Goal: Task Accomplishment & Management: Use online tool/utility

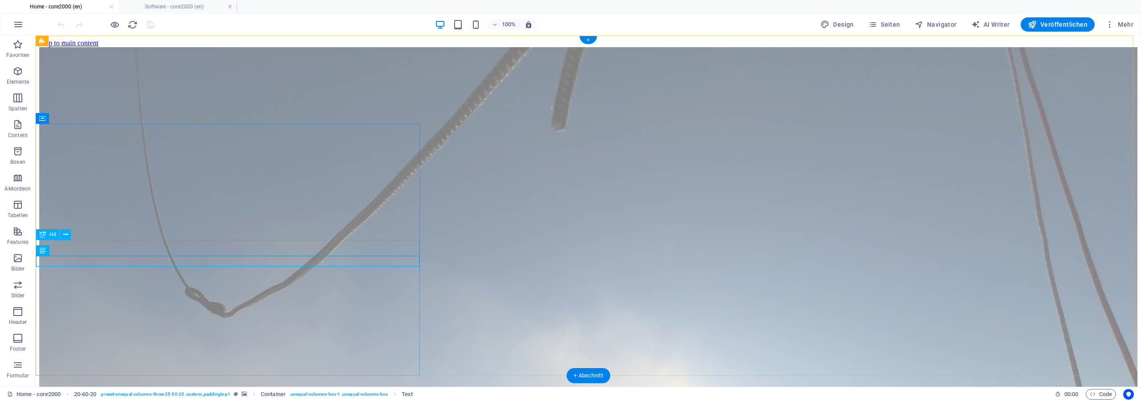
drag, startPoint x: 269, startPoint y: 247, endPoint x: 326, endPoint y: 283, distance: 67.6
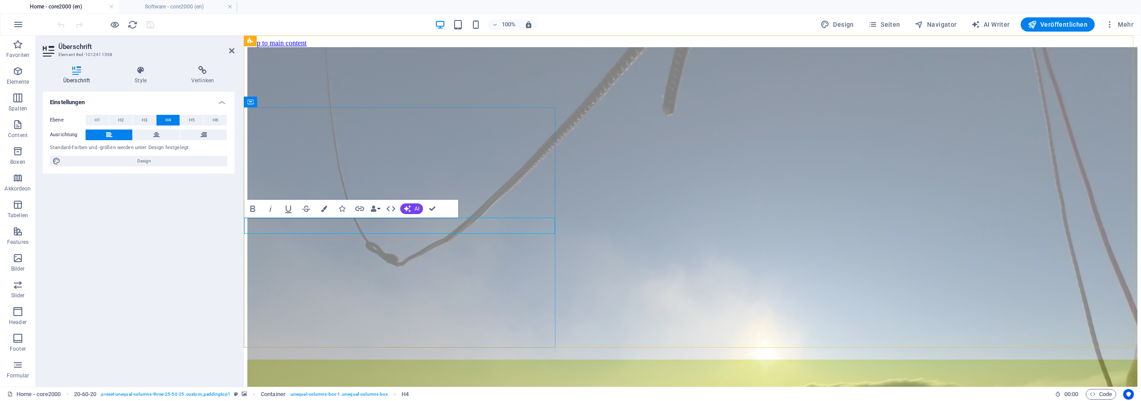
drag, startPoint x: 277, startPoint y: 225, endPoint x: 285, endPoint y: 225, distance: 8.5
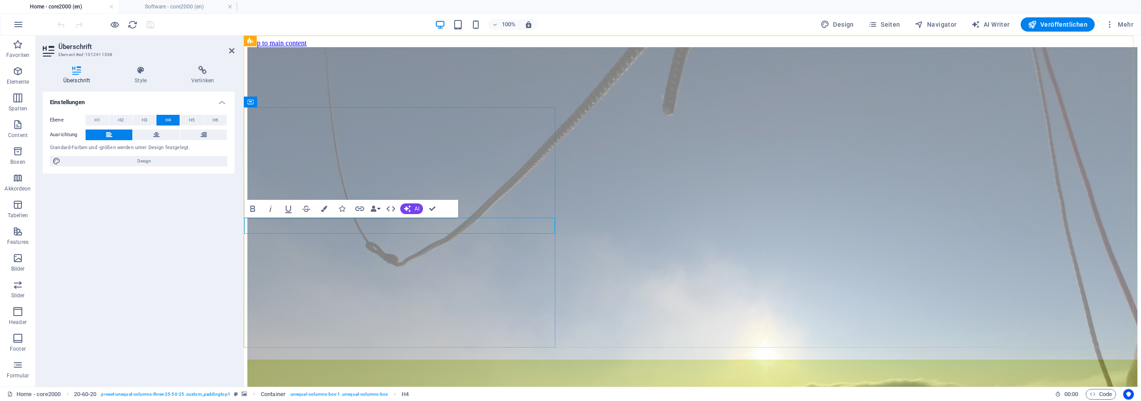
drag, startPoint x: 266, startPoint y: 226, endPoint x: 422, endPoint y: 225, distance: 156.4
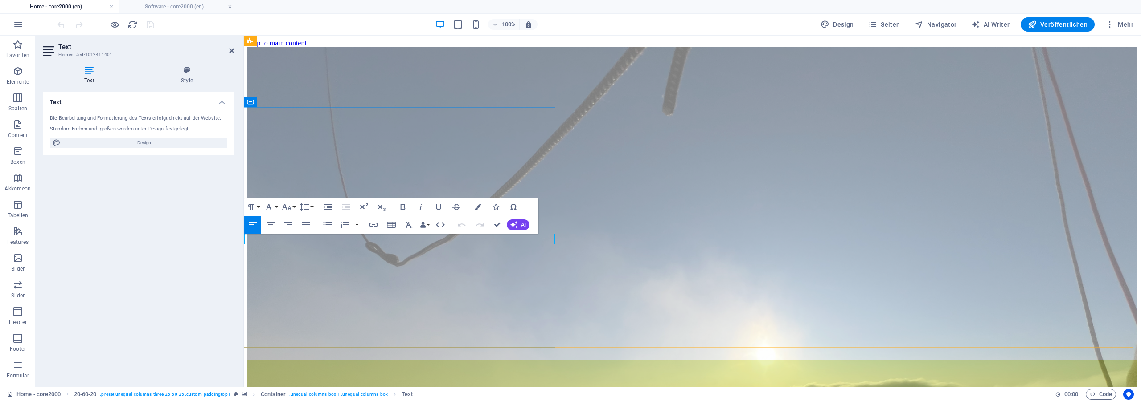
drag, startPoint x: 262, startPoint y: 238, endPoint x: 266, endPoint y: 239, distance: 4.9
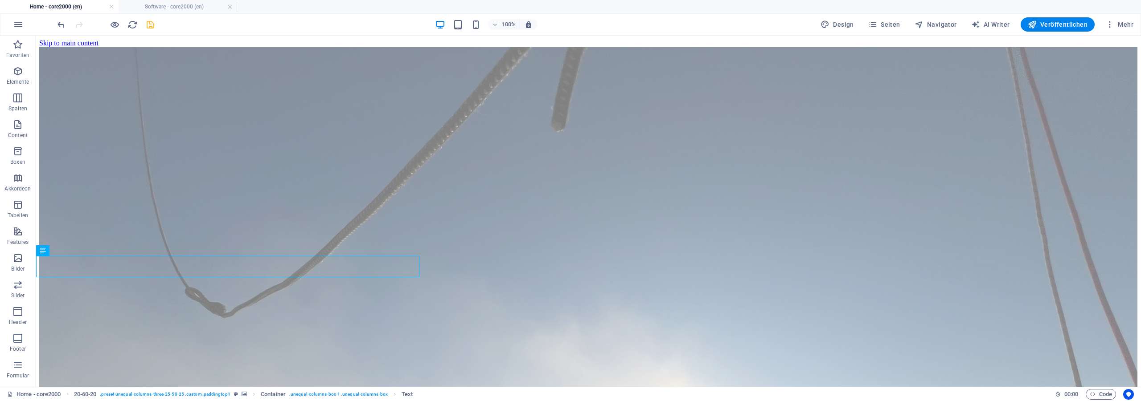
click at [150, 25] on icon "save" at bounding box center [150, 25] width 10 height 10
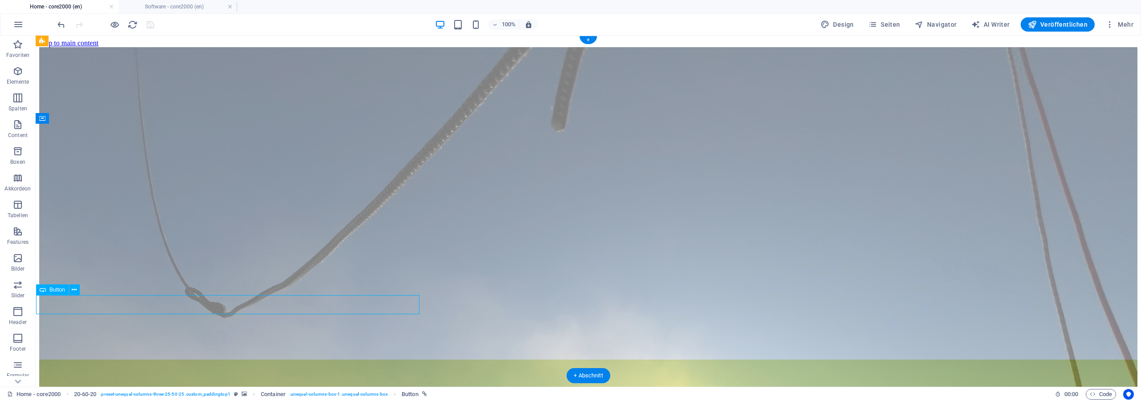
select select "%"
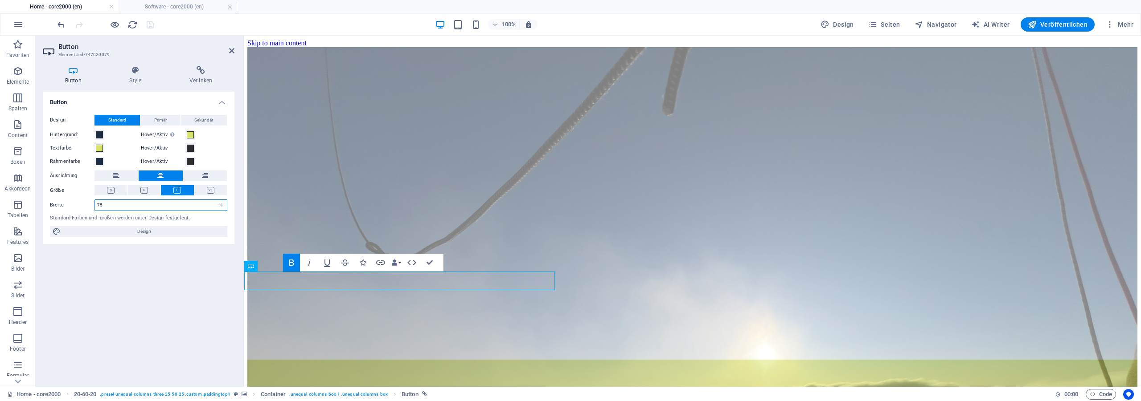
drag, startPoint x: 122, startPoint y: 205, endPoint x: 92, endPoint y: 205, distance: 29.4
click at [95, 205] on input "75" at bounding box center [161, 205] width 132 height 11
type input "88"
click at [100, 135] on span at bounding box center [99, 134] width 7 height 7
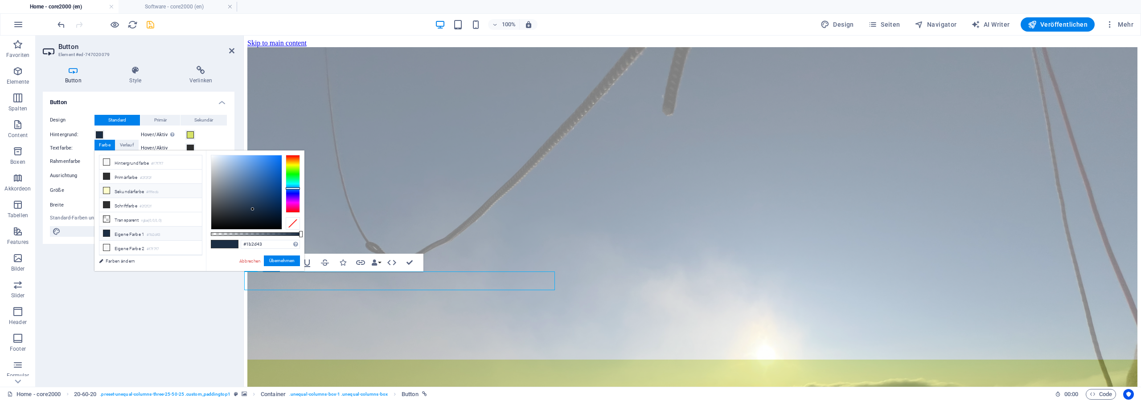
click at [130, 188] on li "Sekundärfarbe #fffecb" at bounding box center [150, 191] width 102 height 14
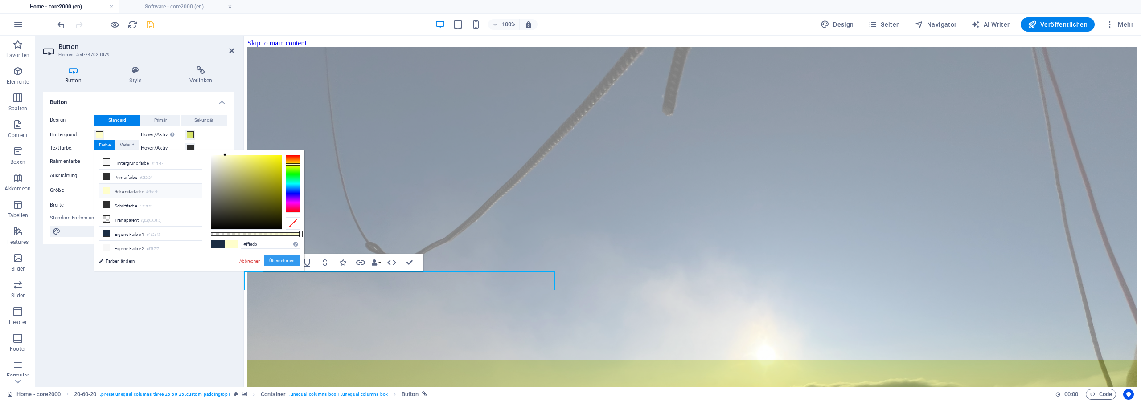
click at [282, 262] on button "Übernehmen" at bounding box center [282, 261] width 36 height 11
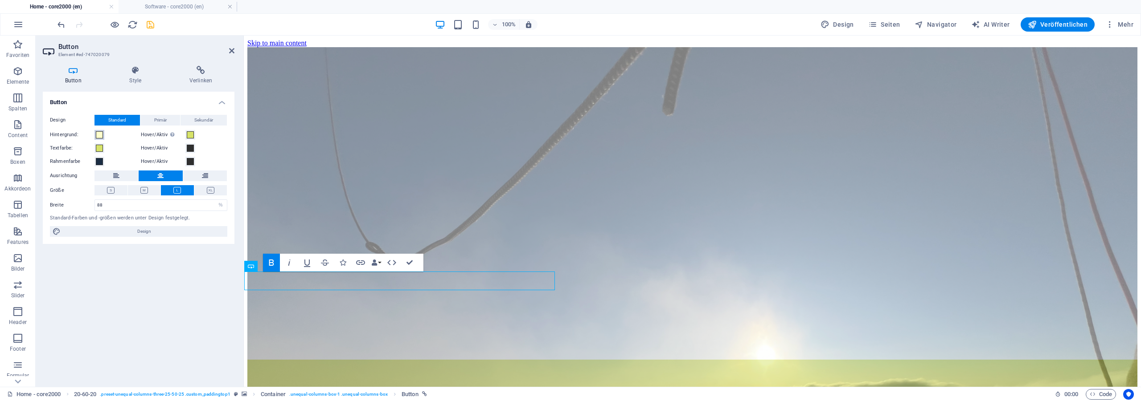
click at [104, 134] on div "Hintergrund:" at bounding box center [93, 135] width 86 height 11
click at [101, 134] on span at bounding box center [99, 134] width 7 height 7
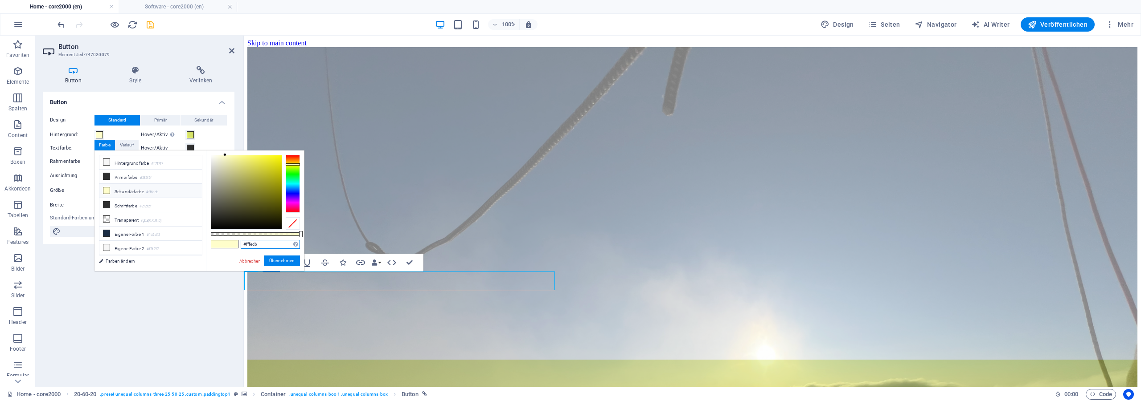
drag, startPoint x: 266, startPoint y: 245, endPoint x: 207, endPoint y: 239, distance: 59.5
click at [241, 240] on input "#fffecb" at bounding box center [270, 244] width 59 height 9
paste input "d7e369"
type input "#d7e369"
click at [291, 263] on button "Übernehmen" at bounding box center [282, 261] width 36 height 11
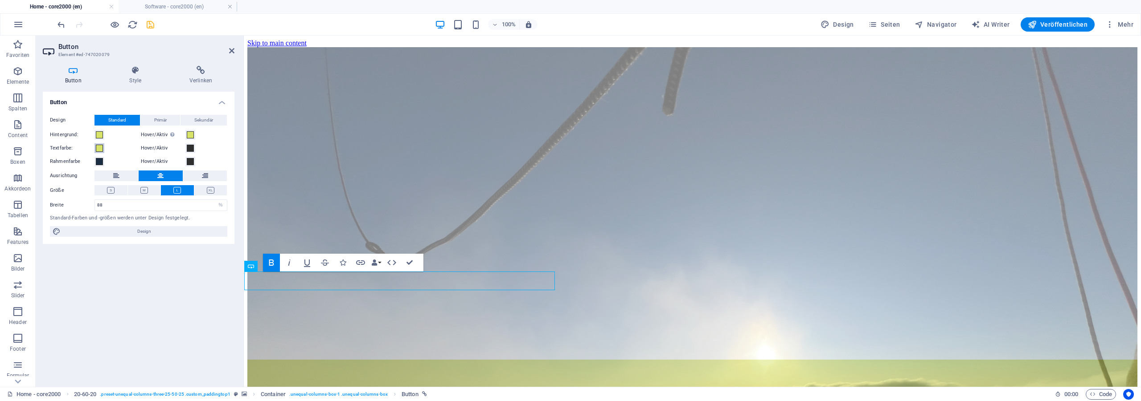
click at [100, 148] on span at bounding box center [99, 148] width 7 height 7
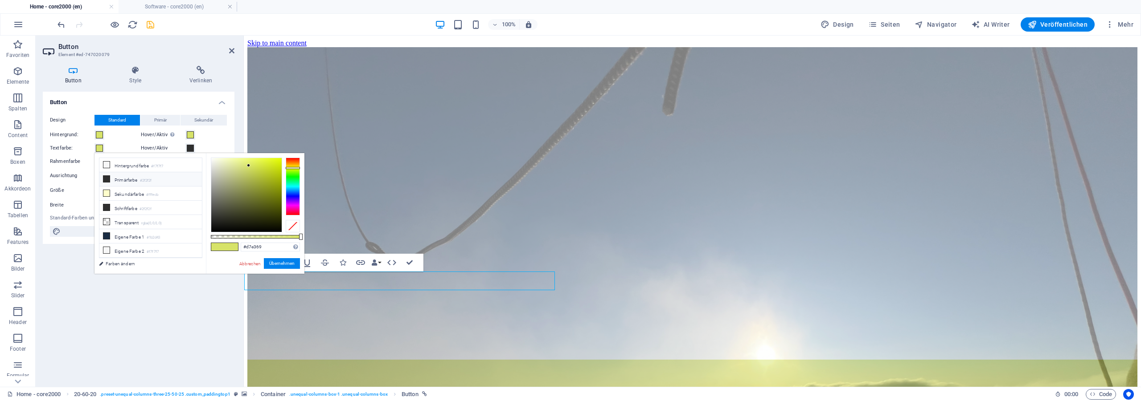
click at [139, 181] on li "Primärfarbe #2f2f2f" at bounding box center [150, 179] width 102 height 14
type input "#2f2f2f"
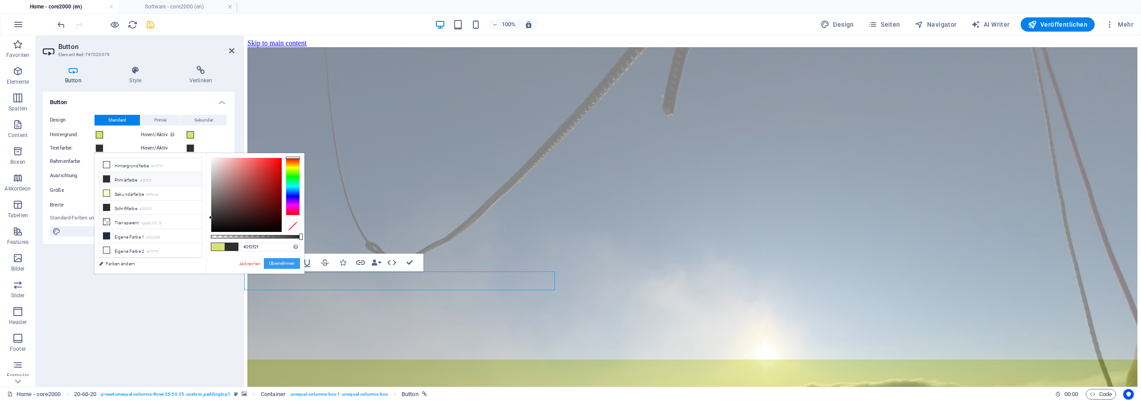
click at [278, 262] on button "Übernehmen" at bounding box center [282, 263] width 36 height 11
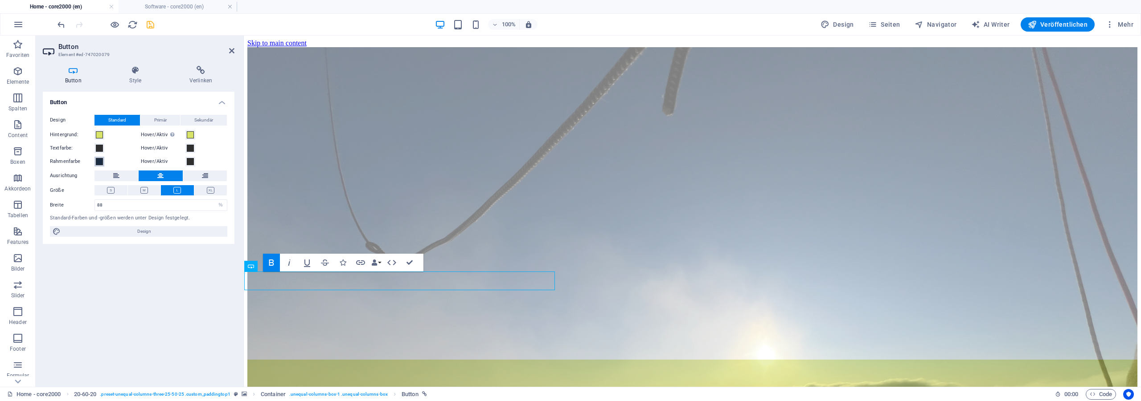
click at [99, 160] on span at bounding box center [99, 161] width 7 height 7
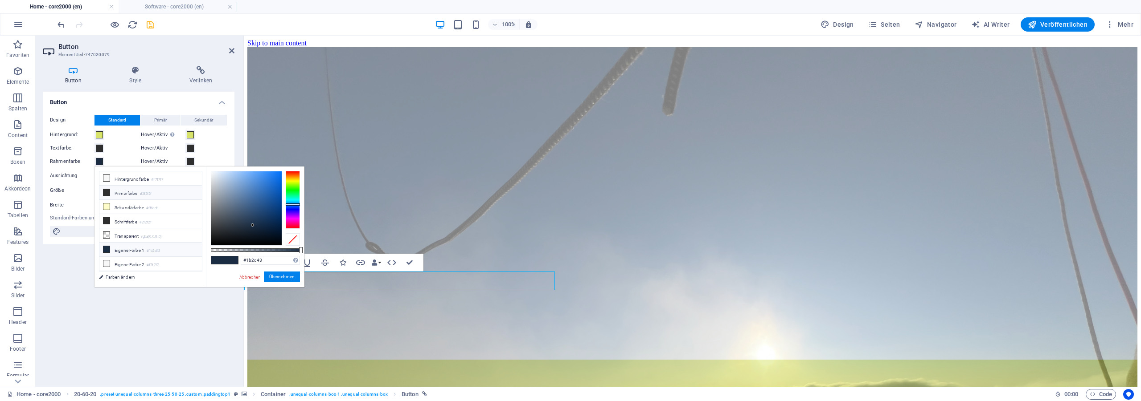
click at [147, 195] on small "#2f2f2f" at bounding box center [146, 194] width 12 height 6
type input "#2f2f2f"
click at [273, 277] on button "Übernehmen" at bounding box center [282, 277] width 36 height 11
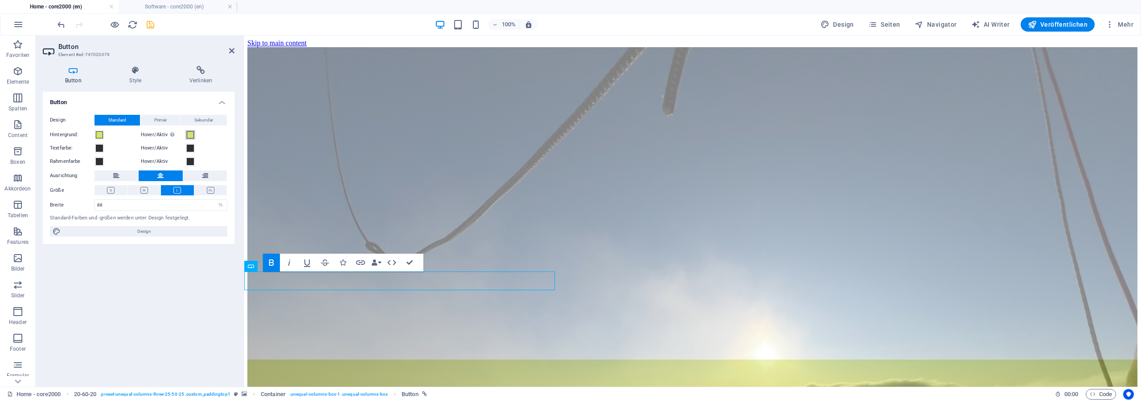
click at [192, 134] on span at bounding box center [190, 134] width 7 height 7
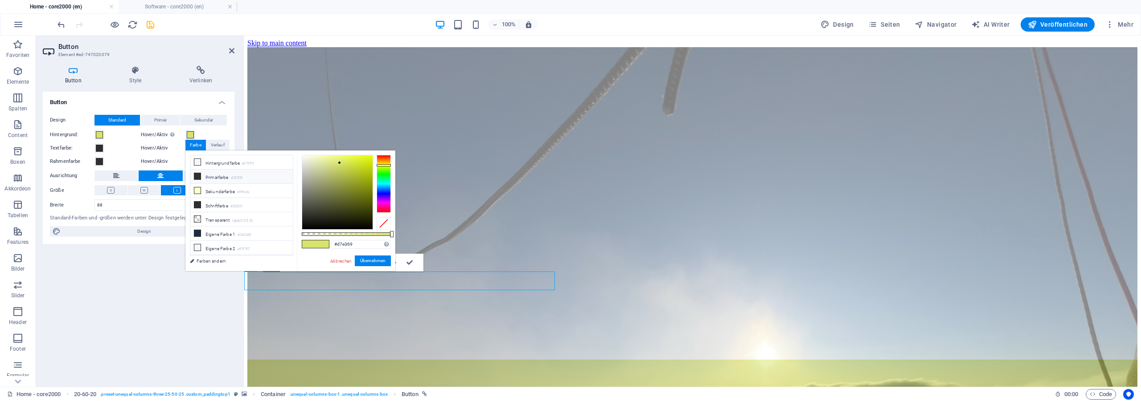
click at [226, 176] on li "Primärfarbe #2f2f2f" at bounding box center [241, 177] width 102 height 14
type input "#2f2f2f"
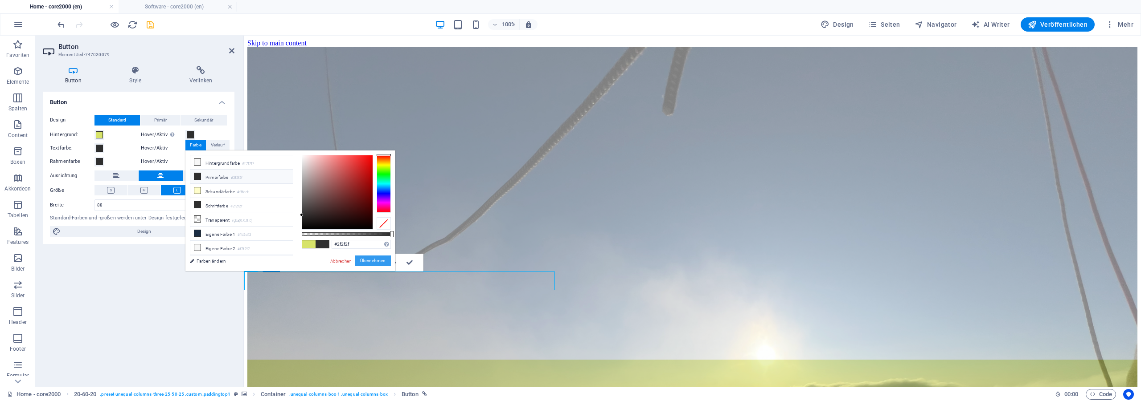
click at [368, 259] on button "Übernehmen" at bounding box center [373, 261] width 36 height 11
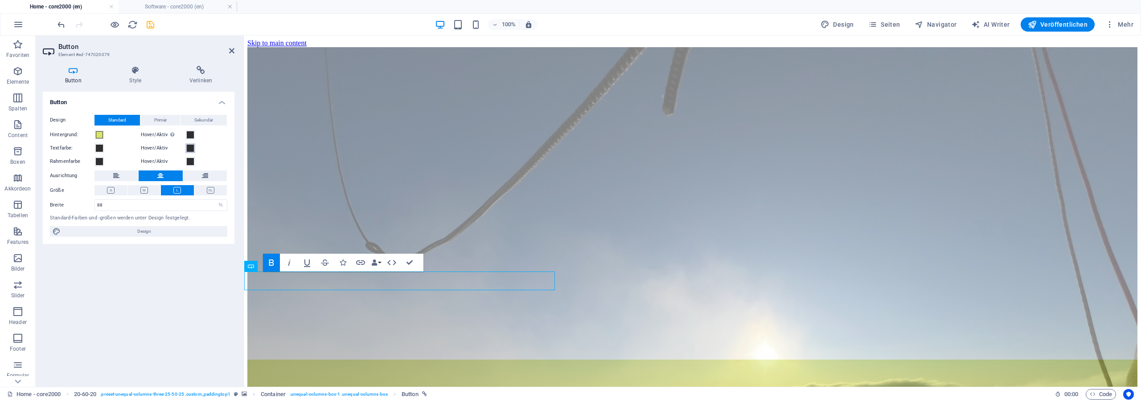
click at [188, 148] on span at bounding box center [190, 148] width 7 height 7
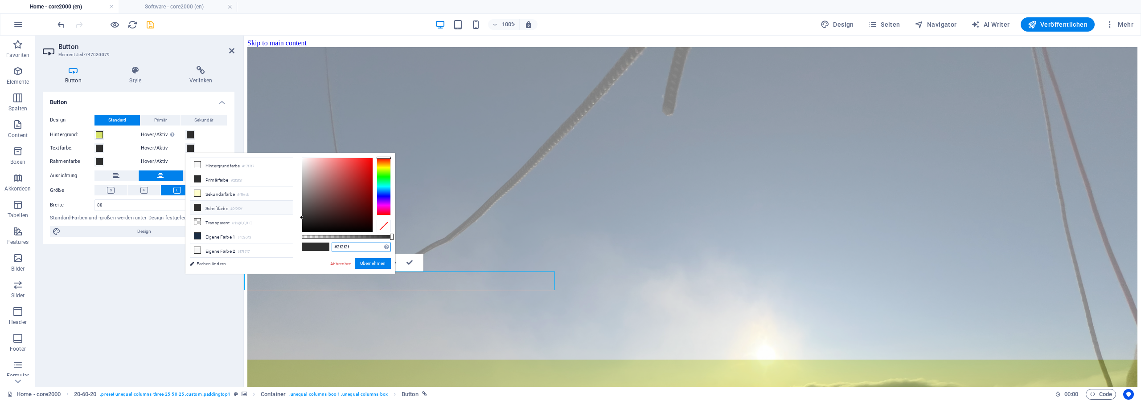
drag, startPoint x: 360, startPoint y: 244, endPoint x: 286, endPoint y: 247, distance: 74.1
click at [332, 247] on input "#2f2f2f" at bounding box center [361, 247] width 59 height 9
paste input "d7e369"
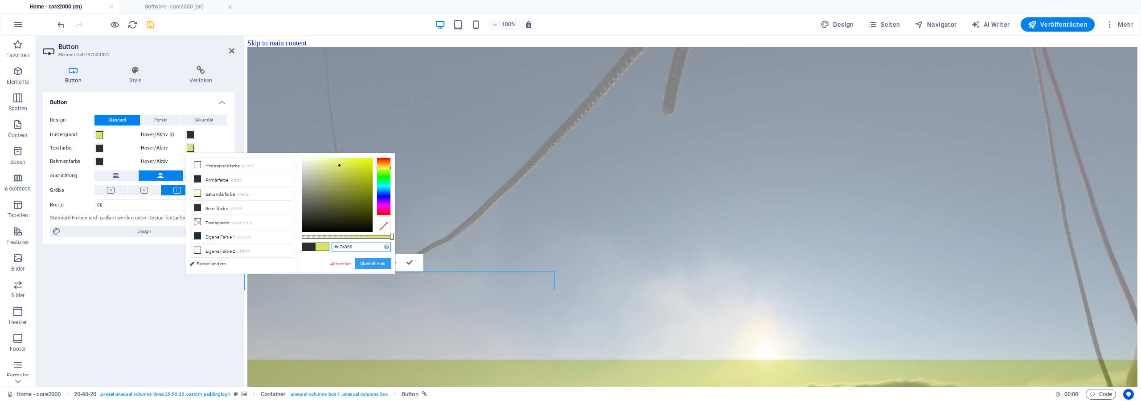
type input "#d7e369"
click at [371, 261] on button "Übernehmen" at bounding box center [373, 263] width 36 height 11
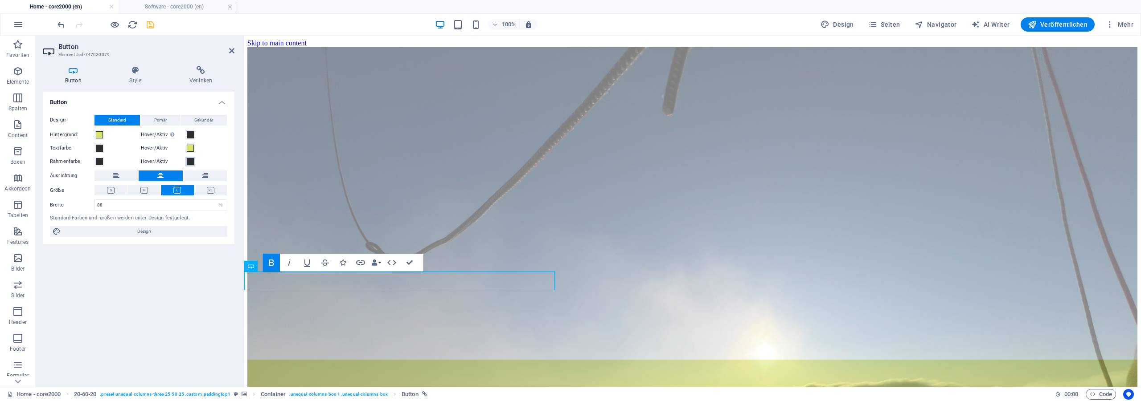
click at [190, 163] on span at bounding box center [190, 161] width 7 height 7
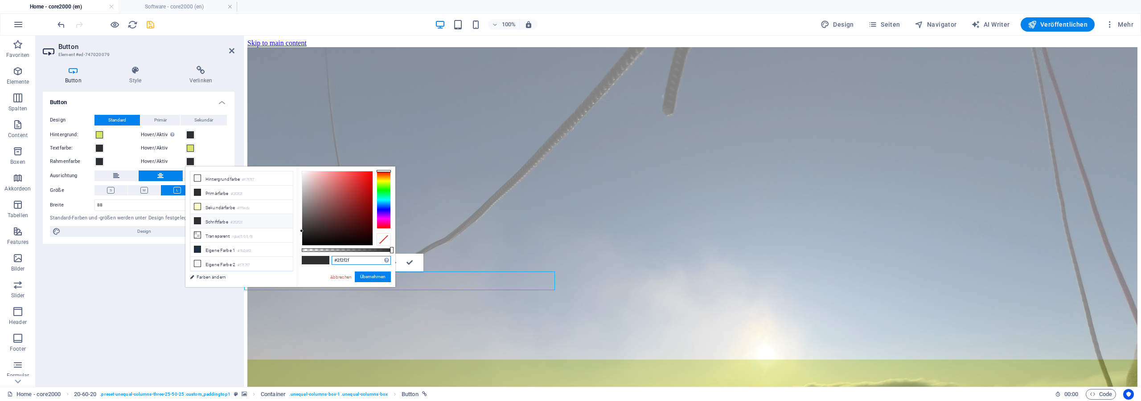
drag, startPoint x: 353, startPoint y: 262, endPoint x: 265, endPoint y: 247, distance: 89.4
click at [332, 256] on input "#2f2f2f" at bounding box center [361, 260] width 59 height 9
click at [219, 196] on li "Primärfarbe #2f2f2f" at bounding box center [241, 193] width 102 height 14
click at [220, 192] on li "Primärfarbe #2f2f2f" at bounding box center [241, 193] width 102 height 14
drag, startPoint x: 385, startPoint y: 277, endPoint x: 0, endPoint y: 185, distance: 395.4
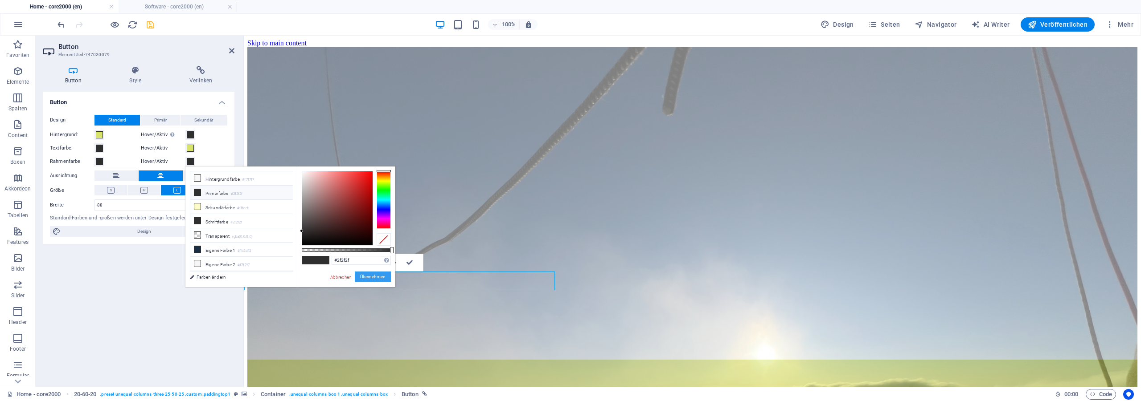
click at [385, 277] on button "Übernehmen" at bounding box center [373, 277] width 36 height 11
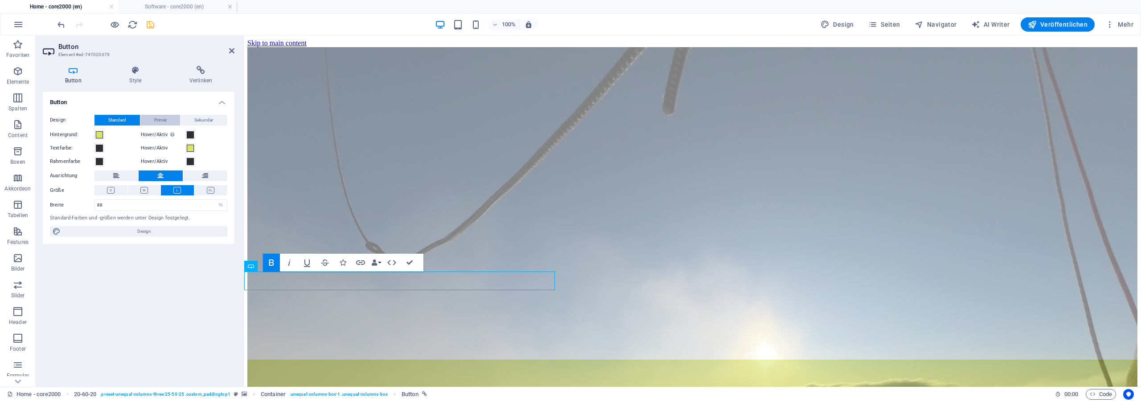
click at [156, 121] on span "Primär" at bounding box center [160, 120] width 12 height 11
click at [193, 119] on button "Sekundär" at bounding box center [203, 120] width 46 height 11
click at [112, 119] on span "Standard" at bounding box center [117, 120] width 18 height 11
click at [150, 121] on button "Primär" at bounding box center [160, 120] width 40 height 11
click at [120, 118] on span "Standard" at bounding box center [117, 120] width 18 height 11
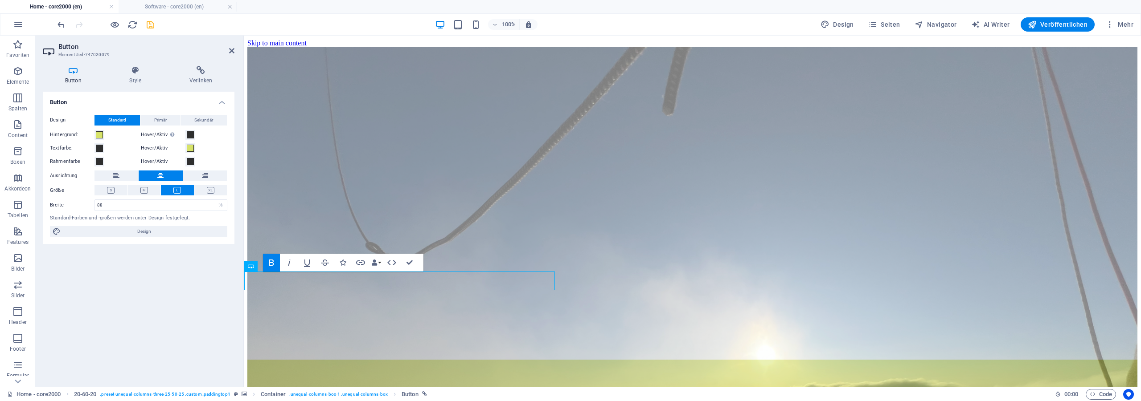
click at [128, 60] on div "Button Style Verlinken Button Design Standard Primär Sekundär Hintergrund: Hove…" at bounding box center [139, 223] width 206 height 328
click at [136, 73] on icon at bounding box center [135, 70] width 56 height 9
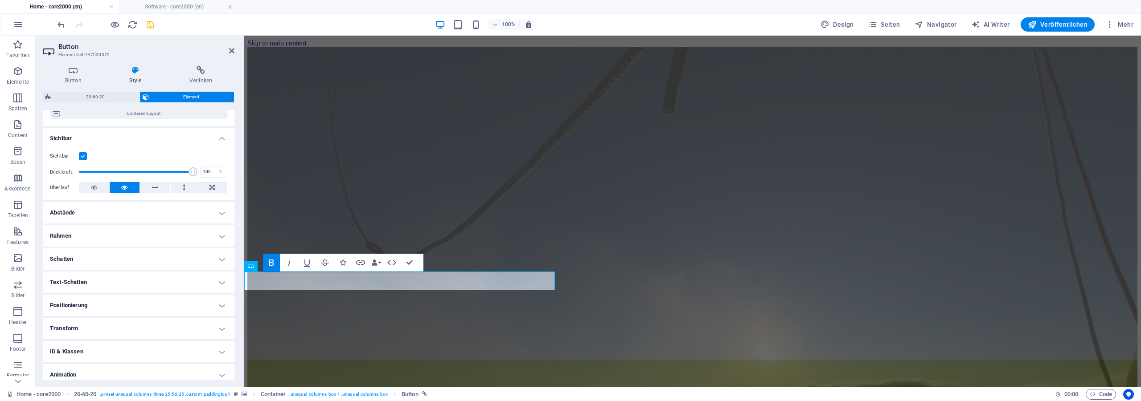
scroll to position [106, 0]
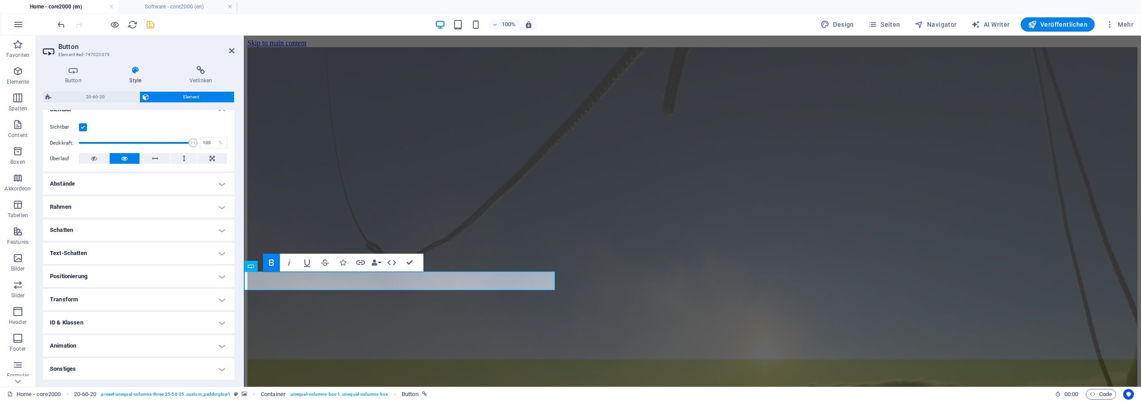
click at [88, 211] on h4 "Rahmen" at bounding box center [139, 207] width 192 height 21
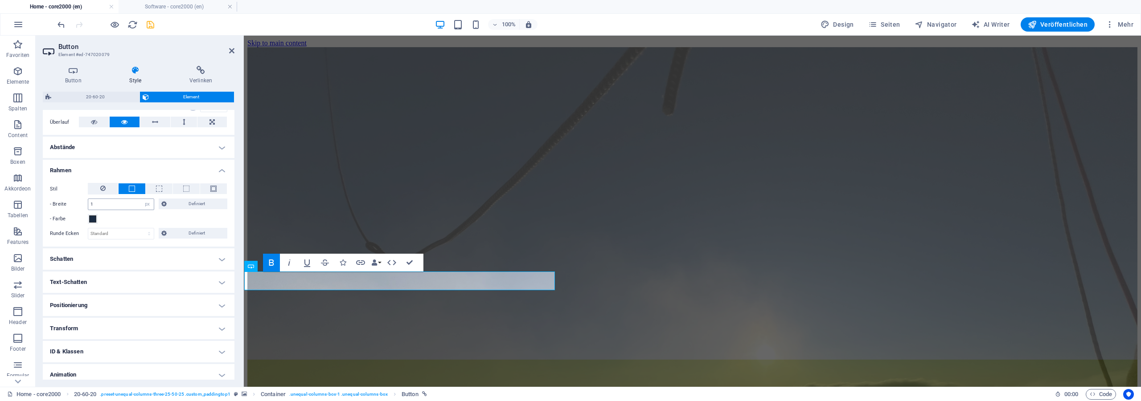
scroll to position [147, 0]
drag, startPoint x: 109, startPoint y: 200, endPoint x: 61, endPoint y: 193, distance: 48.5
click at [88, 196] on input "1" at bounding box center [121, 201] width 66 height 11
drag, startPoint x: 98, startPoint y: 200, endPoint x: 77, endPoint y: 199, distance: 21.4
click at [88, 199] on input "3" at bounding box center [121, 201] width 66 height 11
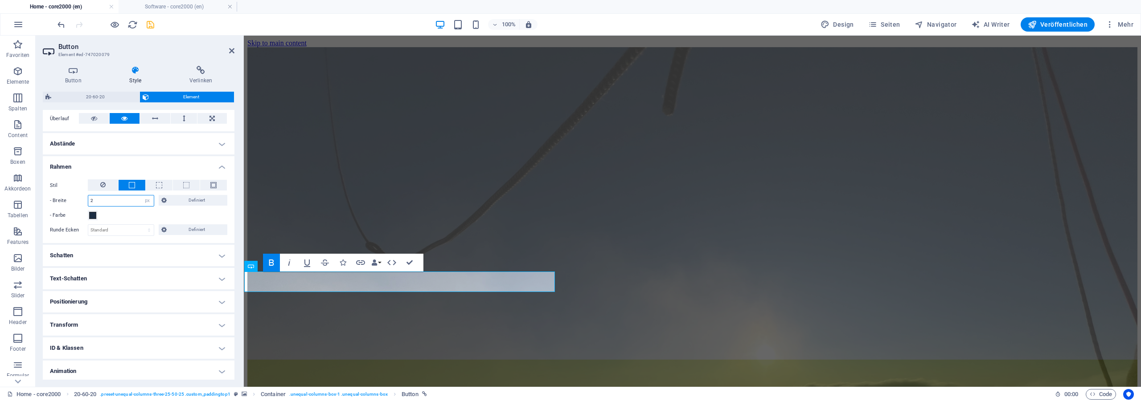
type input "2"
click at [117, 217] on div "- Farbe" at bounding box center [138, 215] width 177 height 11
click at [88, 225] on select "Standard px rem % vh vw Definiert" at bounding box center [121, 230] width 66 height 11
select select "px"
click option "px" at bounding box center [0, 0] width 0 height 0
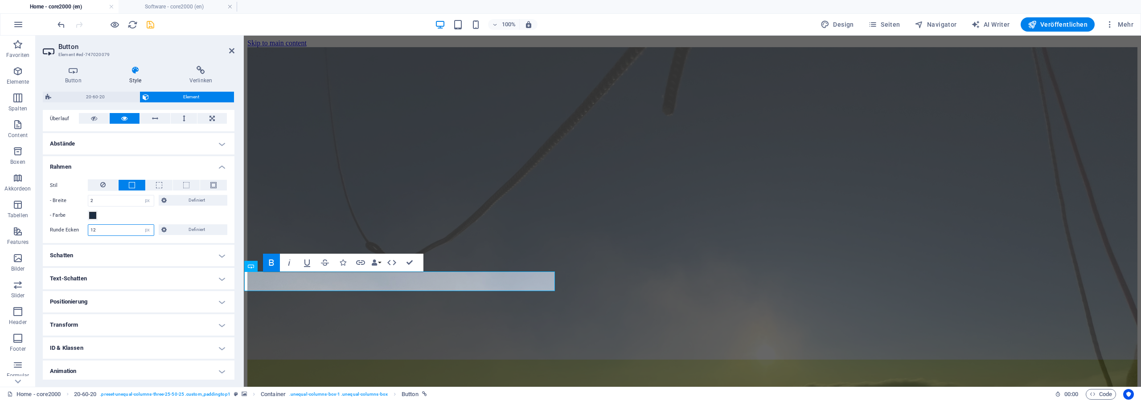
drag, startPoint x: 106, startPoint y: 232, endPoint x: 65, endPoint y: 229, distance: 42.0
click at [88, 229] on input "12" at bounding box center [121, 230] width 66 height 11
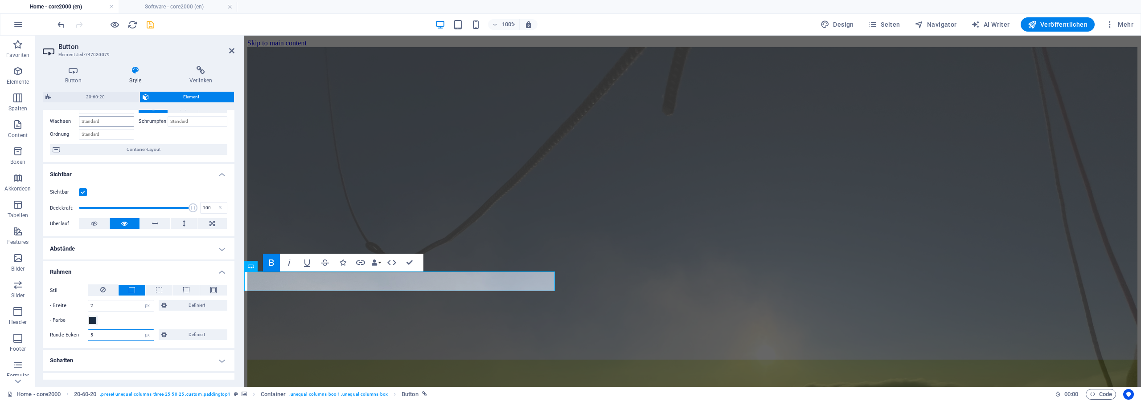
scroll to position [120, 0]
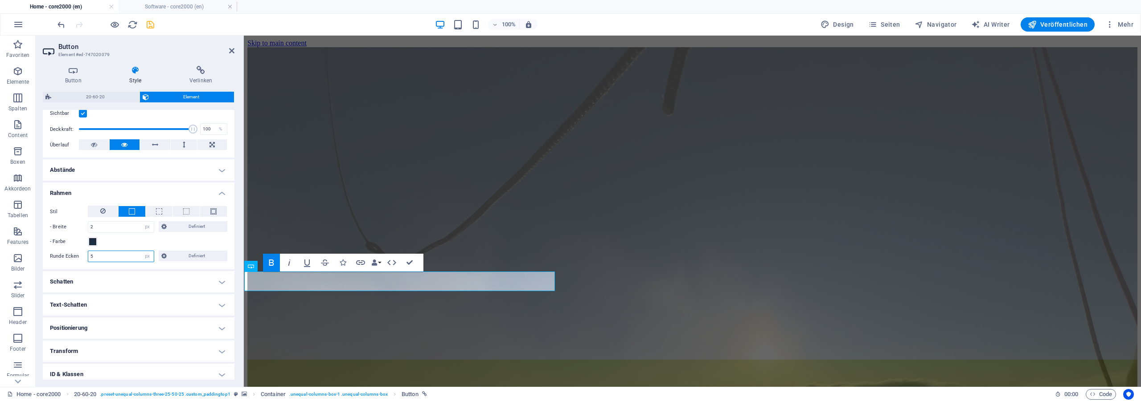
drag, startPoint x: 104, startPoint y: 257, endPoint x: 44, endPoint y: 254, distance: 60.2
click at [88, 254] on input "5" at bounding box center [121, 256] width 66 height 11
type input "6"
click at [152, 27] on icon "save" at bounding box center [150, 25] width 10 height 10
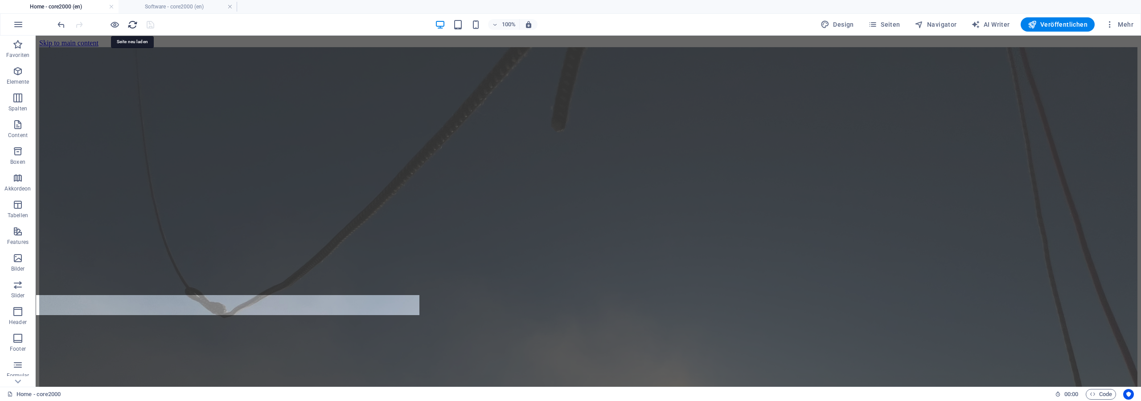
click at [132, 24] on icon "reload" at bounding box center [132, 25] width 10 height 10
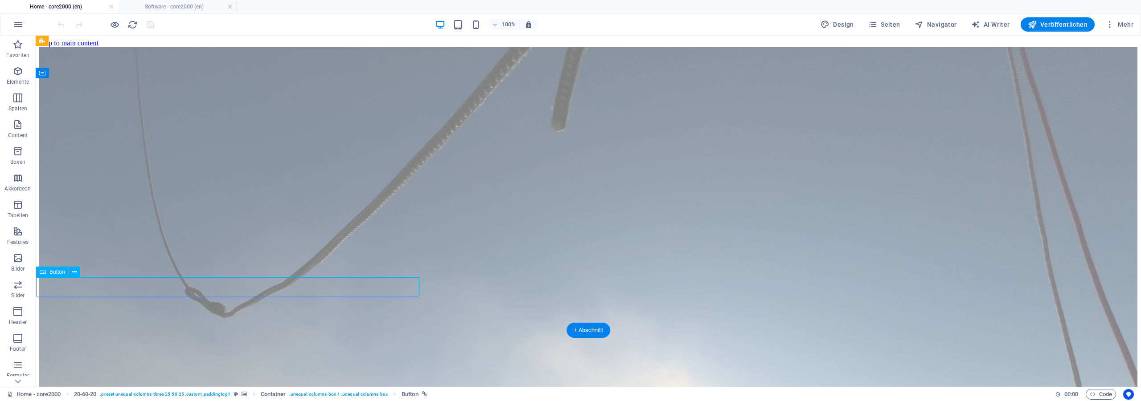
select select "%"
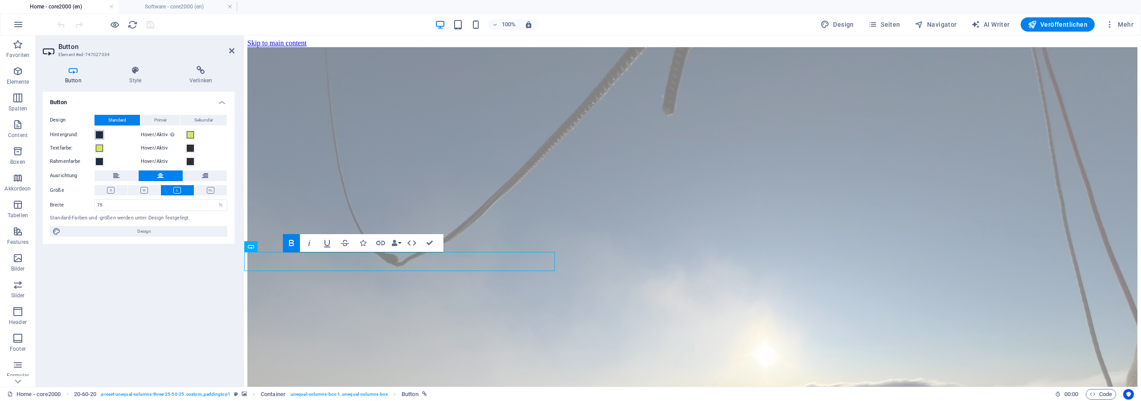
click at [102, 137] on span at bounding box center [99, 134] width 7 height 7
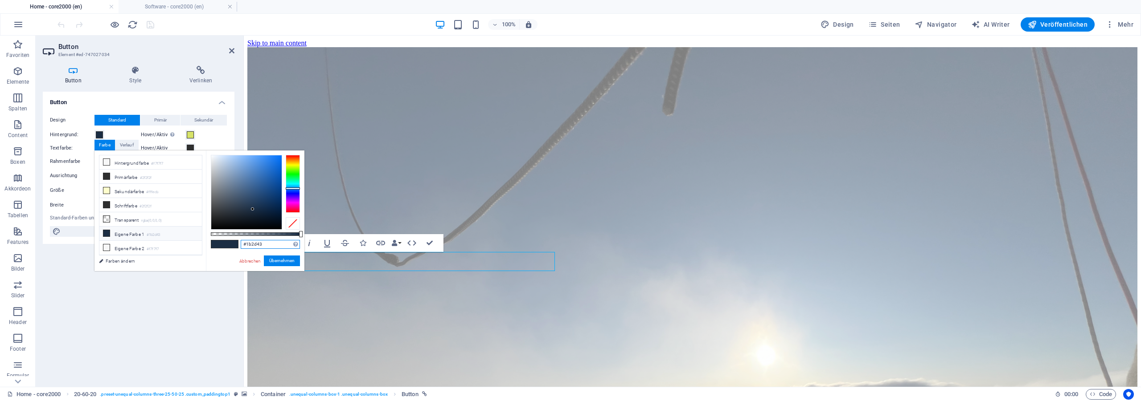
drag, startPoint x: 274, startPoint y: 246, endPoint x: 244, endPoint y: 241, distance: 29.9
click at [241, 240] on input "#1b2d43" at bounding box center [270, 244] width 59 height 9
paste input "d7e369"
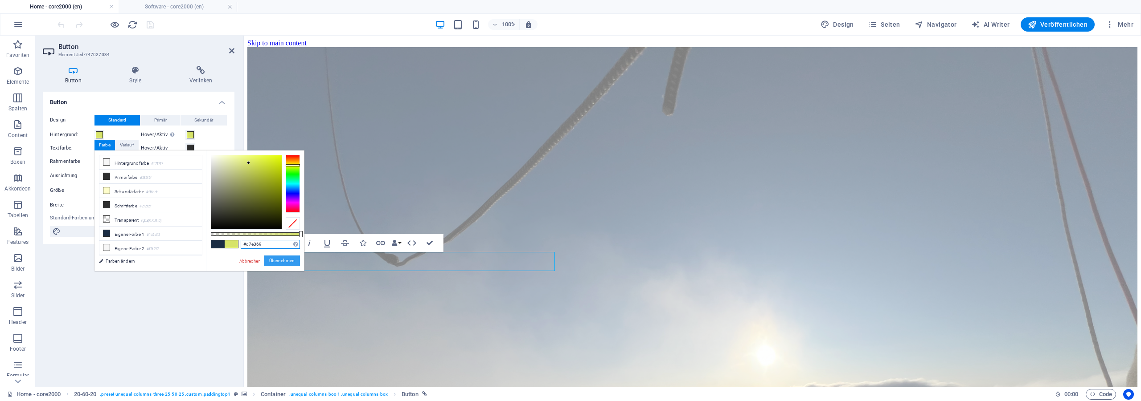
type input "#d7e369"
click at [285, 263] on button "Übernehmen" at bounding box center [282, 261] width 36 height 11
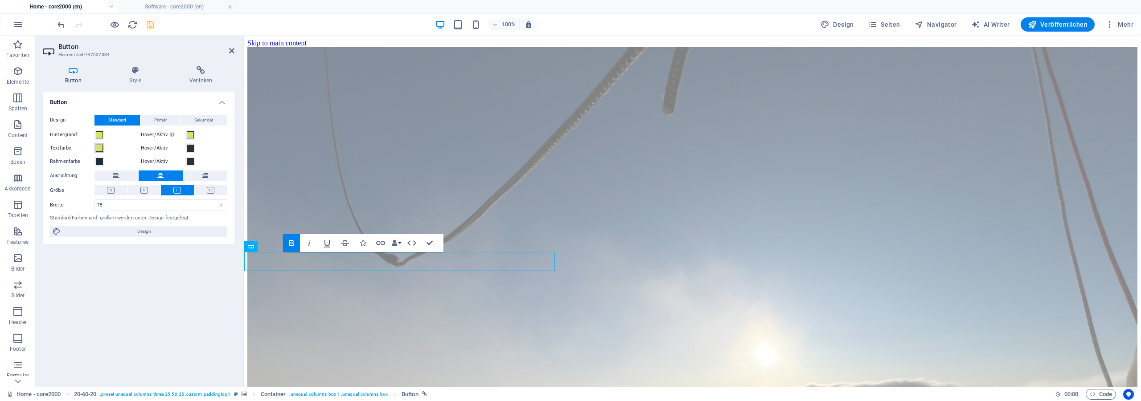
click at [98, 147] on span at bounding box center [99, 148] width 7 height 7
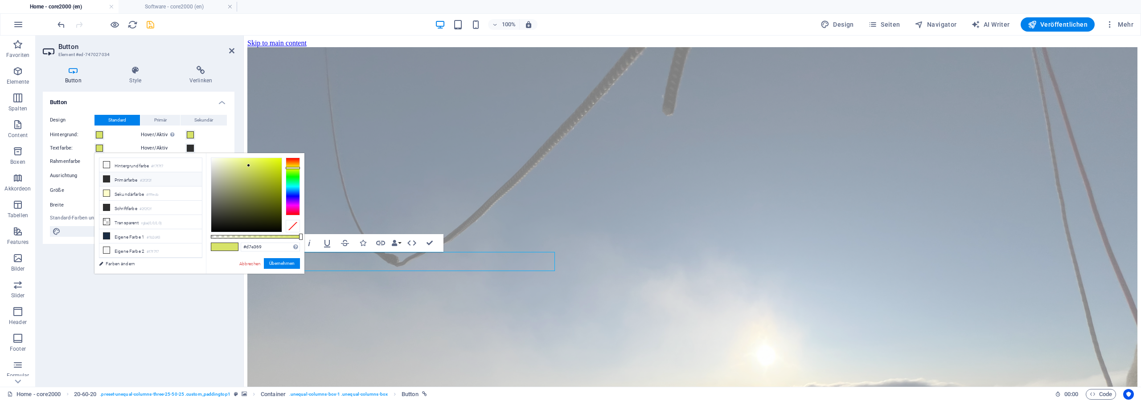
click at [131, 175] on li "Primärfarbe #2f2f2f" at bounding box center [150, 179] width 102 height 14
type input "#2f2f2f"
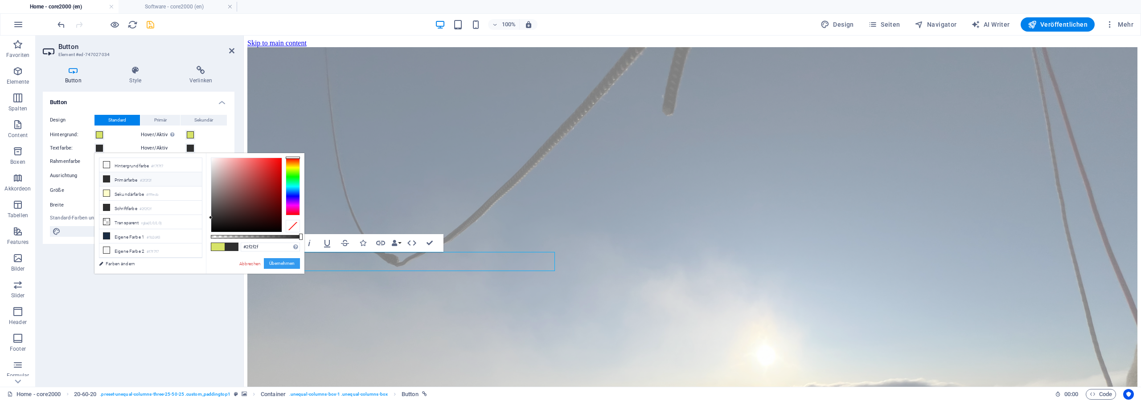
click at [284, 262] on button "Übernehmen" at bounding box center [282, 263] width 36 height 11
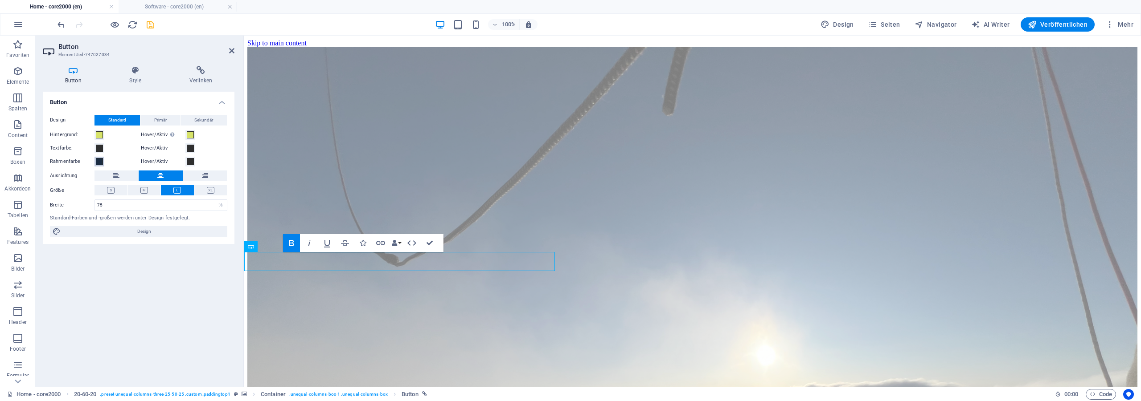
click at [100, 165] on span at bounding box center [99, 161] width 7 height 7
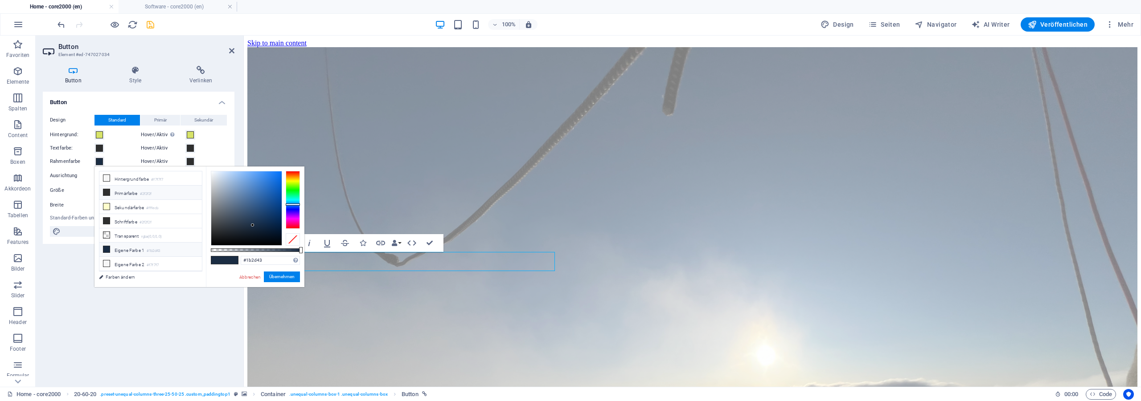
click at [156, 197] on li "Primärfarbe #2f2f2f" at bounding box center [150, 193] width 102 height 14
type input "#2f2f2f"
click at [291, 276] on button "Übernehmen" at bounding box center [282, 277] width 36 height 11
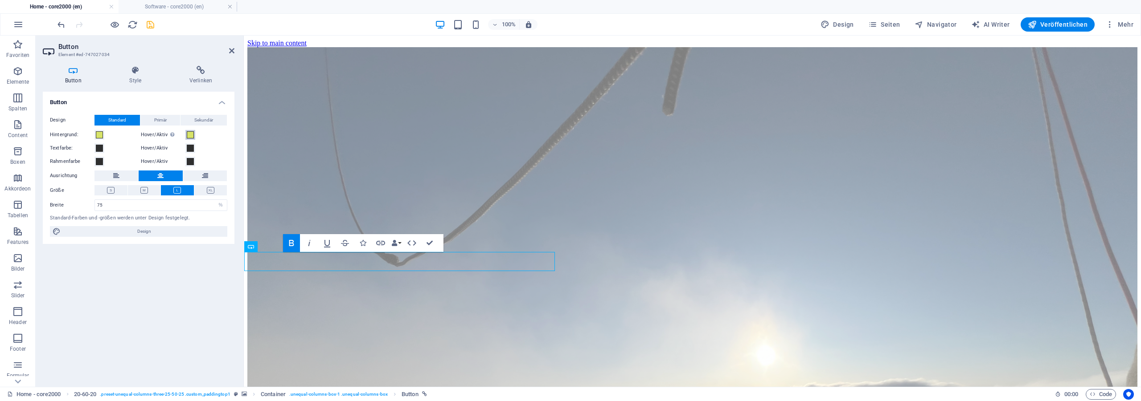
click at [189, 134] on span at bounding box center [190, 134] width 7 height 7
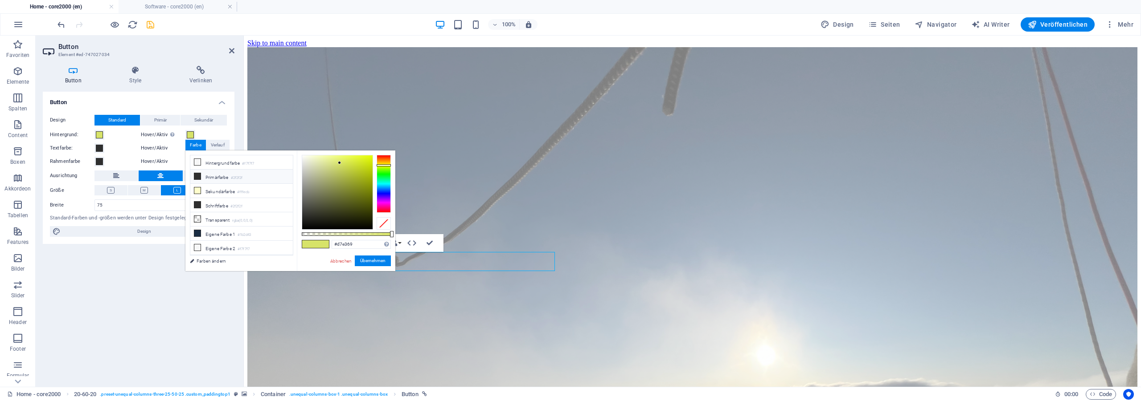
click at [237, 178] on small "#2f2f2f" at bounding box center [237, 178] width 12 height 6
type input "#2f2f2f"
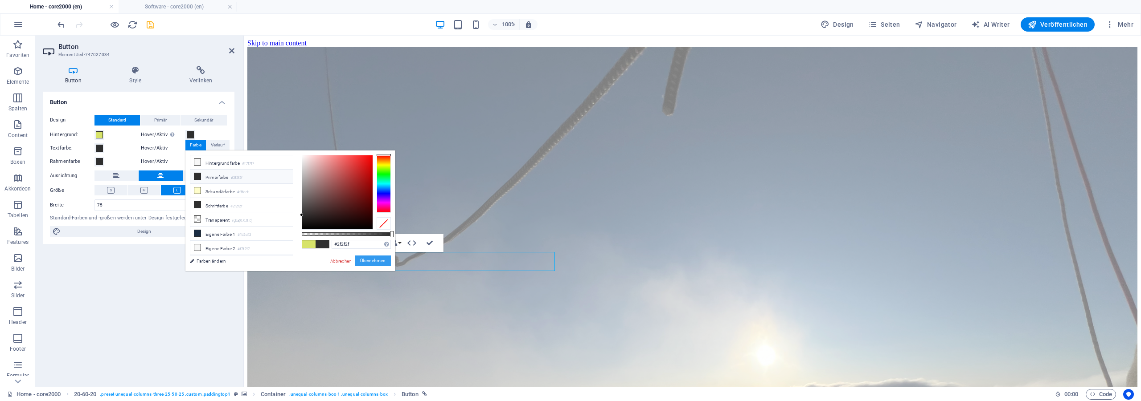
click at [368, 260] on button "Übernehmen" at bounding box center [373, 261] width 36 height 11
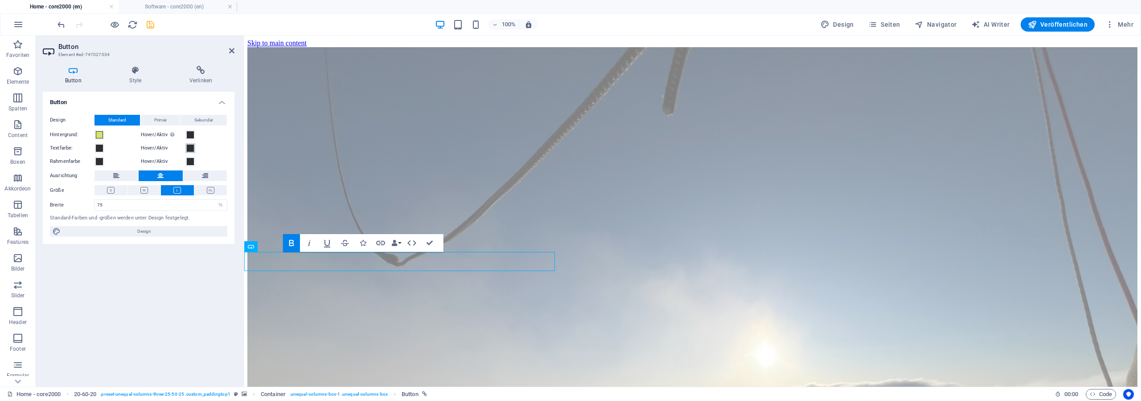
click at [187, 147] on span at bounding box center [190, 148] width 7 height 7
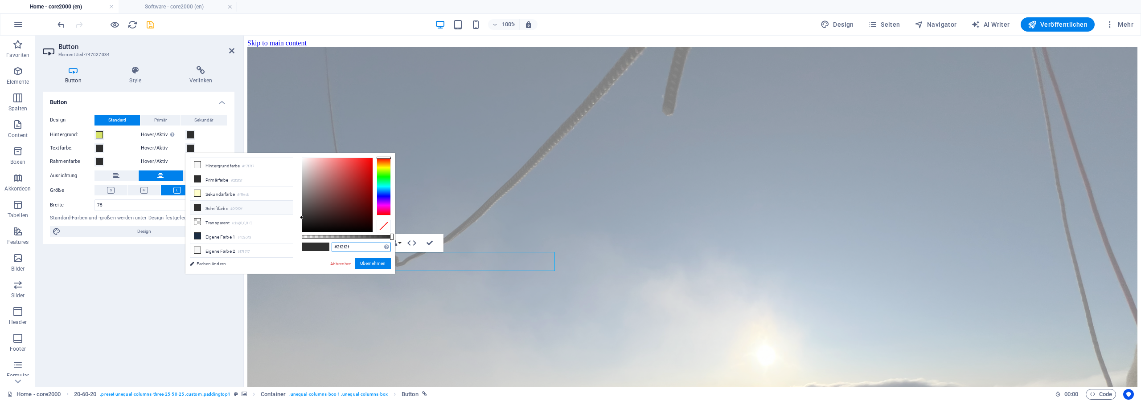
drag, startPoint x: 360, startPoint y: 247, endPoint x: 303, endPoint y: 242, distance: 57.3
click at [332, 243] on input "#2f2f2f" at bounding box center [361, 247] width 59 height 9
paste input "d7e369"
type input "#d7e369"
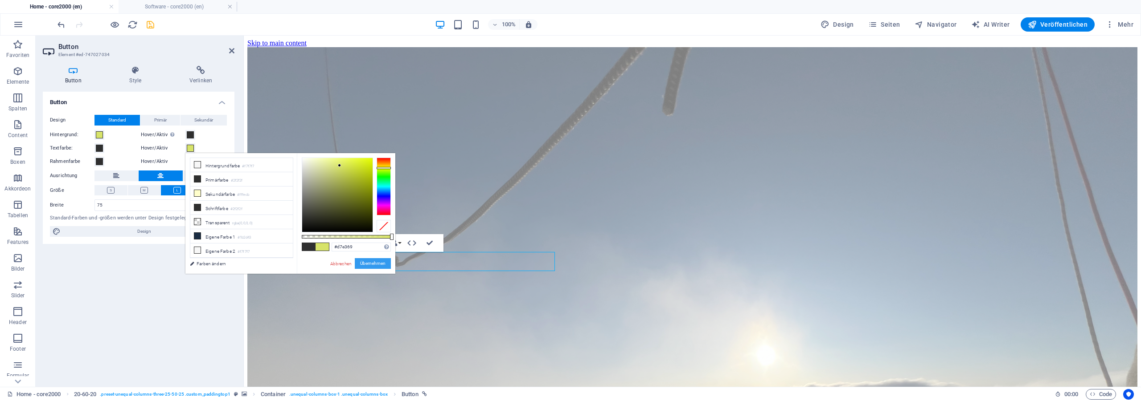
click at [380, 261] on button "Übernehmen" at bounding box center [373, 263] width 36 height 11
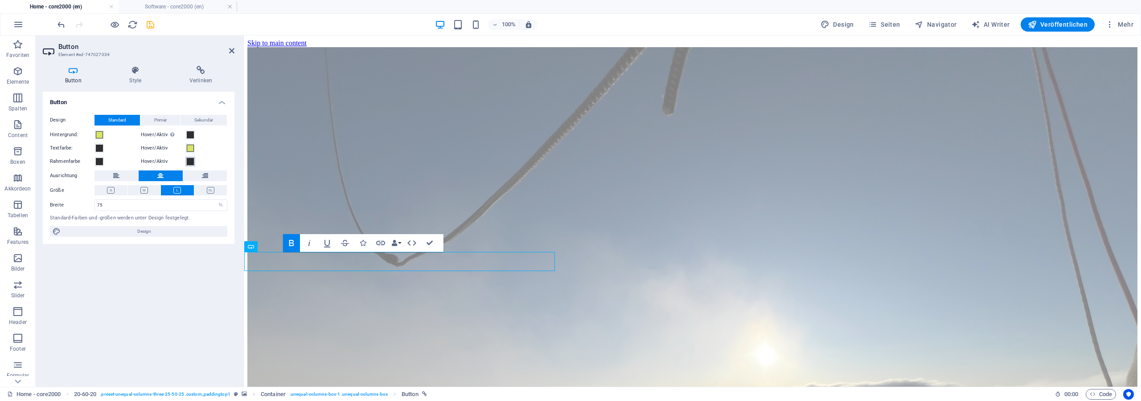
click at [188, 163] on span at bounding box center [190, 161] width 7 height 7
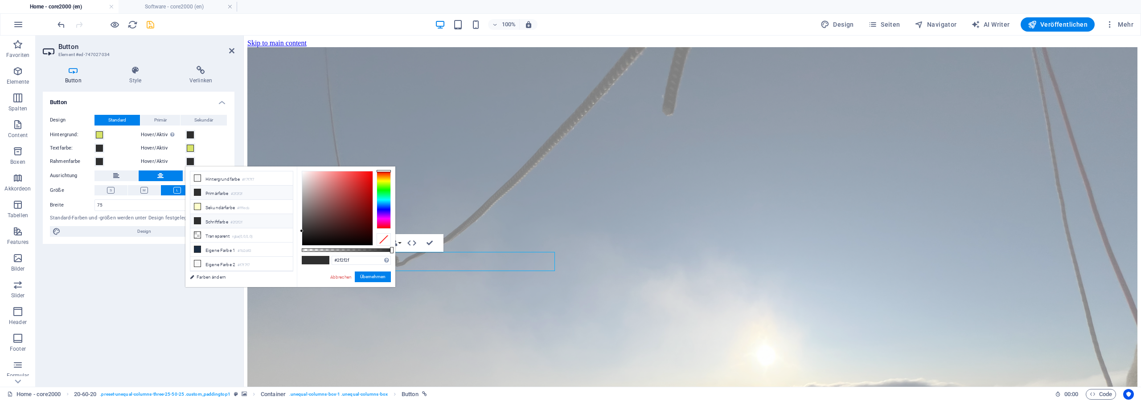
click at [230, 194] on li "Primärfarbe #2f2f2f" at bounding box center [241, 193] width 102 height 14
click at [376, 275] on button "Übernehmen" at bounding box center [373, 277] width 36 height 11
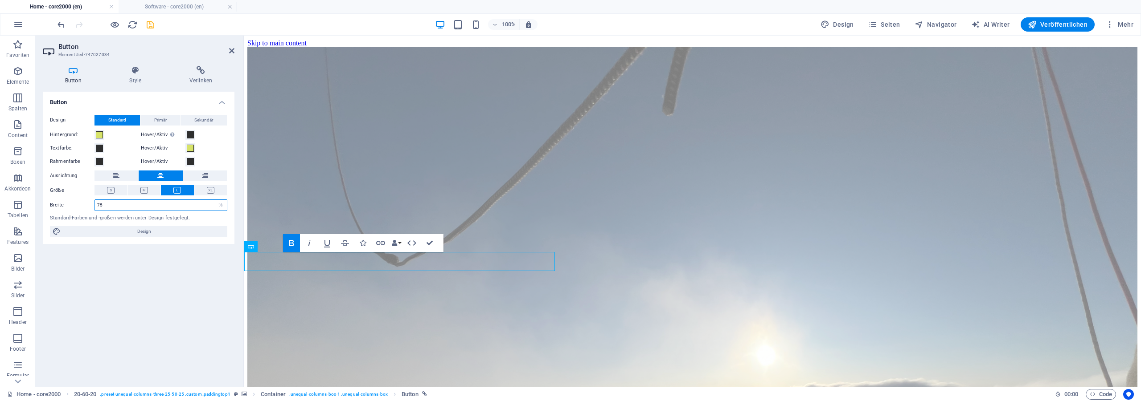
drag, startPoint x: 108, startPoint y: 204, endPoint x: 67, endPoint y: 198, distance: 41.8
click at [95, 200] on input "75" at bounding box center [161, 205] width 132 height 11
type input "88"
click at [126, 72] on icon at bounding box center [135, 70] width 56 height 9
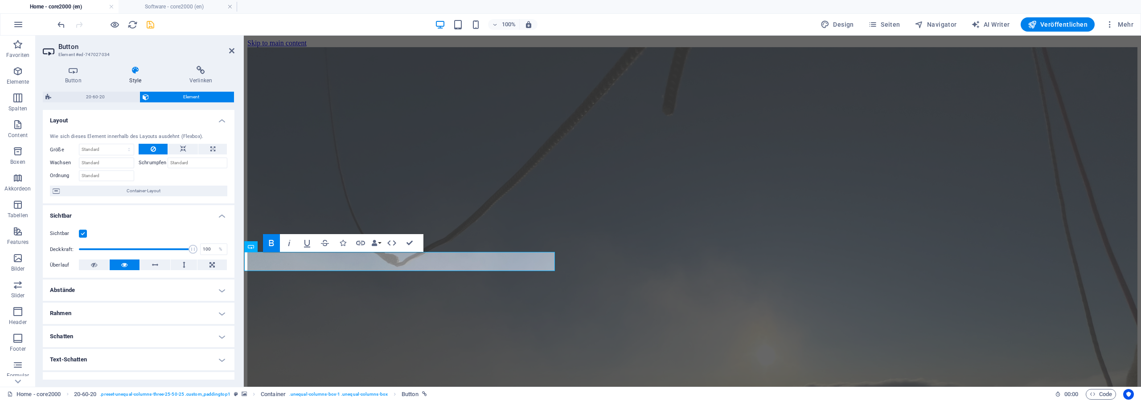
click at [74, 86] on div "Button Style Verlinken Button Design Standard Primär Sekundär Hintergrund: Hove…" at bounding box center [139, 223] width 192 height 314
click at [78, 75] on h4 "Button" at bounding box center [75, 75] width 65 height 19
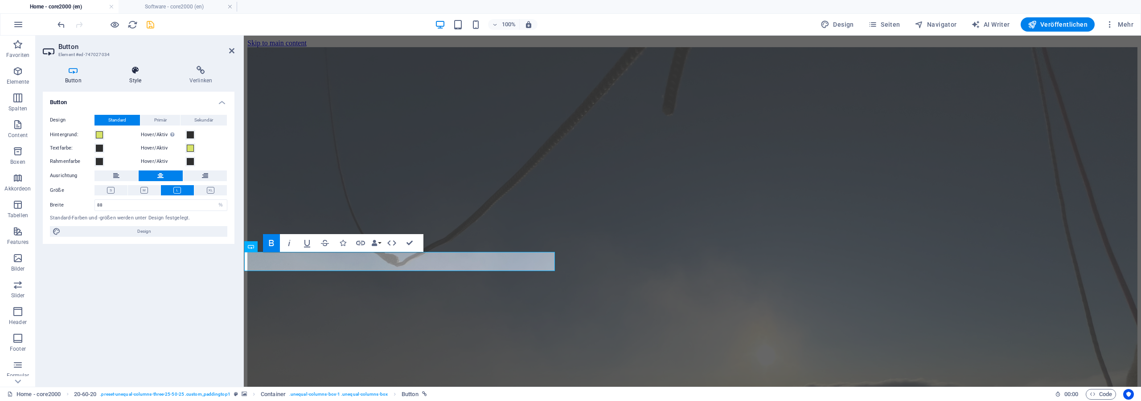
click at [146, 75] on h4 "Style" at bounding box center [137, 75] width 60 height 19
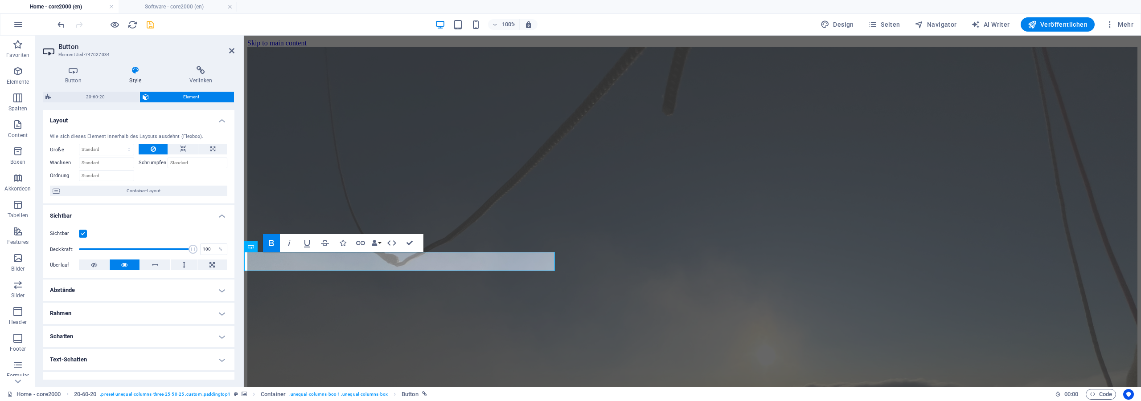
click at [66, 321] on h4 "Rahmen" at bounding box center [139, 313] width 192 height 21
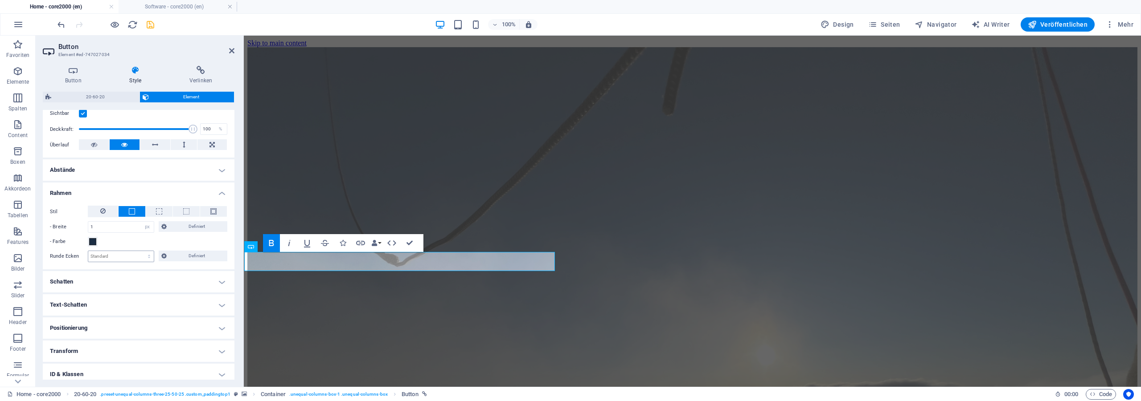
scroll to position [160, 0]
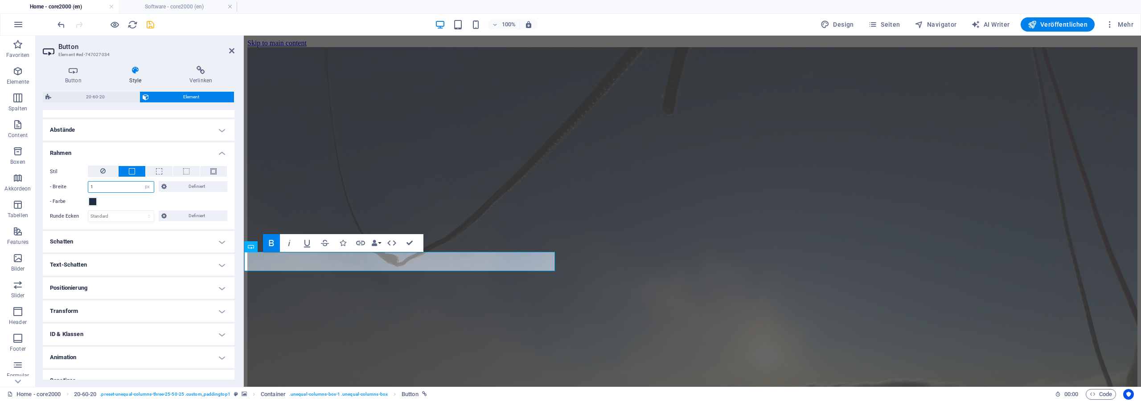
drag, startPoint x: 103, startPoint y: 190, endPoint x: 65, endPoint y: 184, distance: 38.7
click at [88, 184] on input "1" at bounding box center [121, 187] width 66 height 11
type input "2"
click at [94, 202] on span at bounding box center [92, 201] width 7 height 7
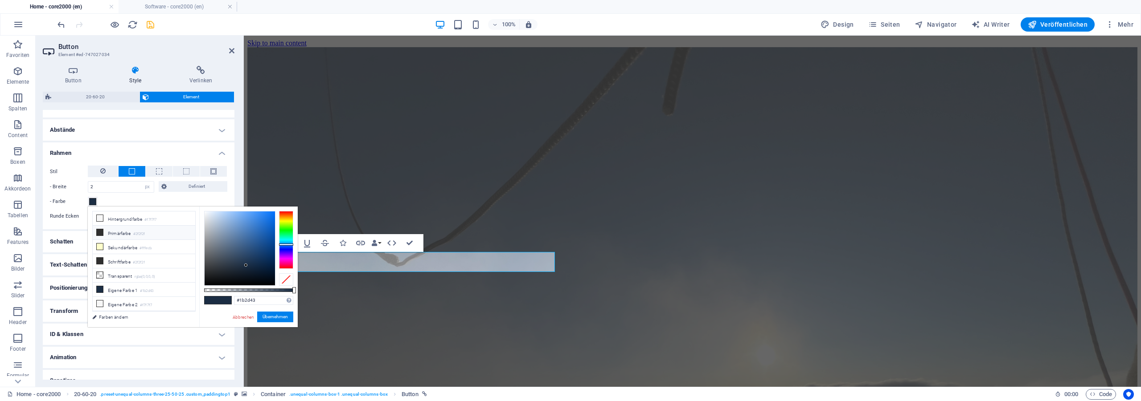
click at [137, 236] on small "#2f2f2f" at bounding box center [139, 234] width 12 height 6
type input "#2f2f2f"
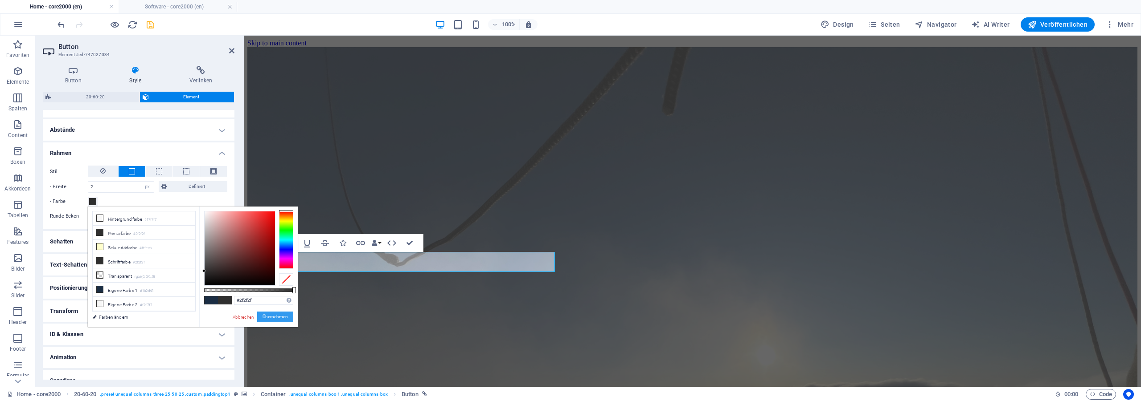
click at [275, 318] on button "Übernehmen" at bounding box center [275, 317] width 36 height 11
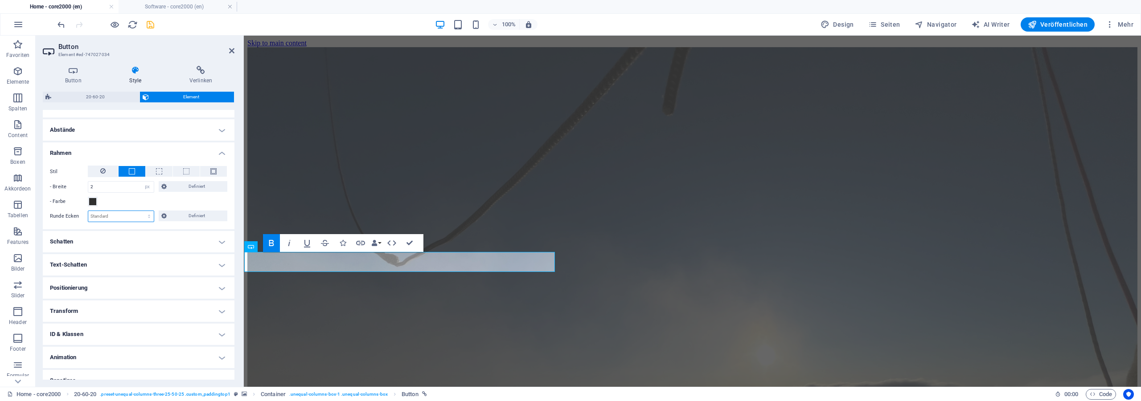
click at [88, 211] on select "Standard px rem % vh vw Definiert" at bounding box center [121, 216] width 66 height 11
select select "px"
click option "px" at bounding box center [0, 0] width 0 height 0
click at [111, 217] on input "0" at bounding box center [121, 216] width 66 height 11
drag, startPoint x: 111, startPoint y: 217, endPoint x: 44, endPoint y: 213, distance: 66.9
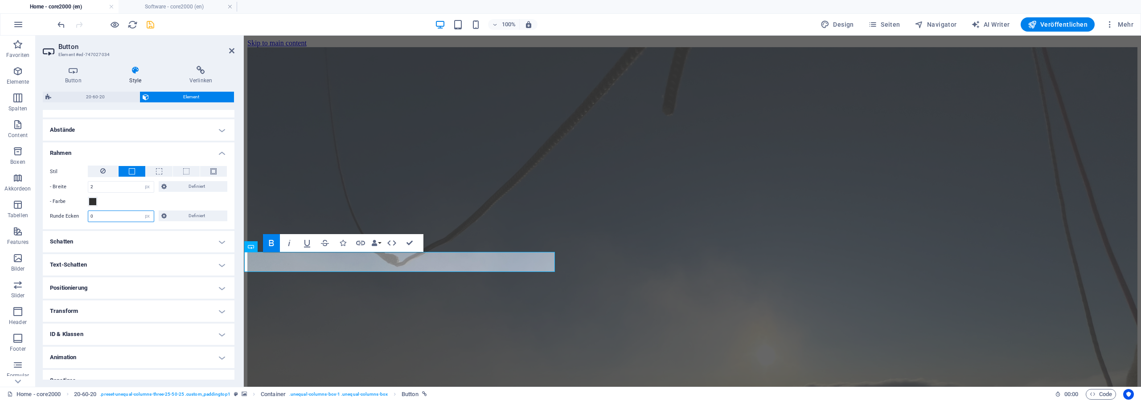
click at [88, 213] on input "0" at bounding box center [121, 216] width 66 height 11
type input "6"
click at [150, 19] on div at bounding box center [106, 24] width 100 height 14
click at [150, 23] on icon "save" at bounding box center [150, 25] width 10 height 10
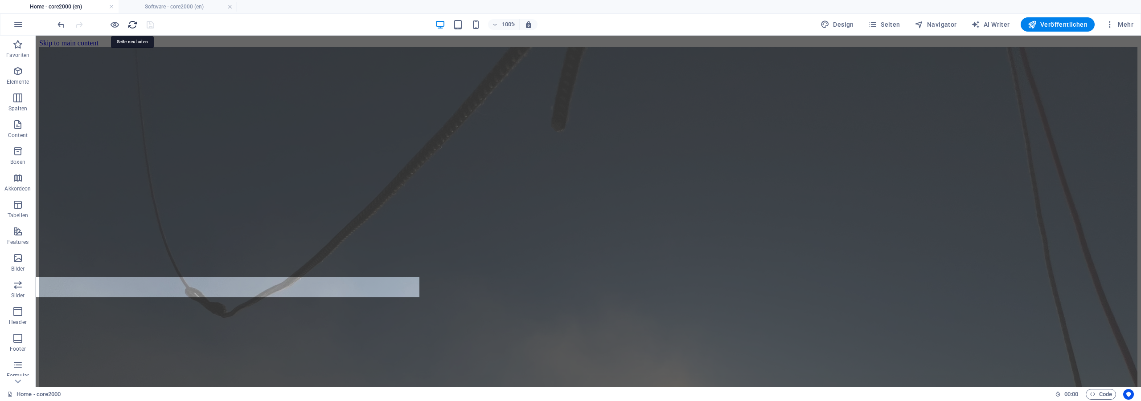
click at [131, 25] on icon "reload" at bounding box center [132, 25] width 10 height 10
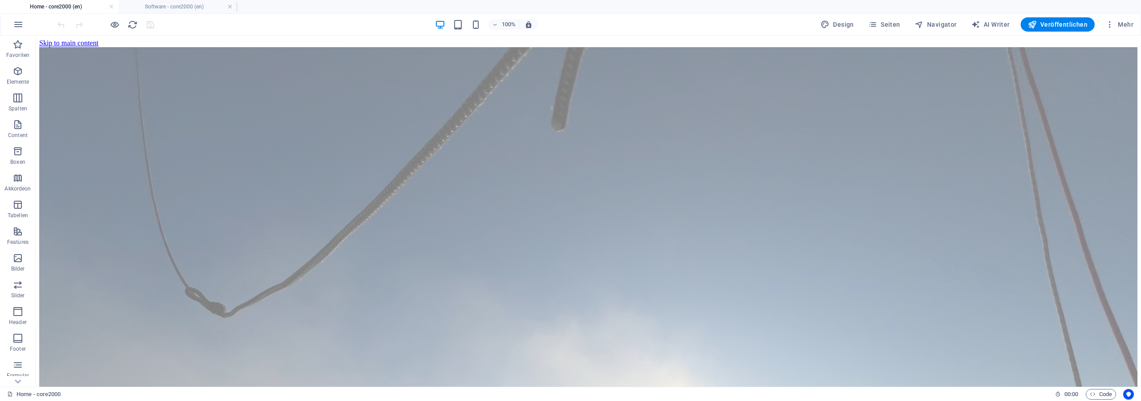
click at [120, 25] on div at bounding box center [106, 24] width 100 height 14
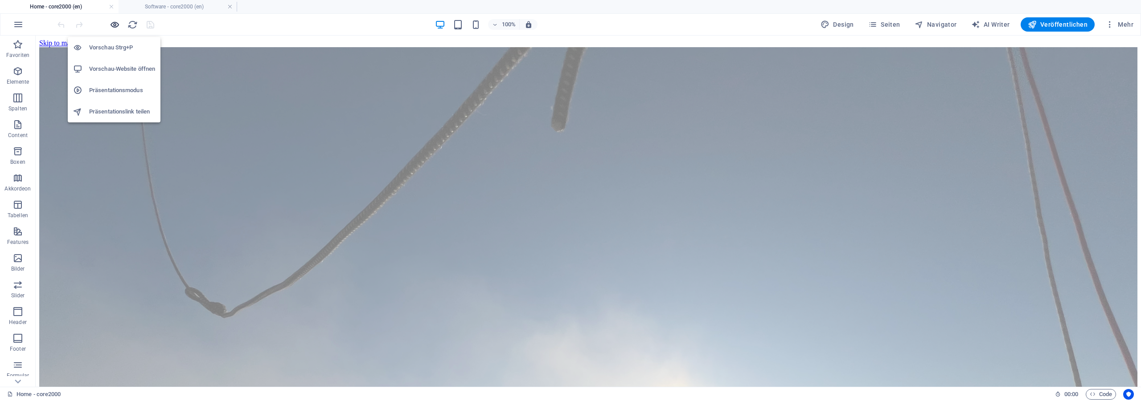
click at [111, 27] on icon "button" at bounding box center [115, 25] width 10 height 10
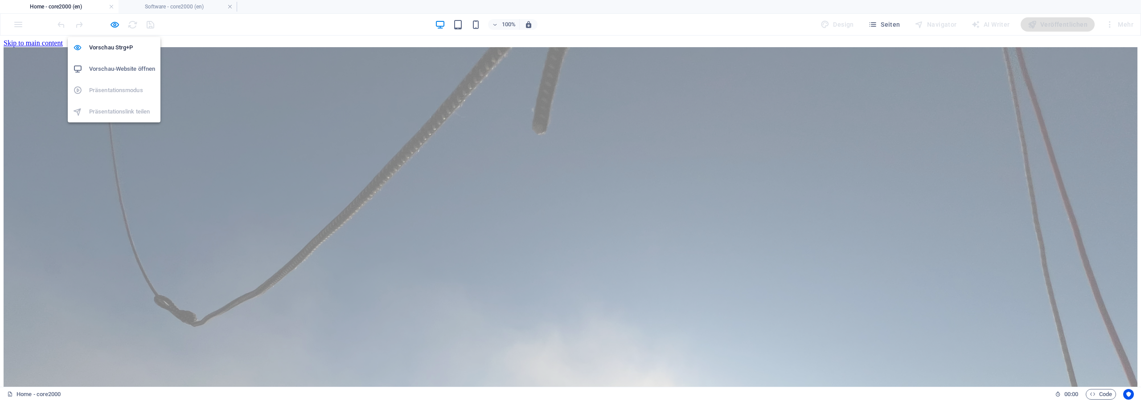
click at [131, 66] on h6 "Vorschau-Website öffnen" at bounding box center [122, 69] width 66 height 11
click at [112, 27] on icon "button" at bounding box center [115, 25] width 10 height 10
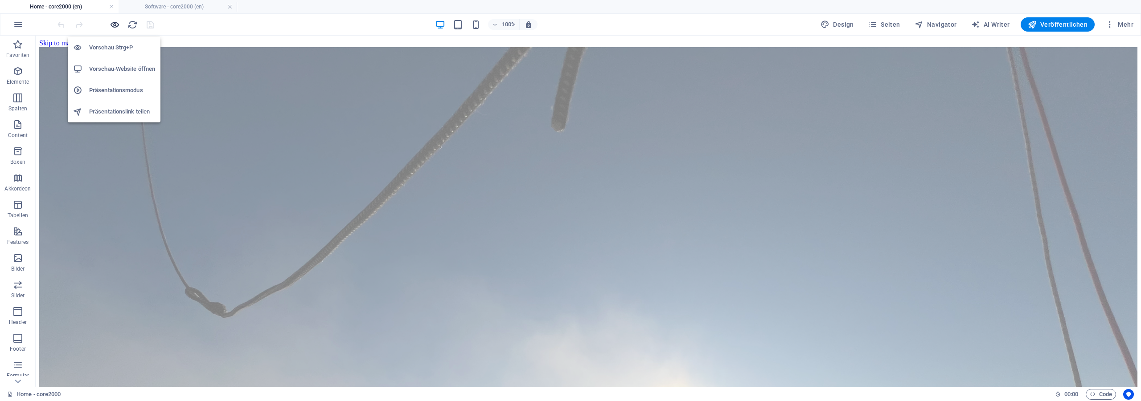
click at [119, 23] on icon "button" at bounding box center [115, 25] width 10 height 10
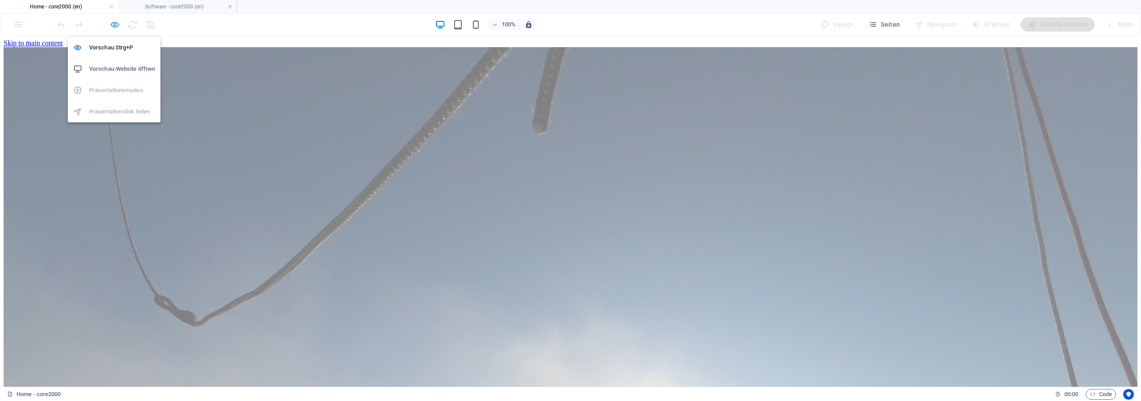
click at [119, 24] on icon "button" at bounding box center [115, 25] width 10 height 10
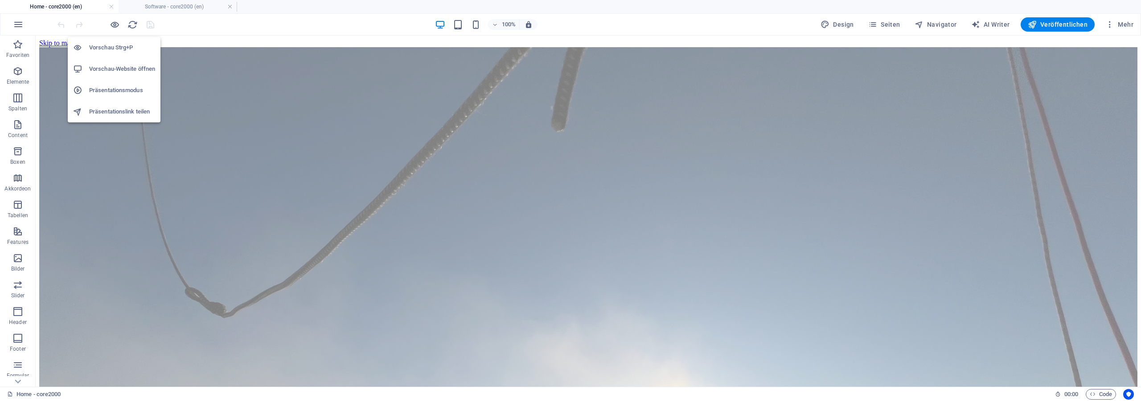
click at [120, 69] on h6 "Vorschau-Website öffnen" at bounding box center [122, 69] width 66 height 11
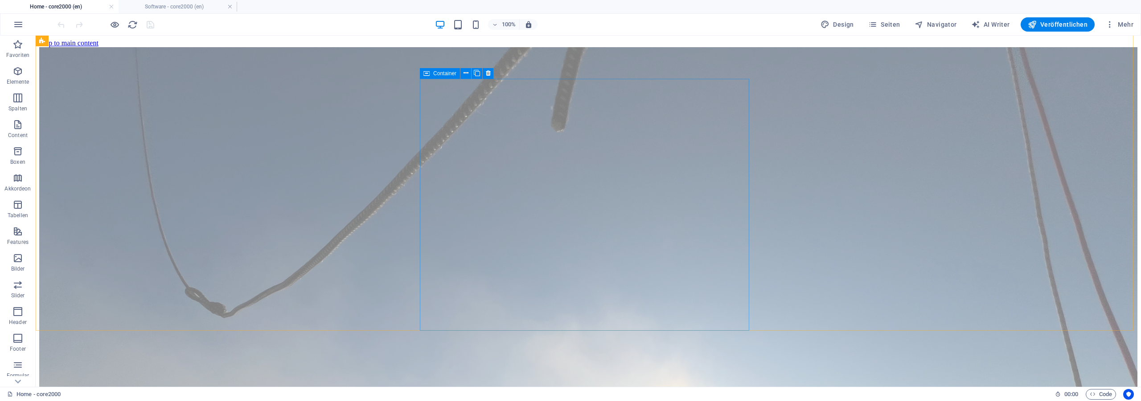
click at [430, 74] on div "Container" at bounding box center [440, 73] width 40 height 11
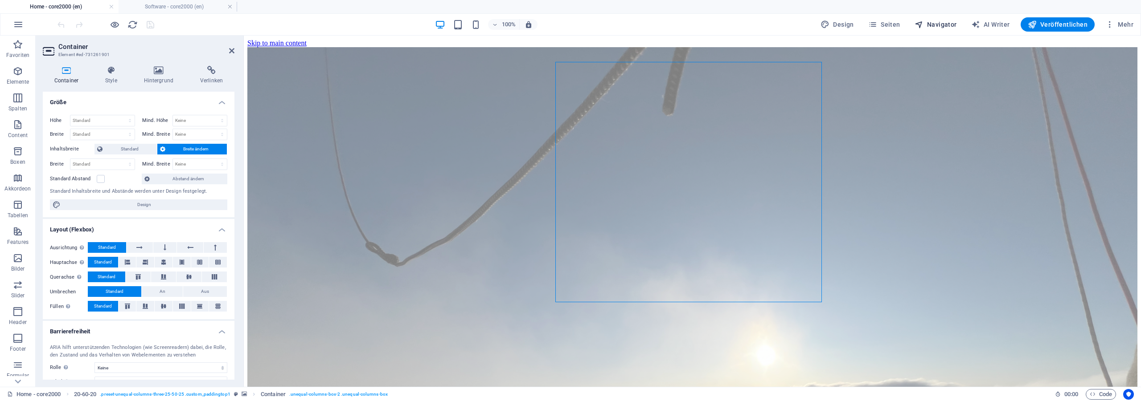
click at [933, 23] on span "Navigator" at bounding box center [935, 24] width 42 height 9
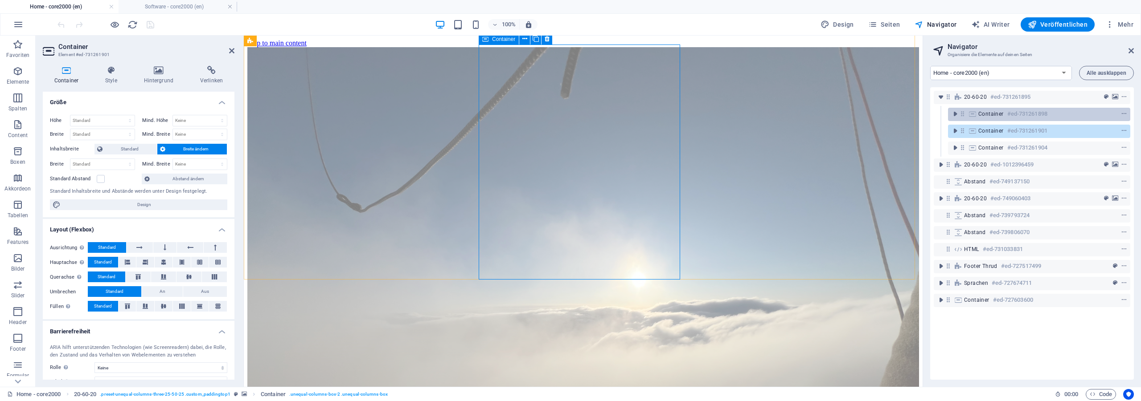
click at [1011, 117] on h6 "#ed-731261898" at bounding box center [1027, 114] width 40 height 11
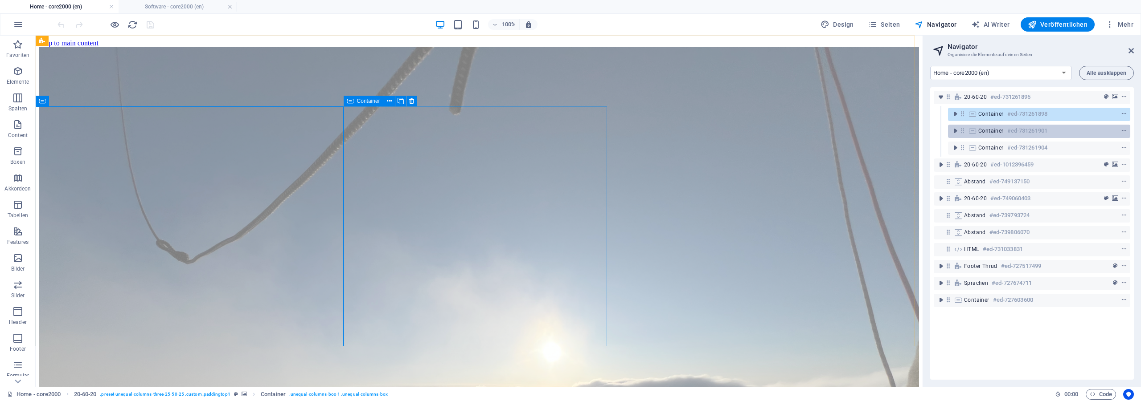
click at [1012, 130] on h6 "#ed-731261901" at bounding box center [1027, 131] width 40 height 11
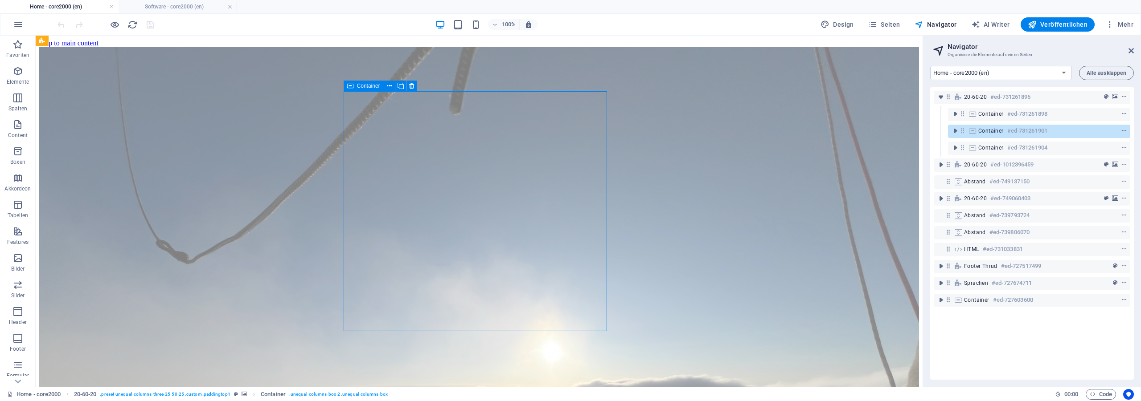
click at [1012, 130] on h6 "#ed-731261901" at bounding box center [1027, 131] width 40 height 11
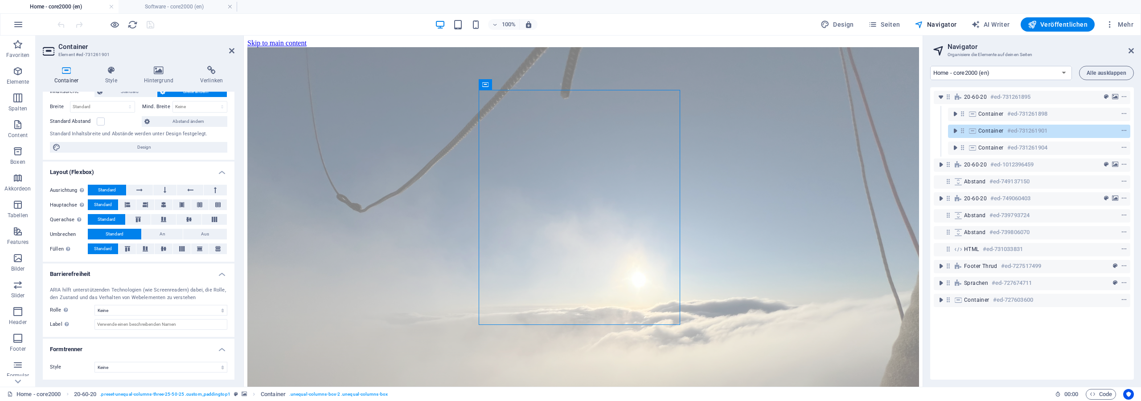
scroll to position [0, 0]
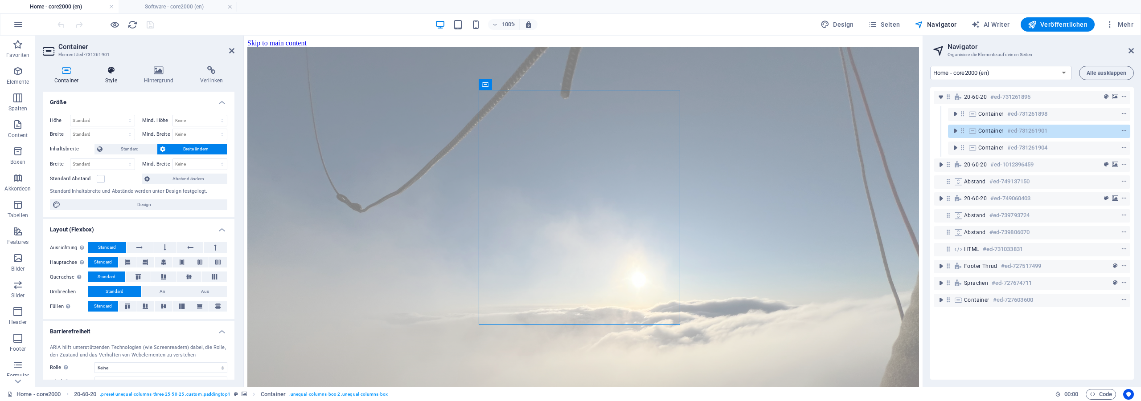
click at [103, 70] on icon at bounding box center [111, 70] width 35 height 9
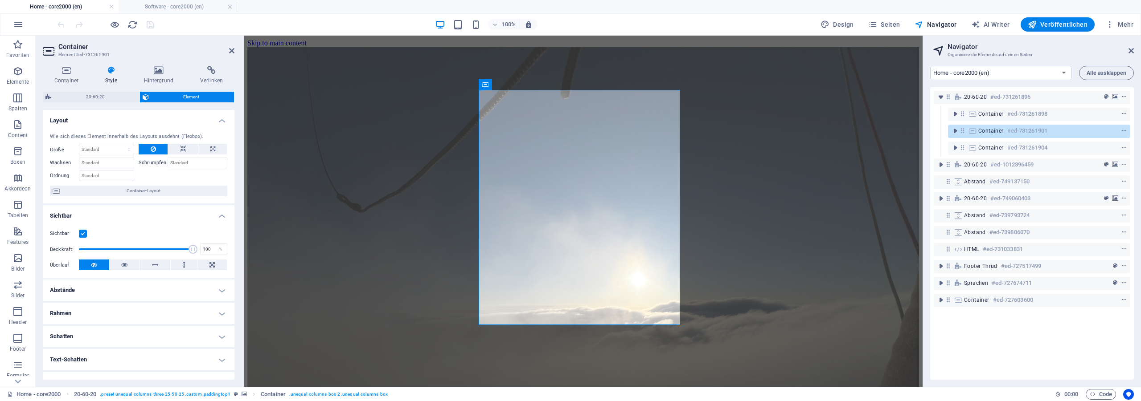
click at [81, 294] on h4 "Abstände" at bounding box center [139, 290] width 192 height 21
click at [82, 293] on h4 "Abstände" at bounding box center [139, 288] width 192 height 16
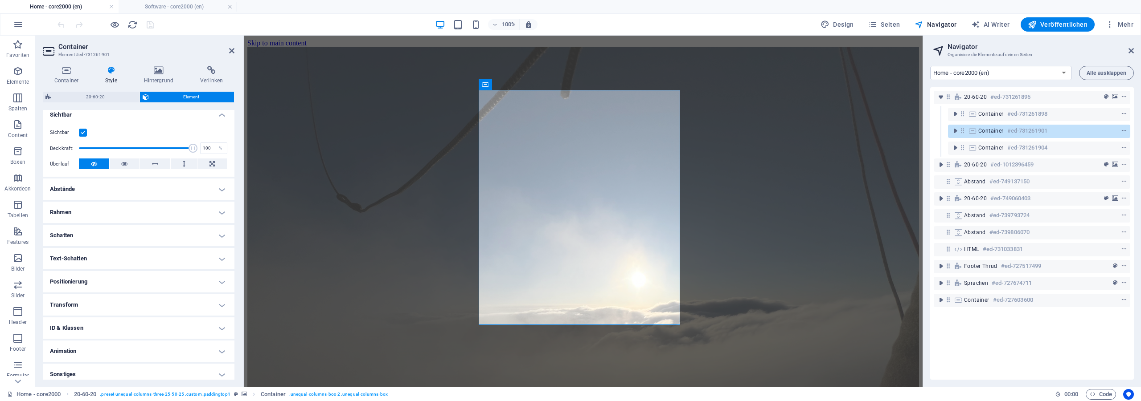
scroll to position [106, 0]
click at [95, 297] on h4 "Transform" at bounding box center [139, 299] width 192 height 21
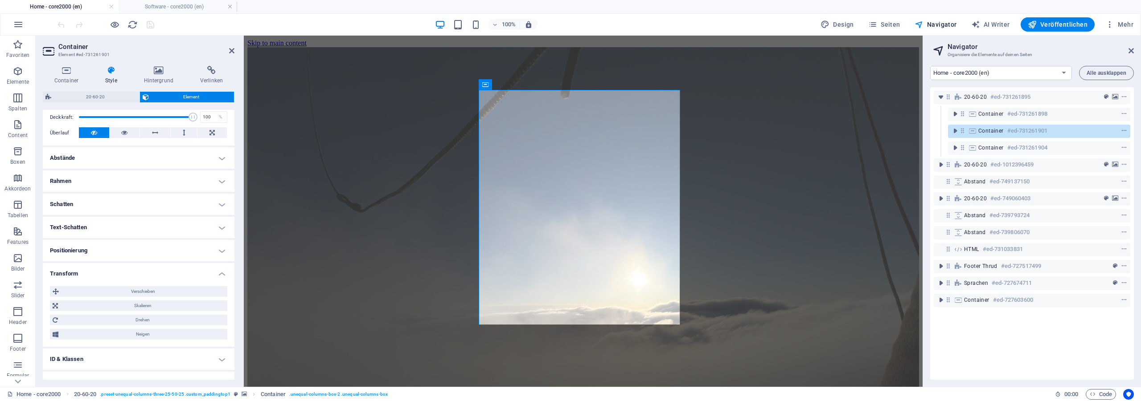
scroll to position [169, 0]
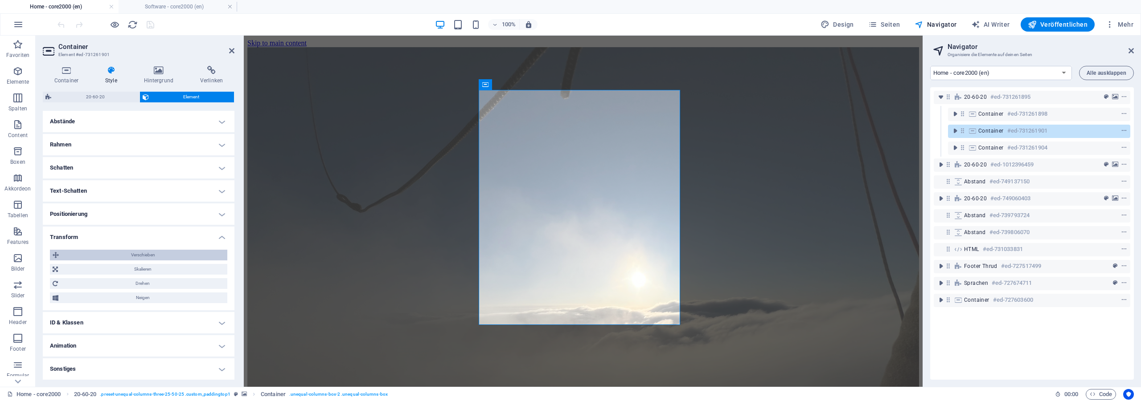
click at [101, 255] on span "Verschieben" at bounding box center [142, 255] width 163 height 11
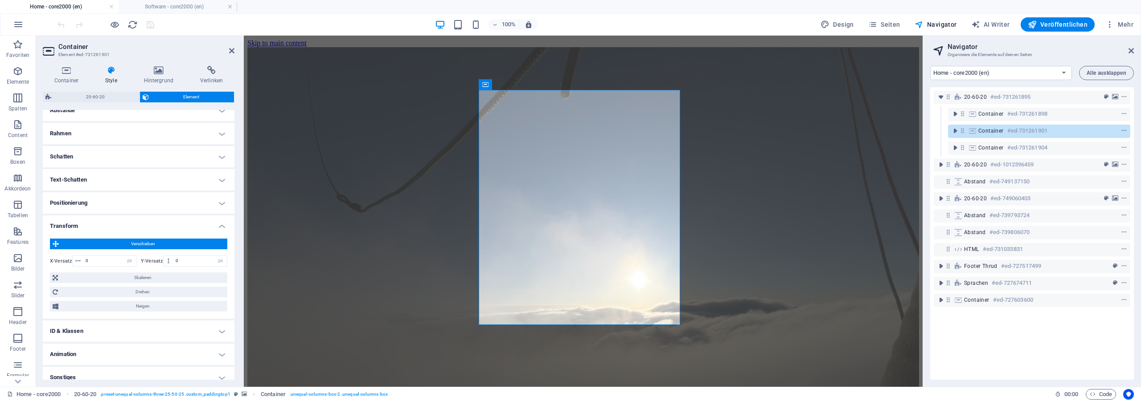
scroll to position [188, 0]
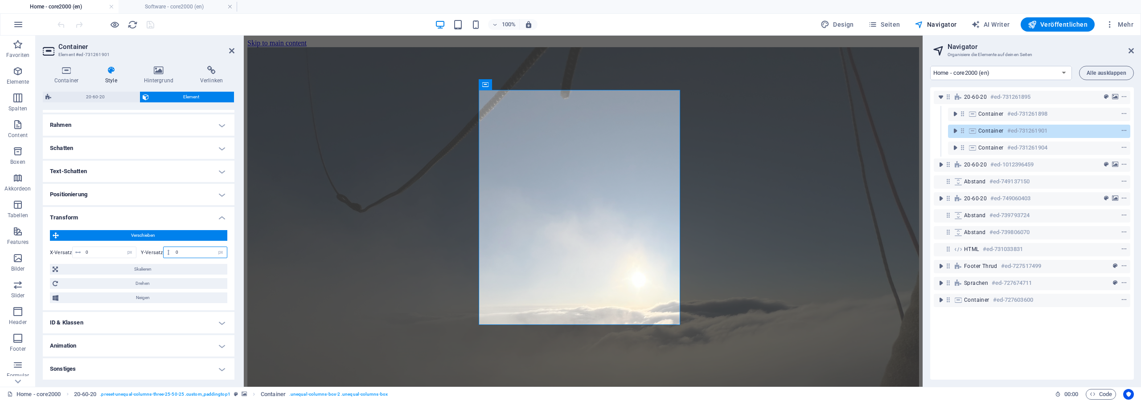
drag, startPoint x: 183, startPoint y: 251, endPoint x: 161, endPoint y: 248, distance: 22.4
click at [173, 251] on input "0" at bounding box center [199, 252] width 53 height 11
type input "-10"
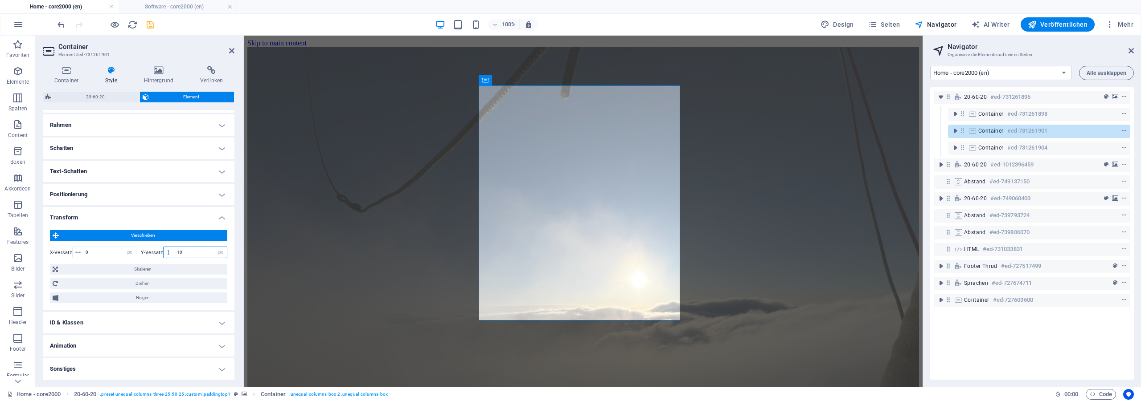
drag, startPoint x: 185, startPoint y: 250, endPoint x: 101, endPoint y: 238, distance: 84.7
click at [173, 247] on input "-10" at bounding box center [199, 252] width 53 height 11
type input "-20"
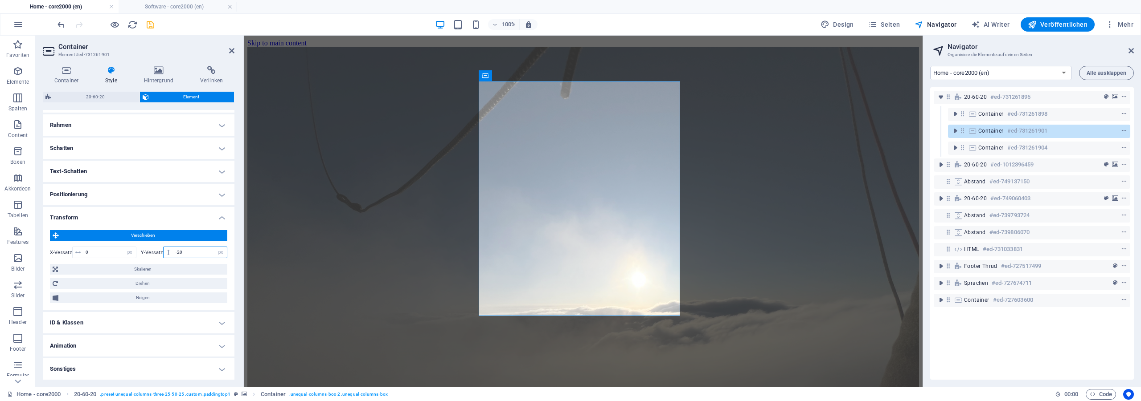
drag, startPoint x: 184, startPoint y: 249, endPoint x: 134, endPoint y: 243, distance: 49.9
click at [173, 247] on input "-20" at bounding box center [199, 252] width 53 height 11
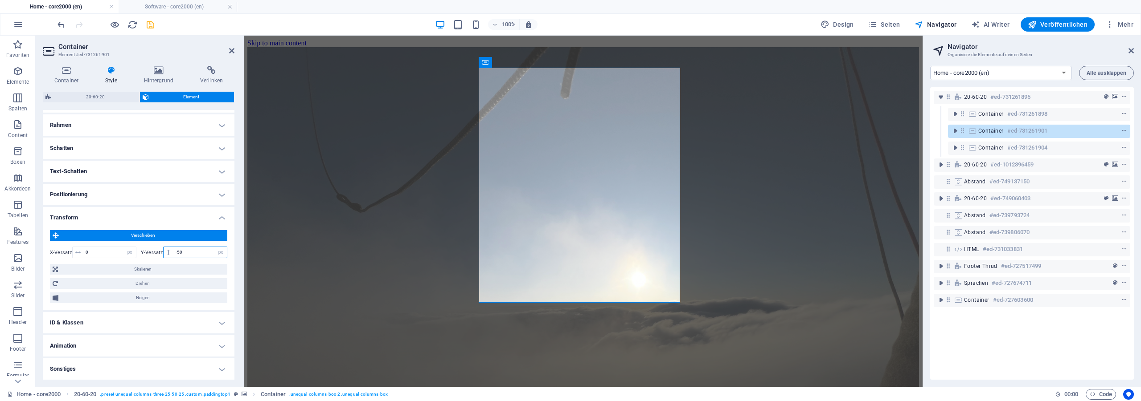
drag, startPoint x: 186, startPoint y: 252, endPoint x: 164, endPoint y: 250, distance: 21.9
click at [173, 250] on input "-50" at bounding box center [199, 252] width 53 height 11
type input "0"
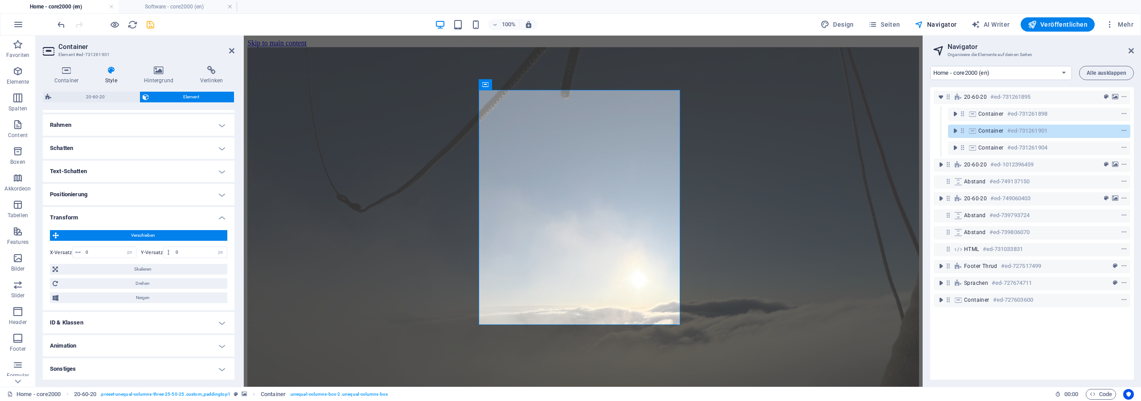
click at [149, 235] on span "Verschieben" at bounding box center [142, 235] width 163 height 11
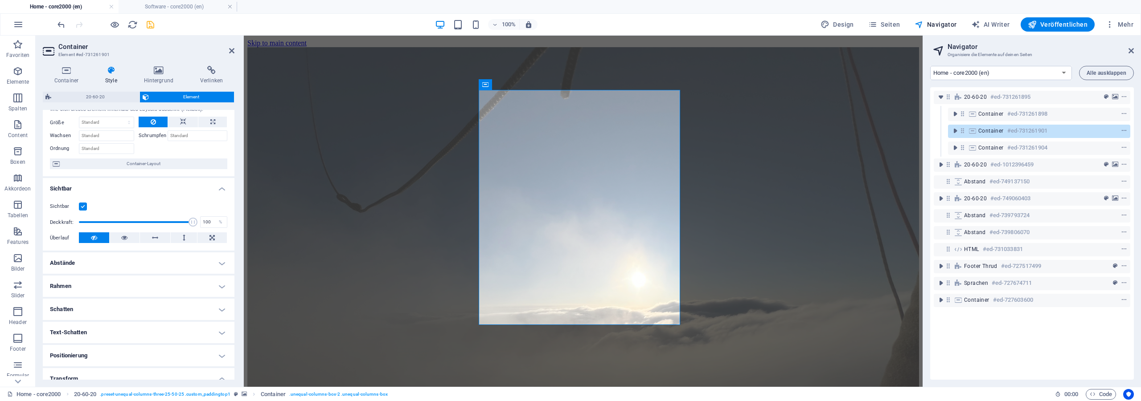
scroll to position [8, 0]
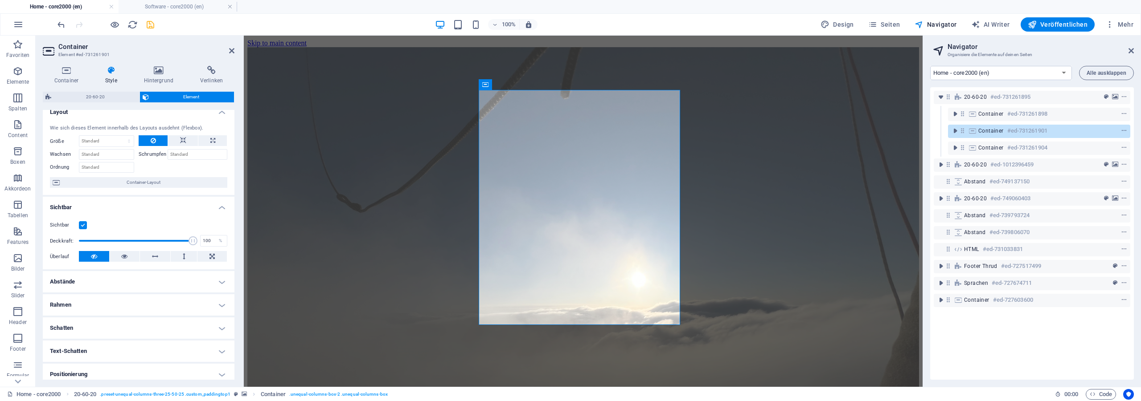
click at [126, 281] on h4 "Abstände" at bounding box center [139, 281] width 192 height 21
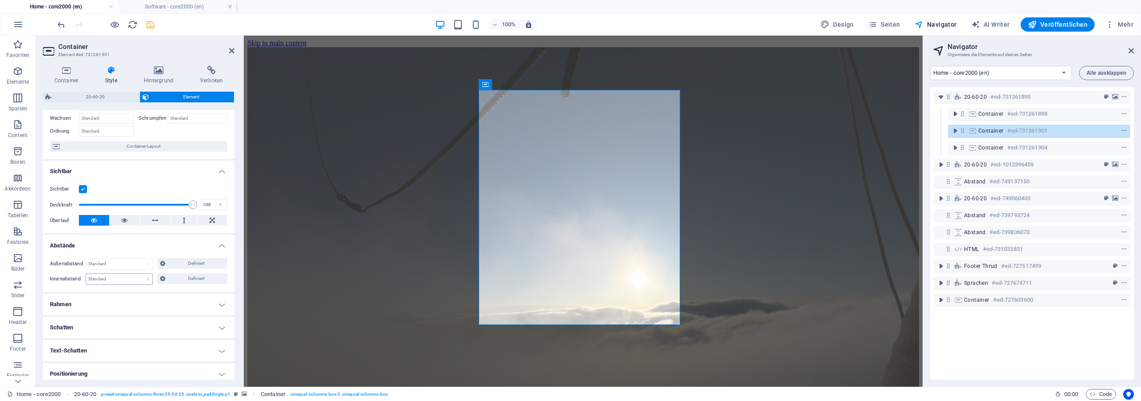
scroll to position [49, 0]
click at [178, 255] on span "Definiert" at bounding box center [196, 259] width 57 height 11
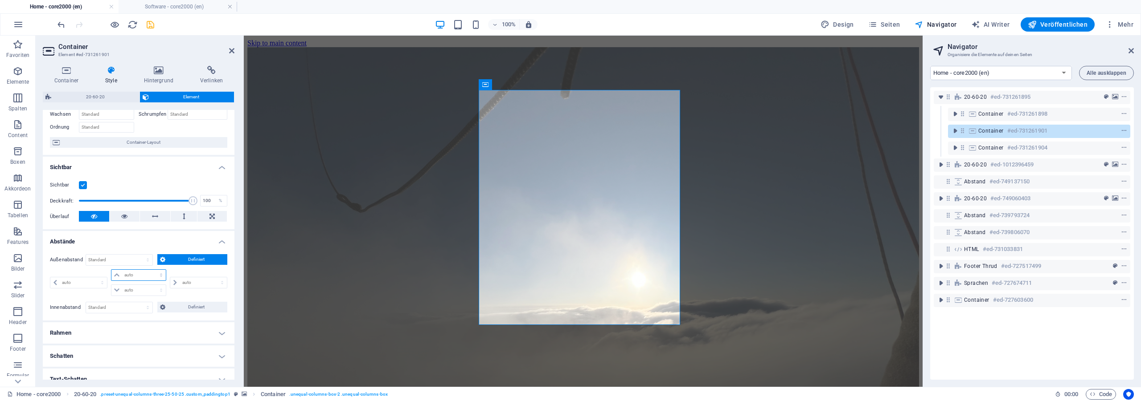
click at [111, 270] on select "auto px % rem vw vh" at bounding box center [138, 275] width 55 height 11
select select "px"
click option "px" at bounding box center [0, 0] width 0 height 0
type input "0"
select select "px"
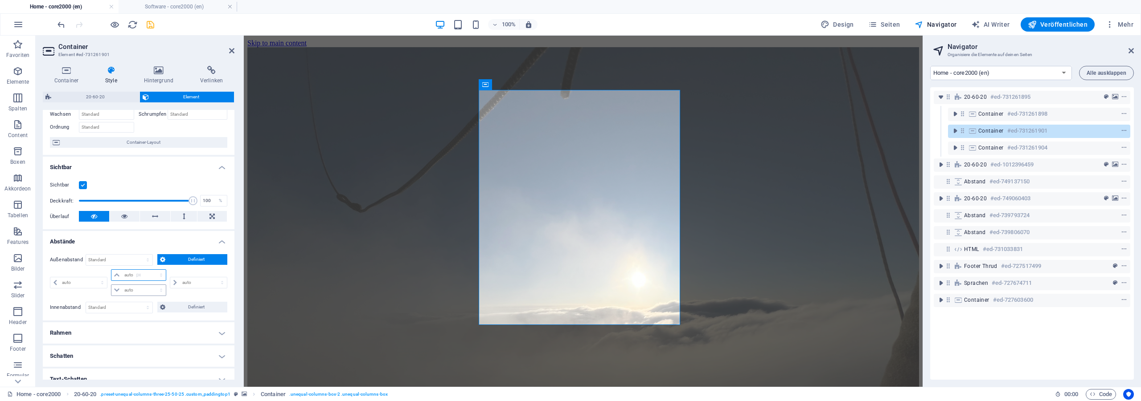
type input "0"
select select "px"
type input "0"
select select "px"
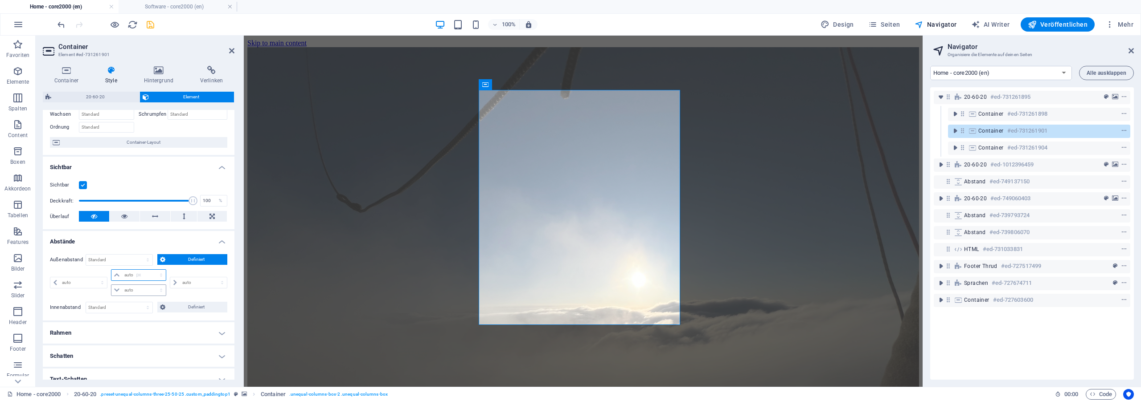
type input "0"
select select "px"
type input "20"
select select "DISABLED_OPTION_VALUE"
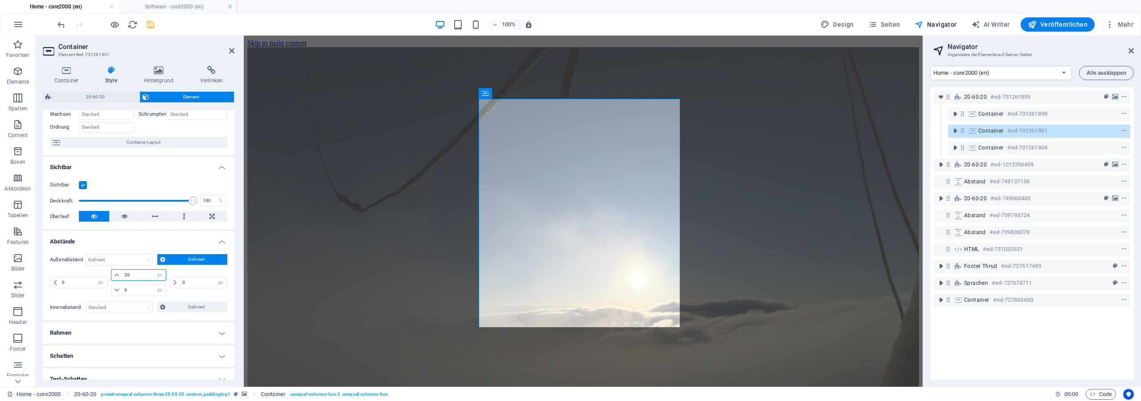
drag, startPoint x: 139, startPoint y: 273, endPoint x: 106, endPoint y: 273, distance: 33.0
click at [122, 274] on input "20" at bounding box center [144, 275] width 44 height 11
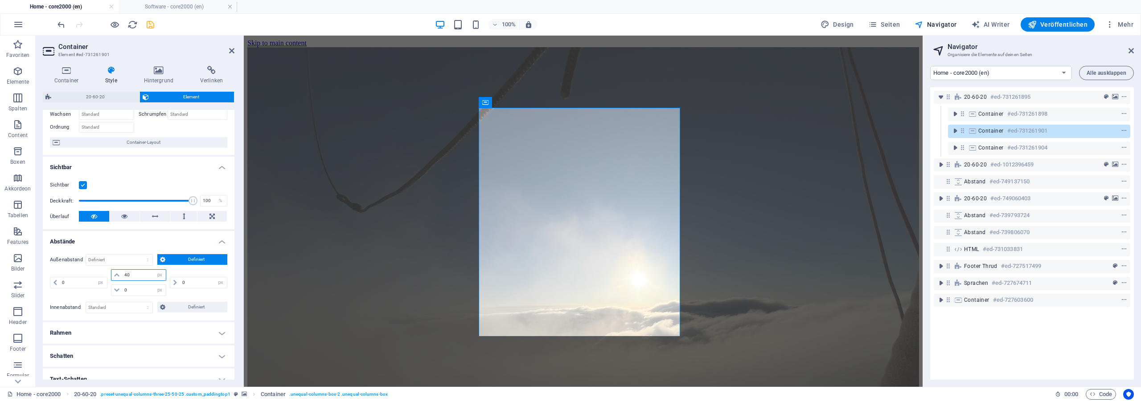
drag, startPoint x: 135, startPoint y: 274, endPoint x: 73, endPoint y: 267, distance: 62.7
click at [122, 270] on input "40" at bounding box center [144, 275] width 44 height 11
type input "0"
select select "px"
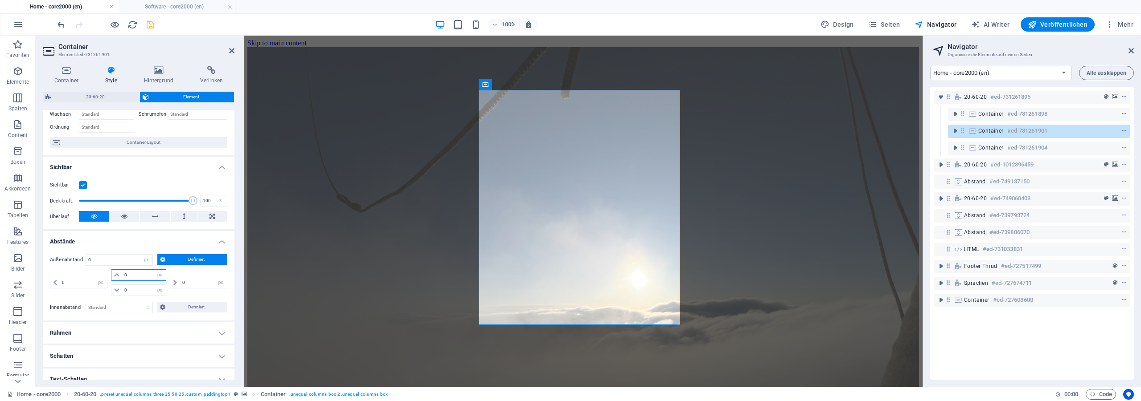
drag, startPoint x: 136, startPoint y: 276, endPoint x: 94, endPoint y: 275, distance: 41.9
click at [122, 275] on input "0" at bounding box center [144, 275] width 44 height 11
type input "20"
select select "DISABLED_OPTION_VALUE"
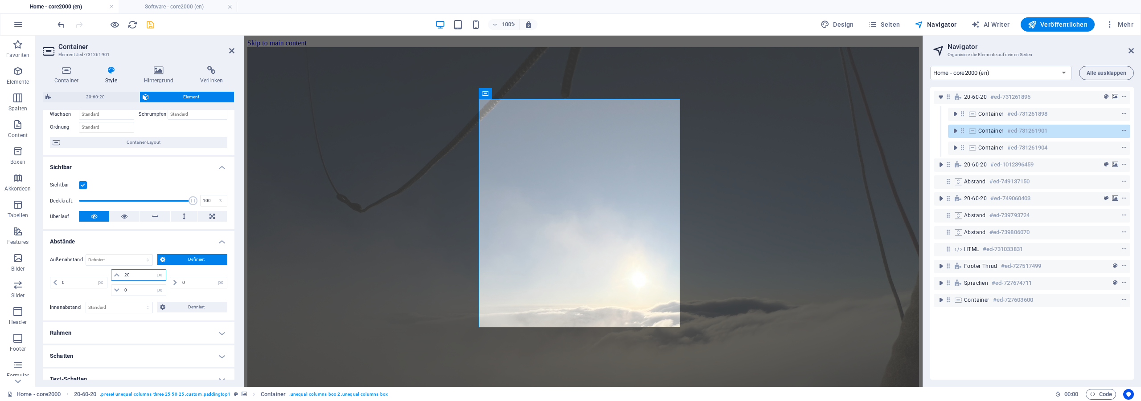
drag, startPoint x: 131, startPoint y: 274, endPoint x: 72, endPoint y: 262, distance: 59.6
click at [122, 270] on input "20" at bounding box center [144, 275] width 44 height 11
type input "0"
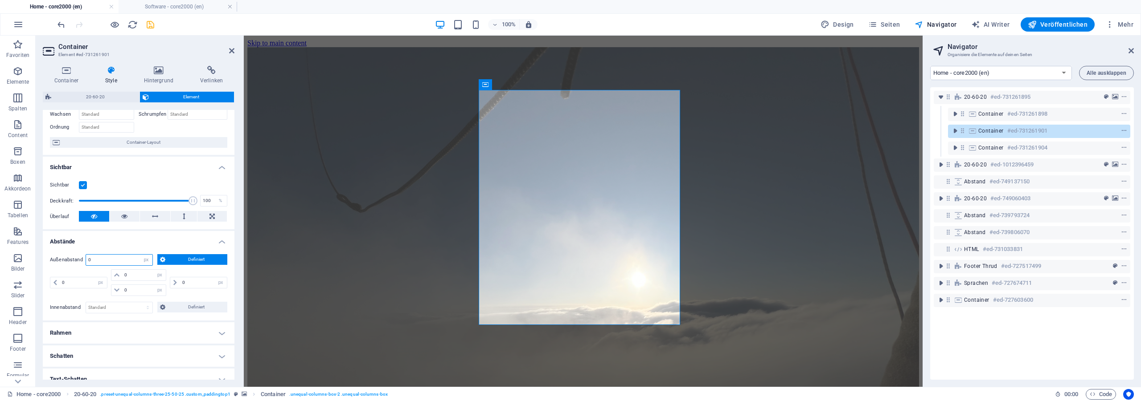
click at [128, 258] on input "0" at bounding box center [119, 260] width 66 height 11
click at [140, 255] on select "Standard auto px % rem vw vh Definiert" at bounding box center [146, 260] width 12 height 11
select select "default"
click option "Standard" at bounding box center [0, 0] width 0 height 0
select select "DISABLED_OPTION_VALUE"
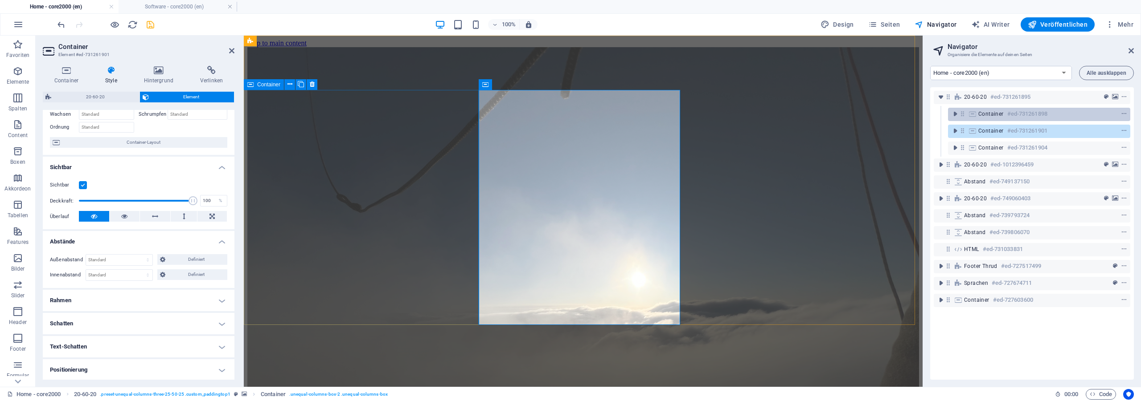
click at [995, 118] on div "Container #ed-731261898" at bounding box center [1031, 114] width 107 height 11
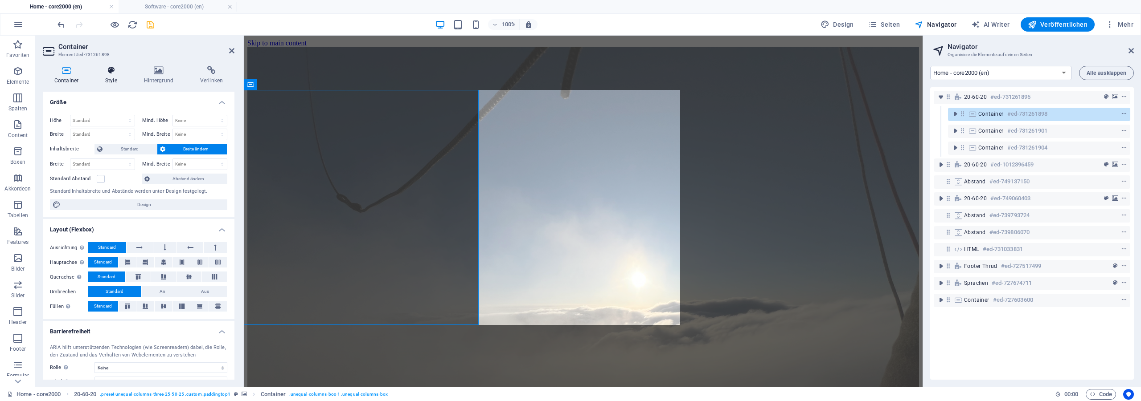
click at [116, 74] on icon at bounding box center [111, 70] width 35 height 9
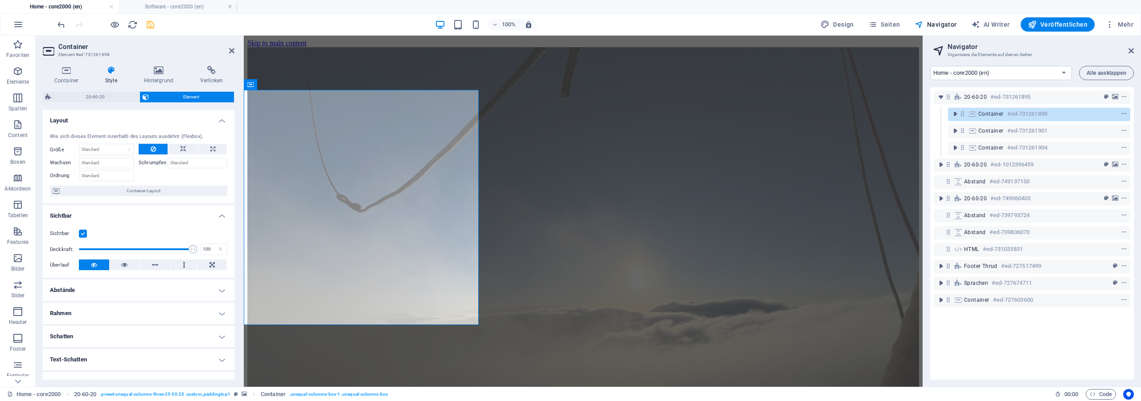
click at [95, 294] on h4 "Abstände" at bounding box center [139, 290] width 192 height 21
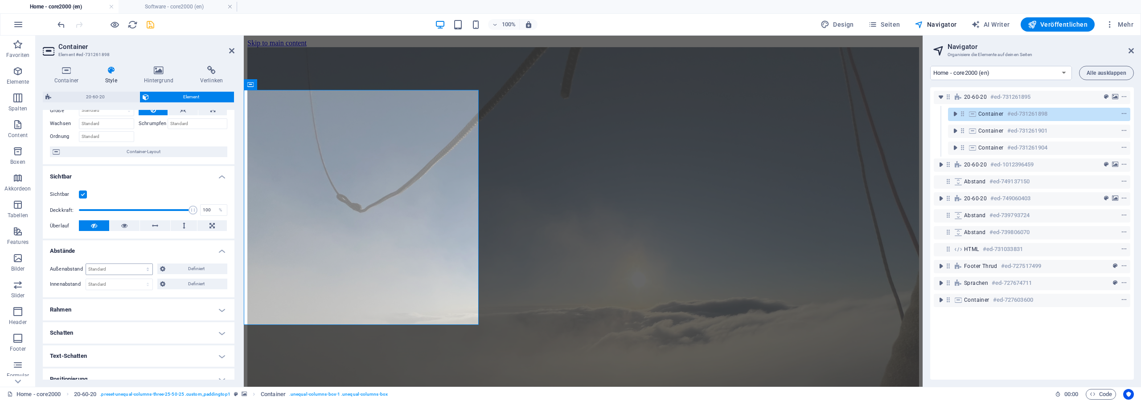
scroll to position [0, 0]
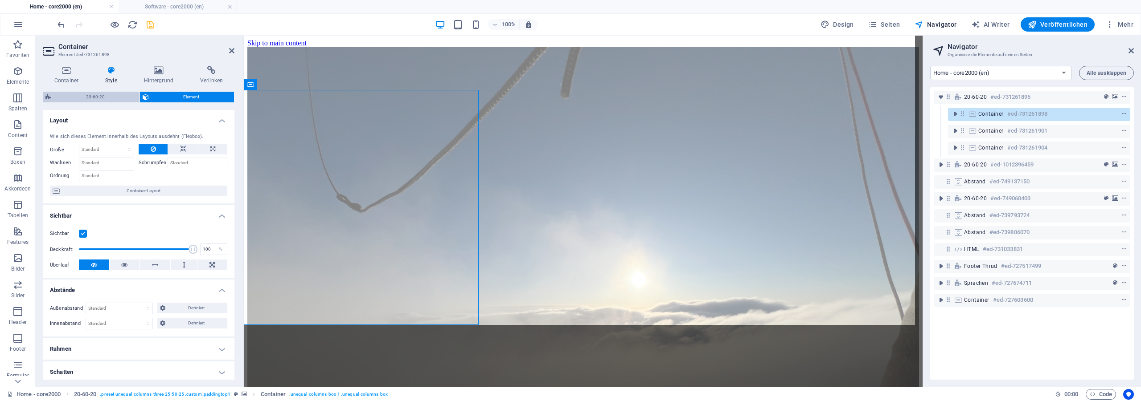
click at [88, 95] on span "20-60-20" at bounding box center [95, 97] width 83 height 11
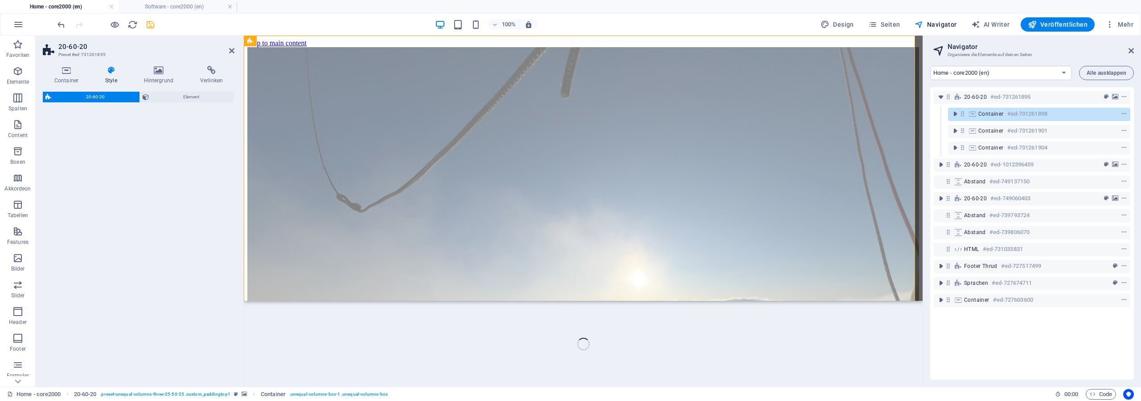
select select "%"
select select "rem"
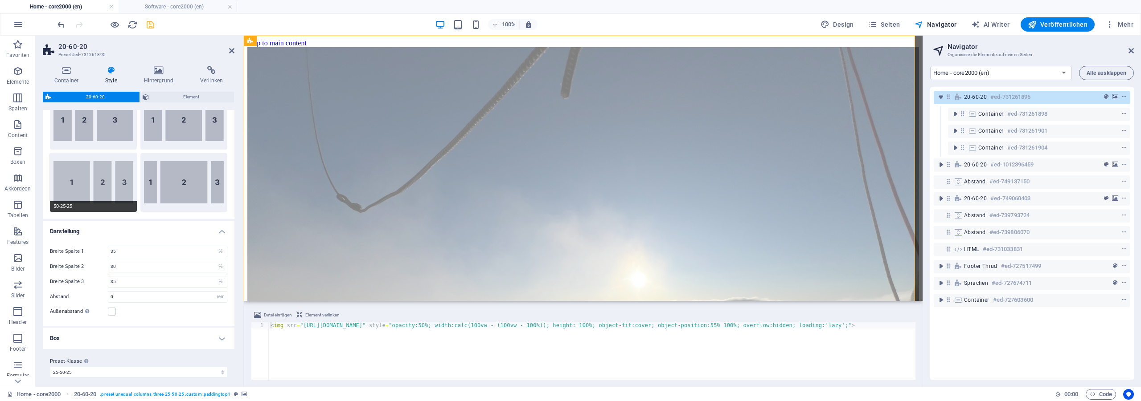
scroll to position [47, 0]
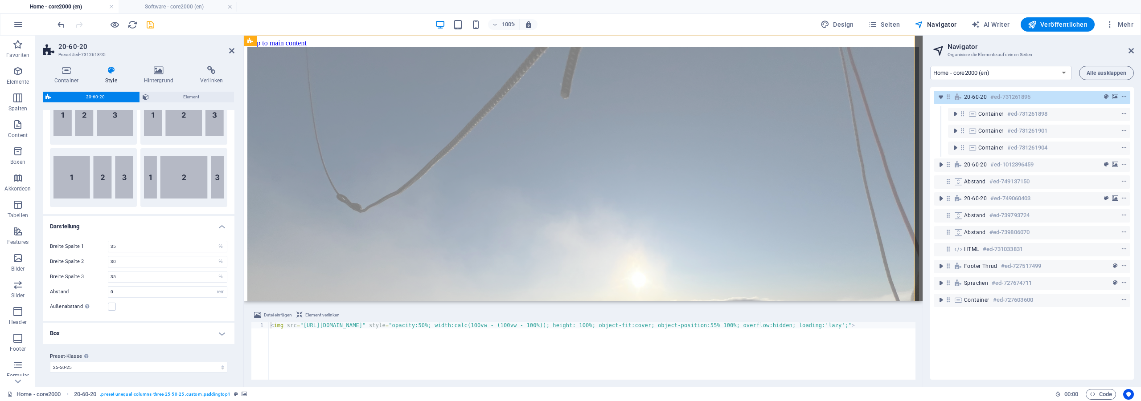
click at [117, 336] on h4 "Box" at bounding box center [139, 333] width 192 height 21
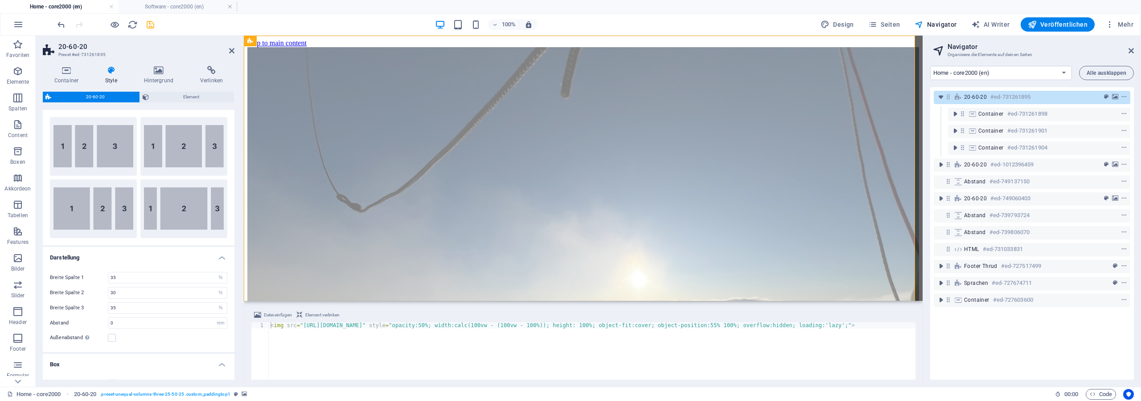
scroll to position [0, 0]
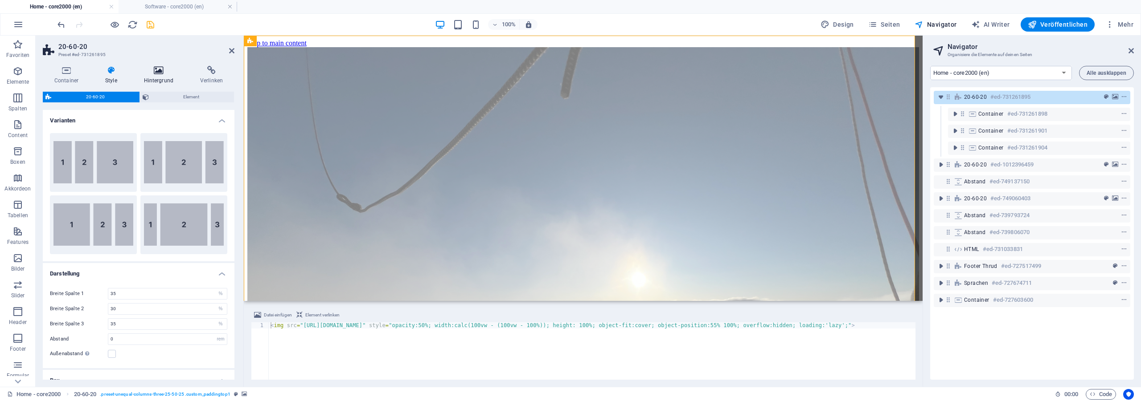
click at [151, 75] on h4 "Hintergrund" at bounding box center [160, 75] width 56 height 19
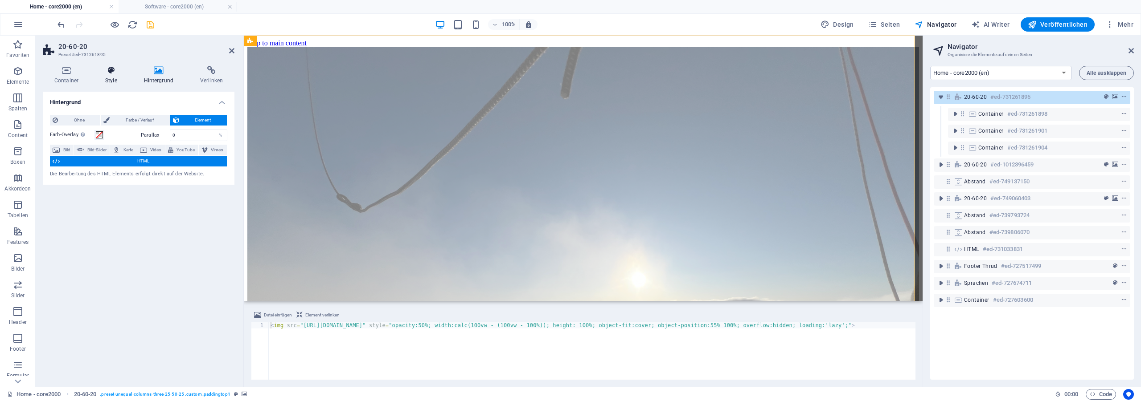
click at [106, 74] on icon at bounding box center [111, 70] width 35 height 9
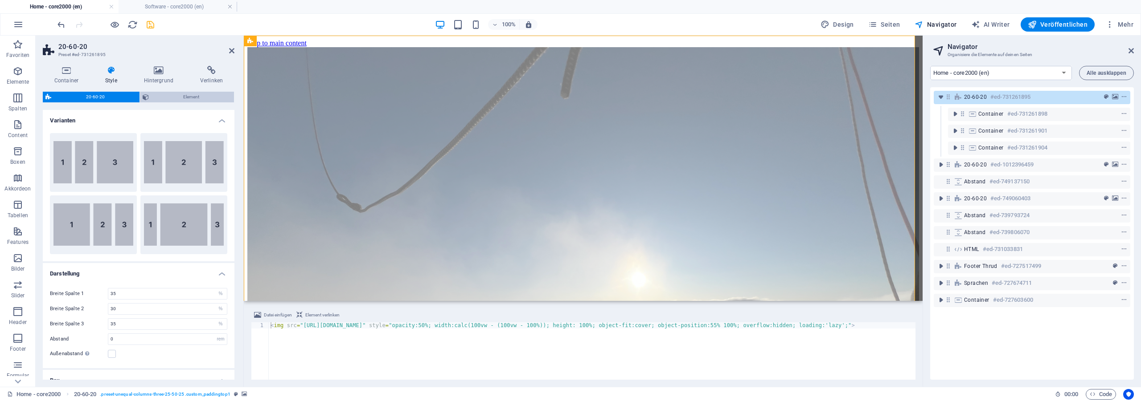
click at [176, 94] on span "Element" at bounding box center [191, 97] width 80 height 11
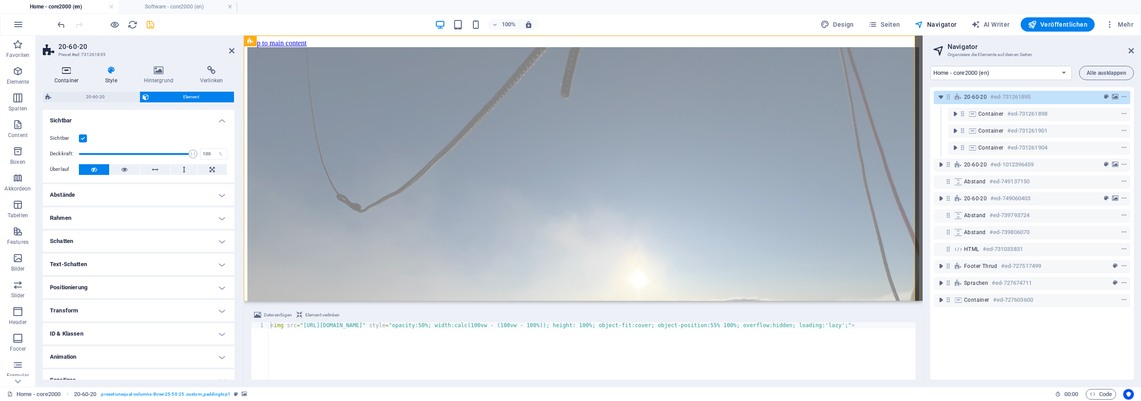
click at [70, 77] on h4 "Container" at bounding box center [68, 75] width 51 height 19
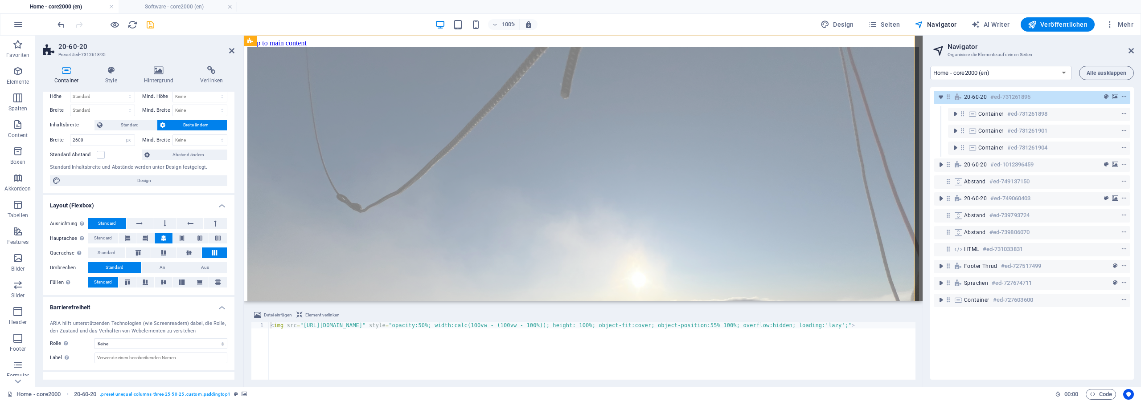
scroll to position [57, 0]
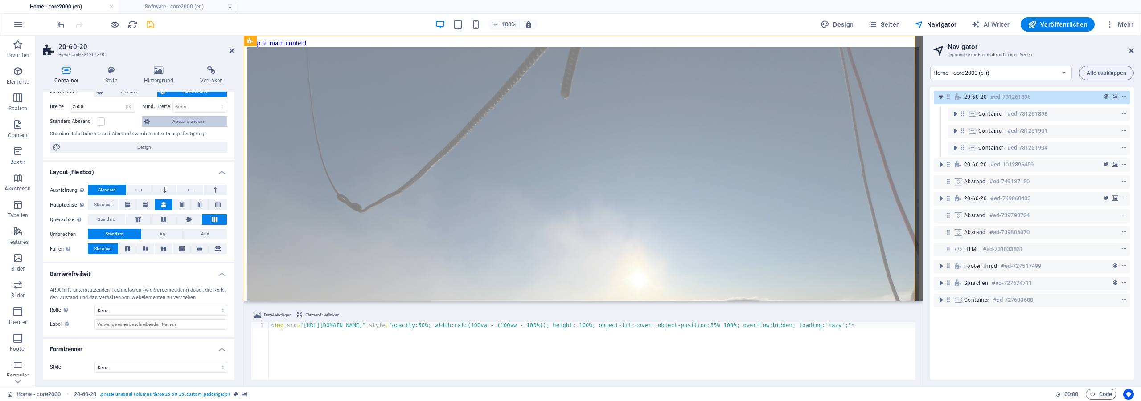
click at [207, 120] on span "Abstand ändern" at bounding box center [188, 121] width 72 height 11
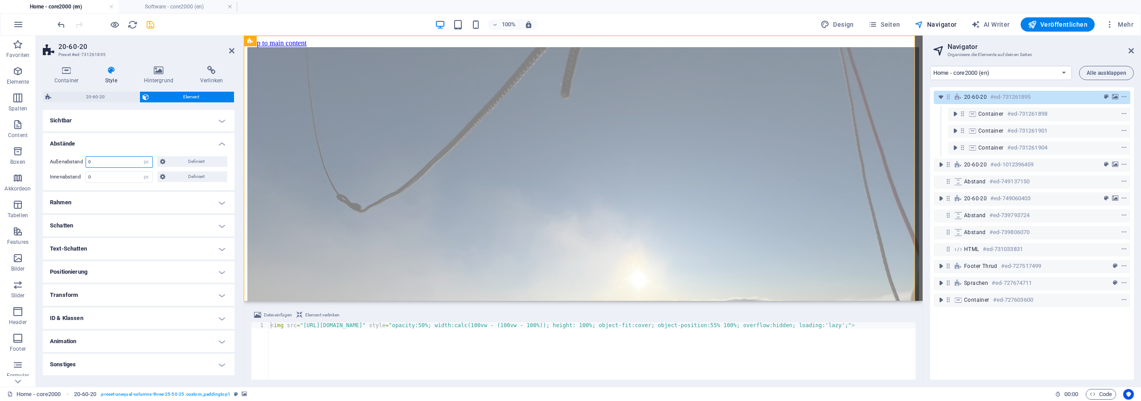
drag, startPoint x: 108, startPoint y: 161, endPoint x: 56, endPoint y: 155, distance: 52.5
click at [86, 157] on input "0" at bounding box center [119, 162] width 66 height 11
click at [165, 162] on button "Definiert" at bounding box center [192, 161] width 70 height 11
drag, startPoint x: 130, startPoint y: 181, endPoint x: 102, endPoint y: 177, distance: 28.4
click at [122, 177] on input "0" at bounding box center [144, 177] width 44 height 11
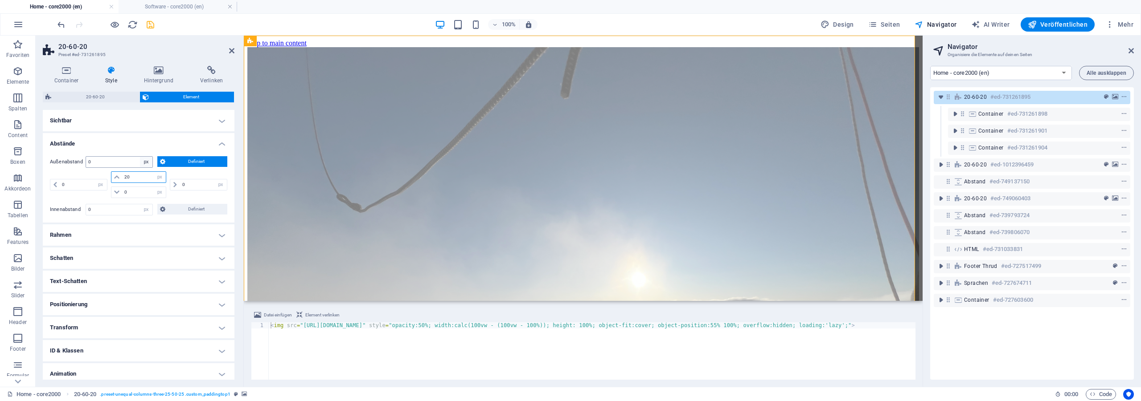
type input "20"
select select "DISABLED_OPTION_VALUE"
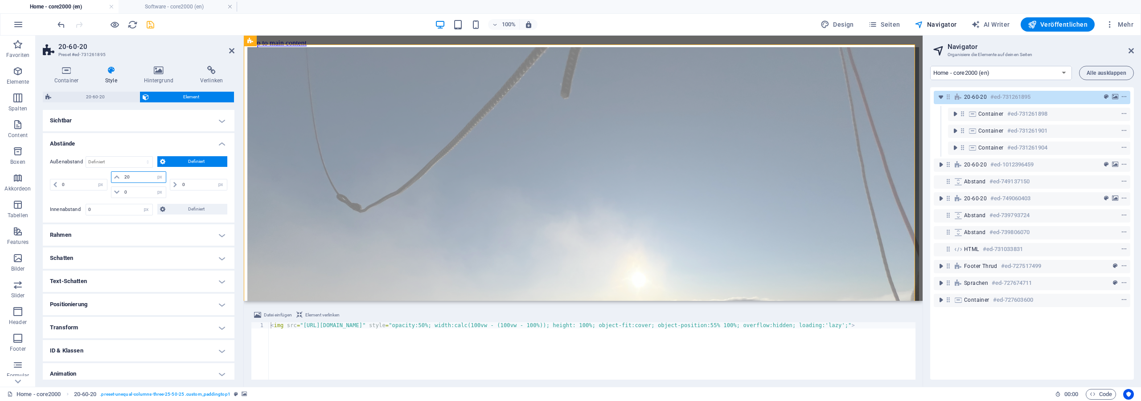
drag, startPoint x: 138, startPoint y: 173, endPoint x: 92, endPoint y: 172, distance: 45.9
click at [122, 172] on input "20" at bounding box center [144, 177] width 44 height 11
type input "0"
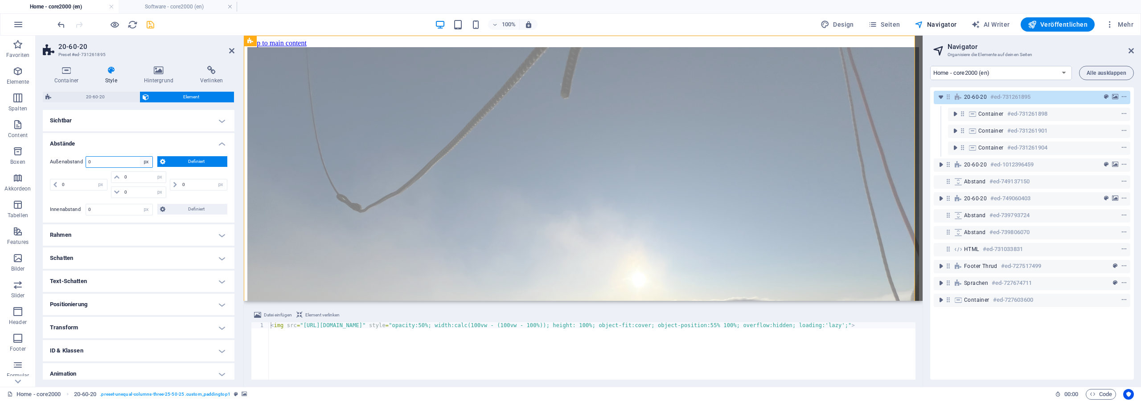
click at [140, 157] on select "Standard auto px % rem vw vh Definiert" at bounding box center [146, 162] width 12 height 11
select select "default"
click option "Standard" at bounding box center [0, 0] width 0 height 0
select select "DISABLED_OPTION_VALUE"
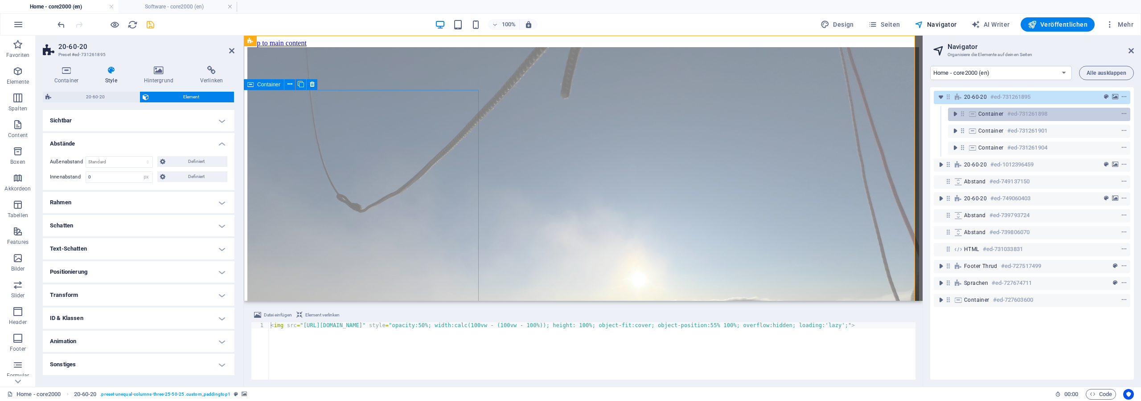
click at [1026, 117] on h6 "#ed-731261898" at bounding box center [1027, 114] width 40 height 11
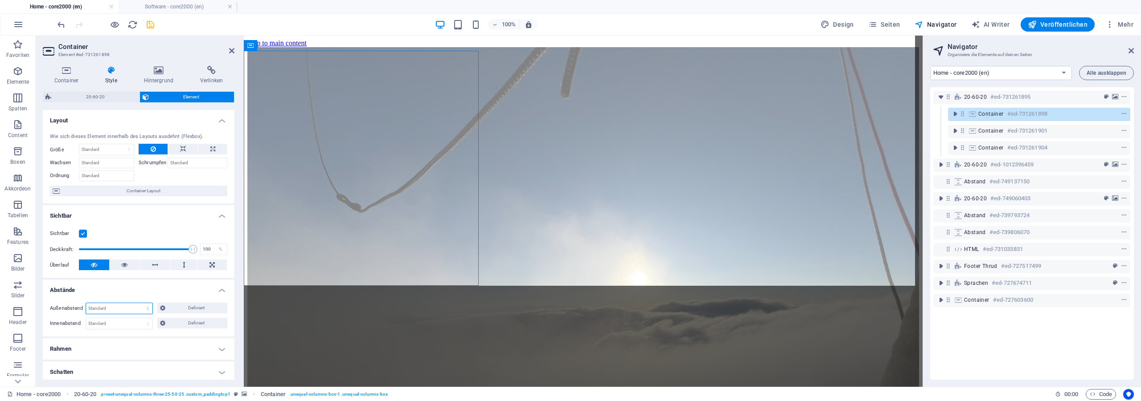
click at [86, 303] on select "Standard auto px % rem vw vh Definiert" at bounding box center [119, 308] width 66 height 11
click option "Standard" at bounding box center [0, 0] width 0 height 0
click at [102, 303] on div "Standard auto px % rem vw vh Definiert" at bounding box center [119, 309] width 67 height 12
select select "px"
click option "px" at bounding box center [0, 0] width 0 height 0
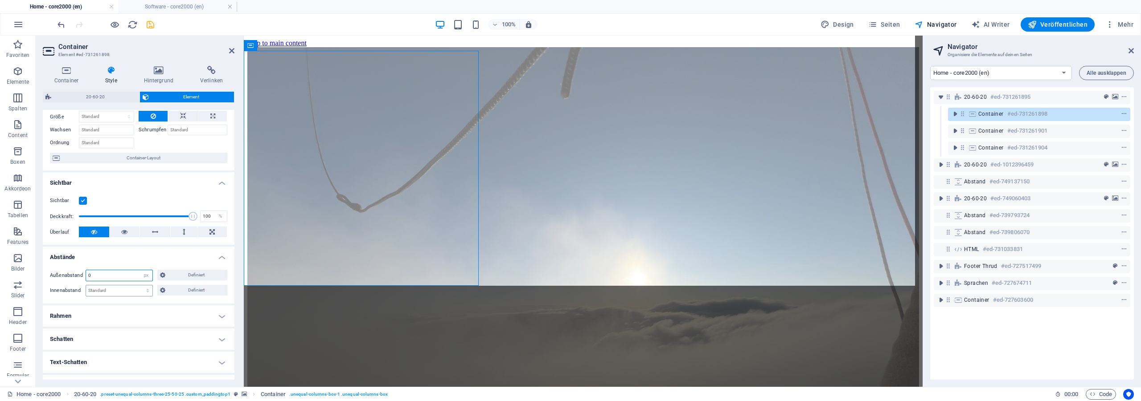
scroll to position [80, 0]
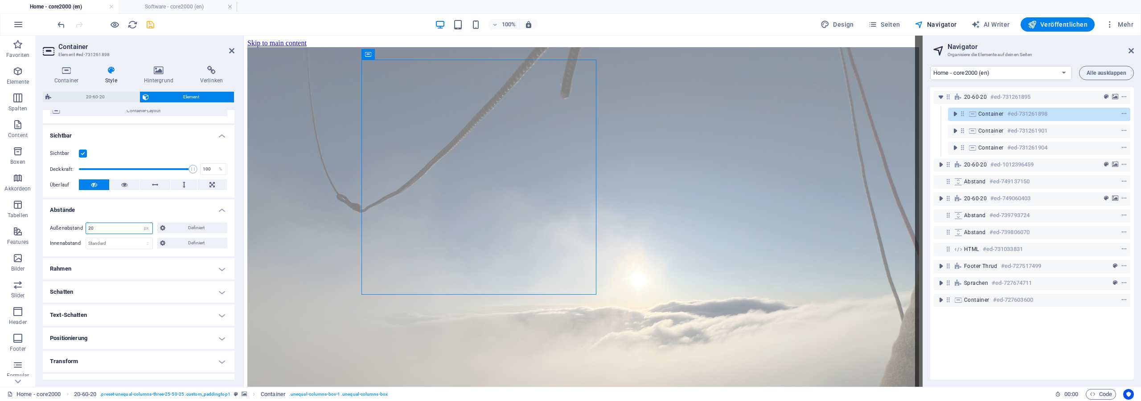
drag, startPoint x: 108, startPoint y: 225, endPoint x: 58, endPoint y: 225, distance: 50.4
click at [86, 225] on input "20" at bounding box center [119, 228] width 66 height 11
type input "0"
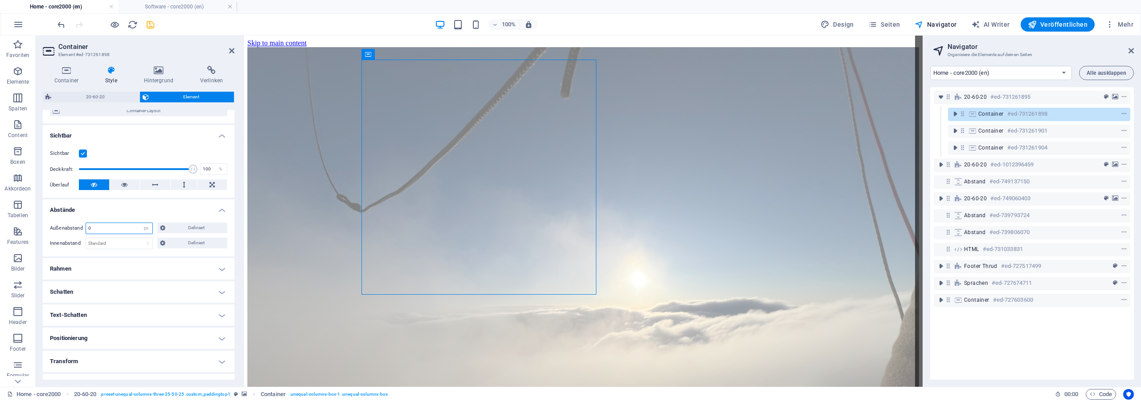
type input "0"
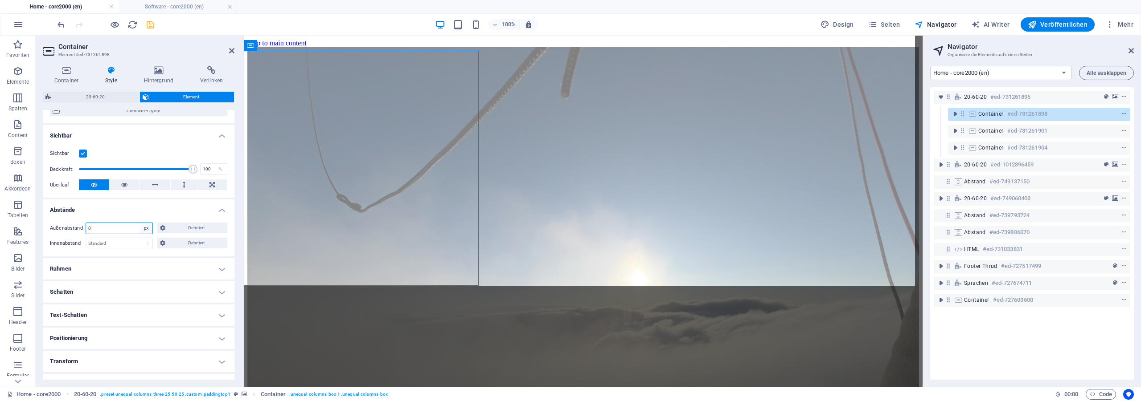
click at [140, 223] on select "Standard auto px % rem vw vh Definiert" at bounding box center [146, 228] width 12 height 11
select select "default"
click option "Standard" at bounding box center [0, 0] width 0 height 0
select select "DISABLED_OPTION_VALUE"
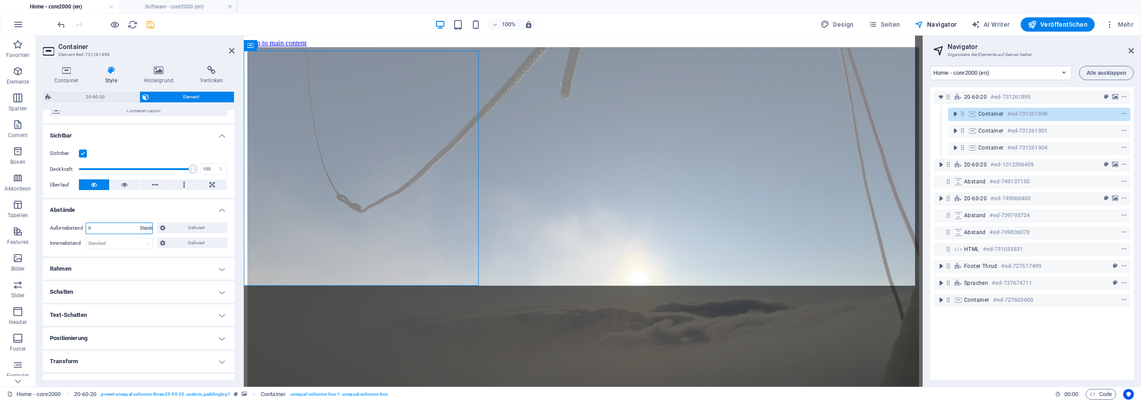
select select "DISABLED_OPTION_VALUE"
click at [174, 233] on div "Standard auto px % rem vw vh Definiert Definiert" at bounding box center [157, 229] width 142 height 12
click at [174, 230] on span "Definiert" at bounding box center [196, 228] width 57 height 11
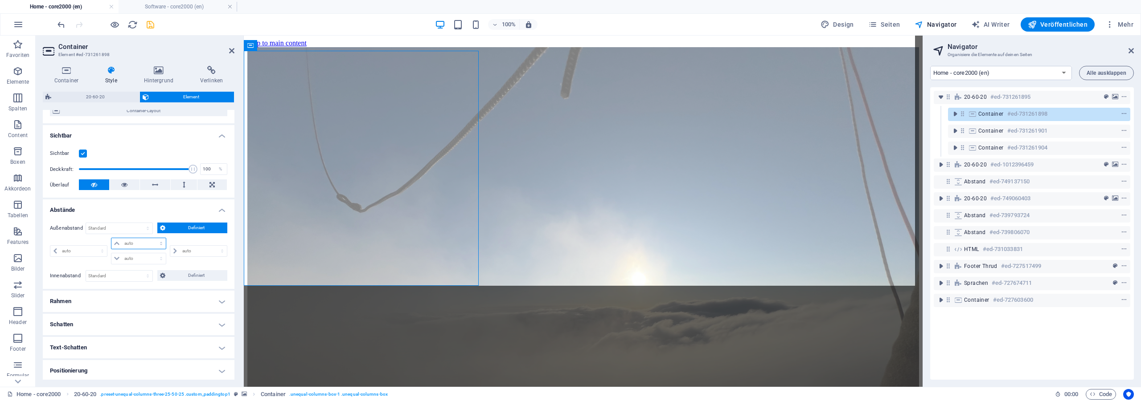
click at [111, 238] on select "auto px % rem vw vh" at bounding box center [138, 243] width 55 height 11
select select "px"
click option "px" at bounding box center [0, 0] width 0 height 0
type input "0"
select select "px"
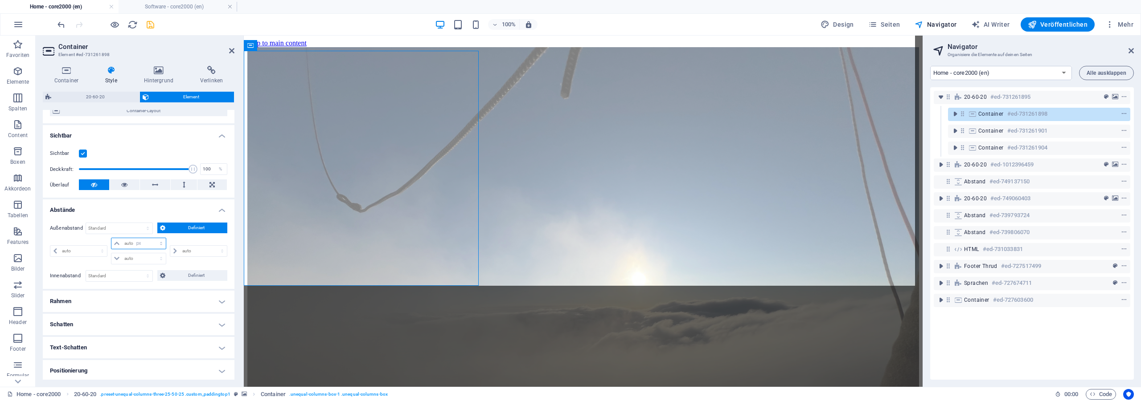
type input "0"
select select "px"
type input "0"
select select "px"
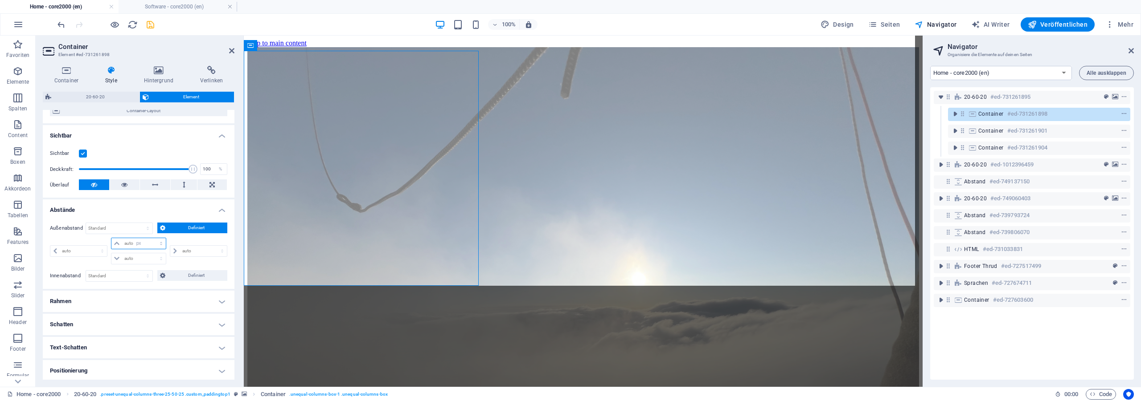
type input "0"
select select "px"
type input "20"
select select "DISABLED_OPTION_VALUE"
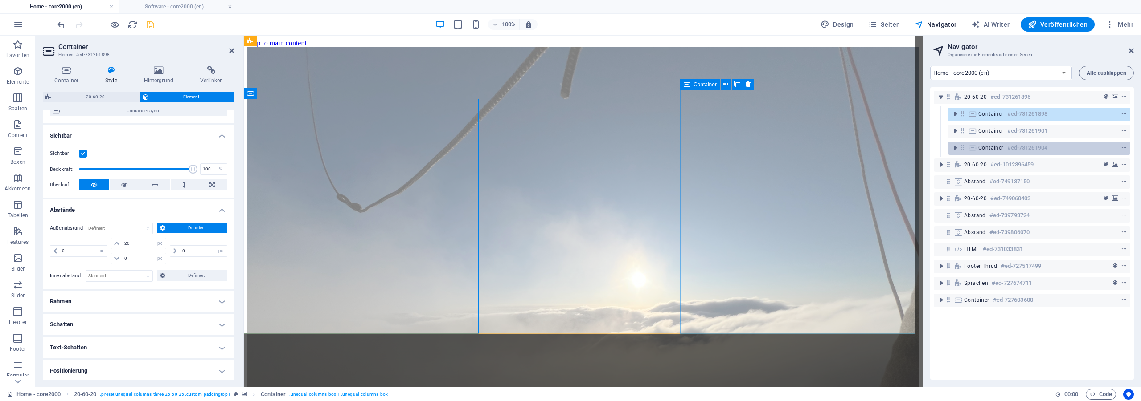
click at [1029, 146] on h6 "#ed-731261904" at bounding box center [1027, 148] width 40 height 11
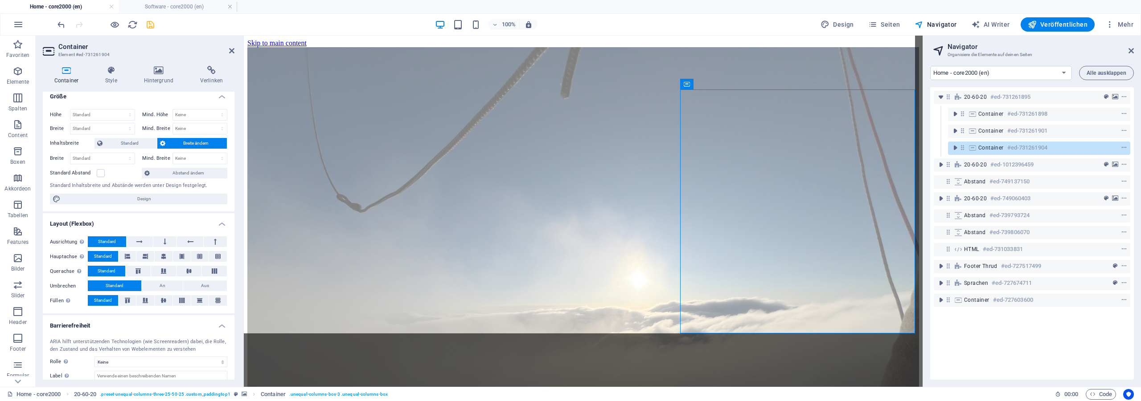
scroll to position [0, 0]
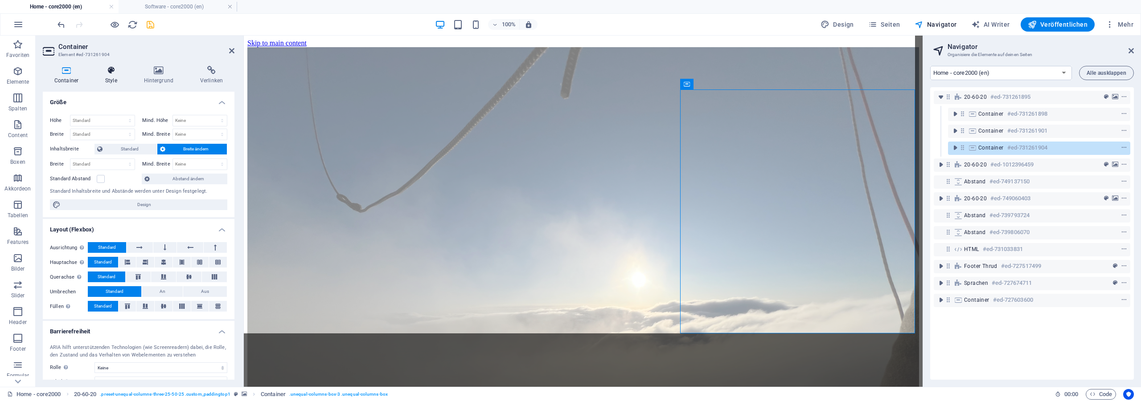
click at [112, 75] on icon at bounding box center [111, 70] width 35 height 9
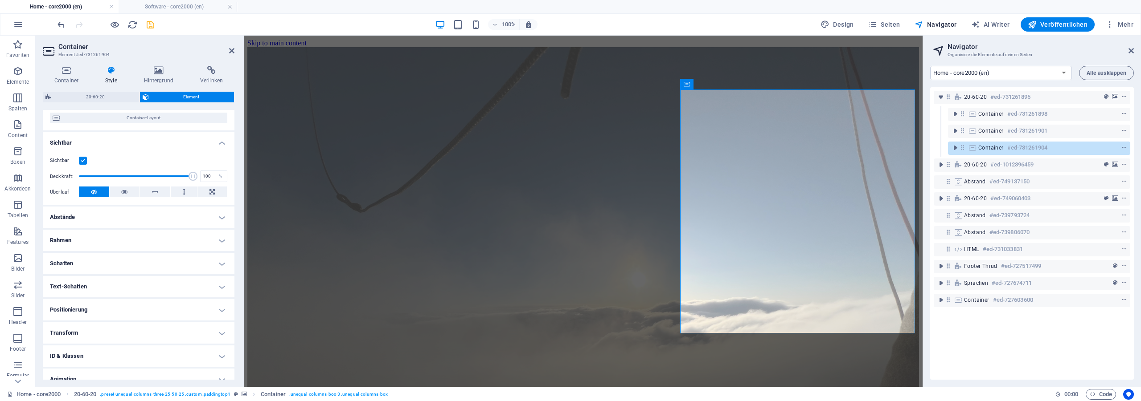
scroll to position [80, 0]
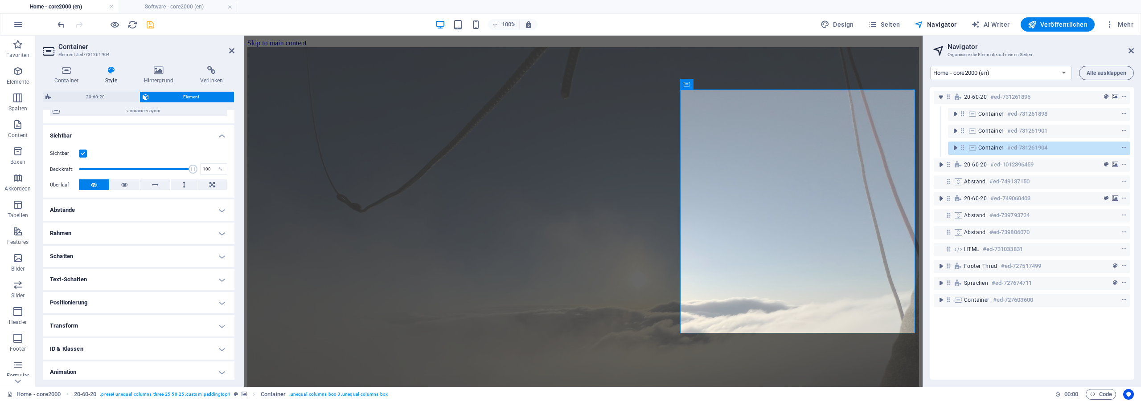
click at [122, 204] on h4 "Abstände" at bounding box center [139, 210] width 192 height 21
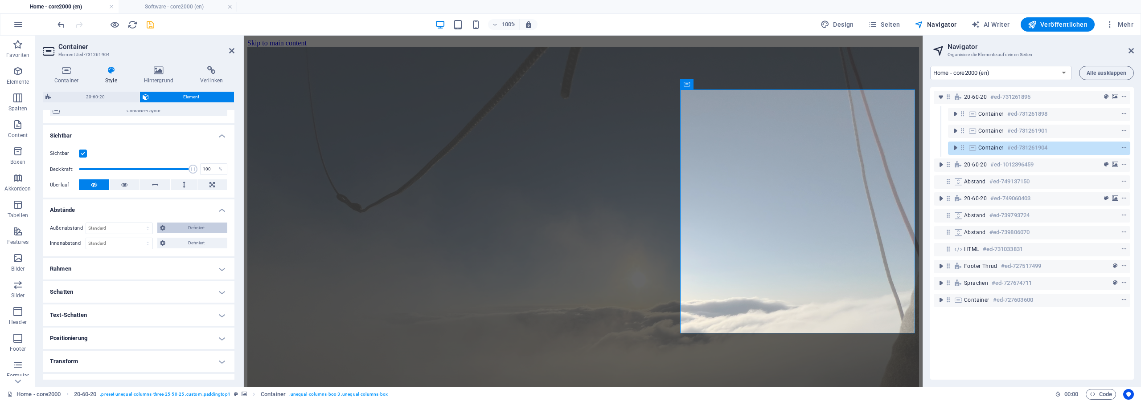
click at [182, 225] on span "Definiert" at bounding box center [196, 228] width 57 height 11
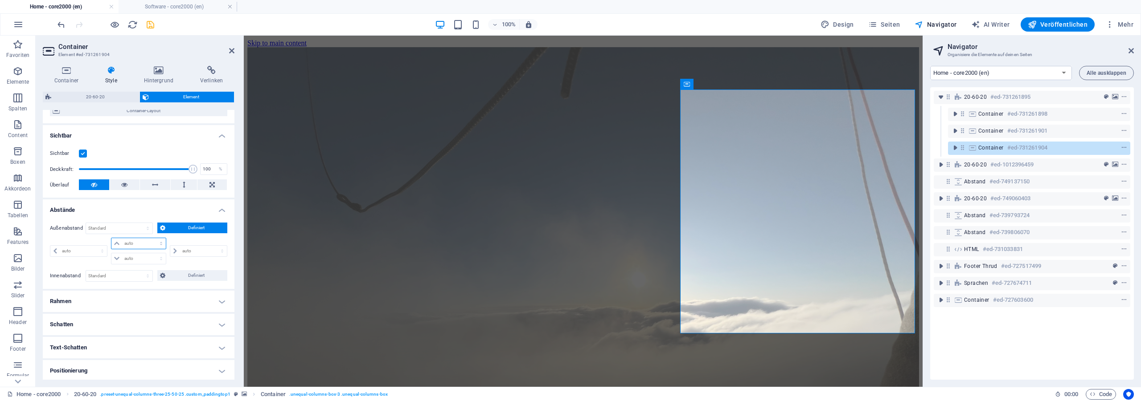
click at [111, 238] on select "auto px % rem vw vh" at bounding box center [138, 243] width 55 height 11
select select "px"
click option "px" at bounding box center [0, 0] width 0 height 0
type input "0"
select select "px"
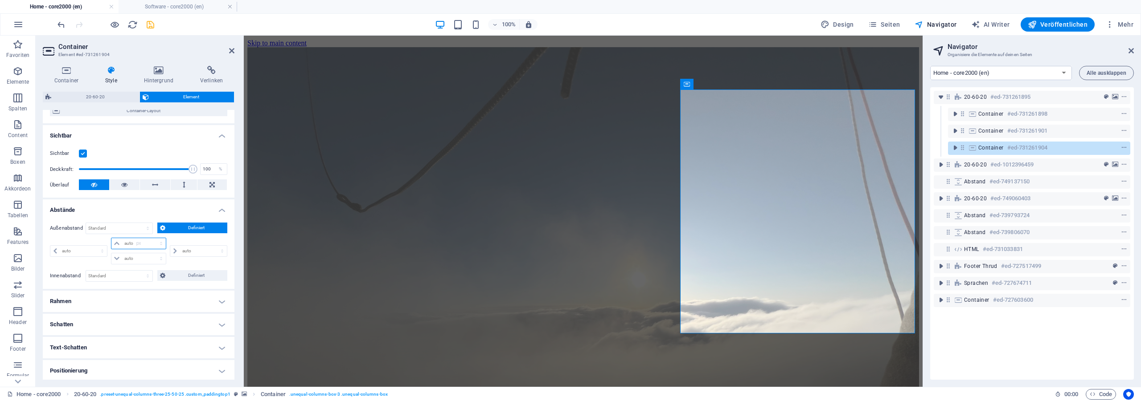
type input "0"
select select "px"
type input "0"
select select "px"
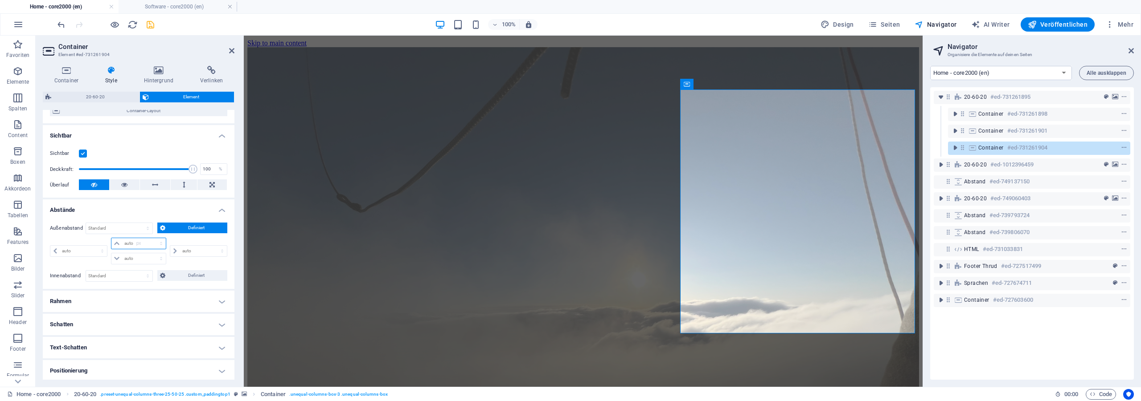
type input "0"
select select "px"
type input "20"
select select "DISABLED_OPTION_VALUE"
click at [1132, 49] on icon at bounding box center [1130, 50] width 5 height 7
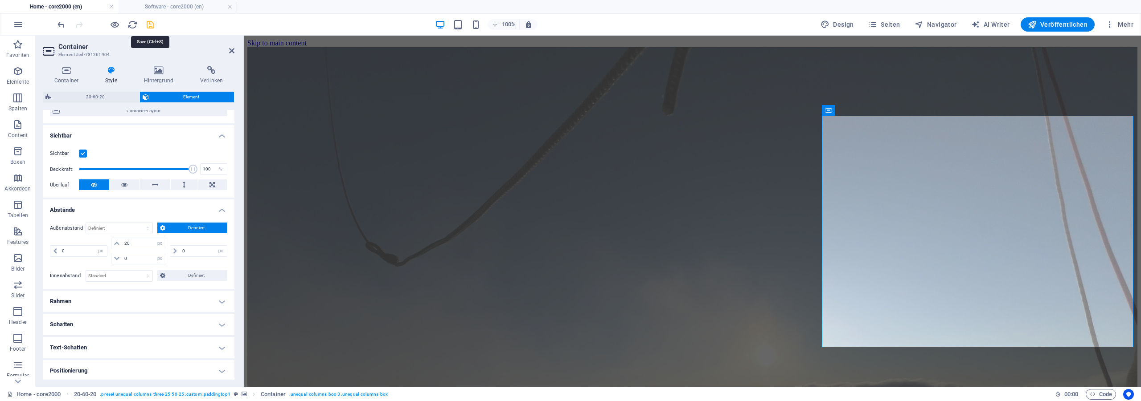
click at [151, 22] on icon "save" at bounding box center [150, 25] width 10 height 10
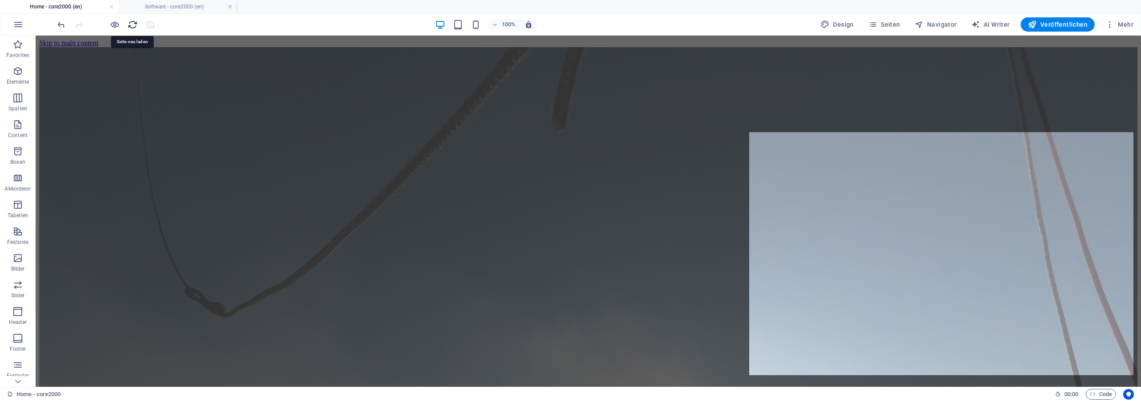
click at [129, 26] on icon "reload" at bounding box center [132, 25] width 10 height 10
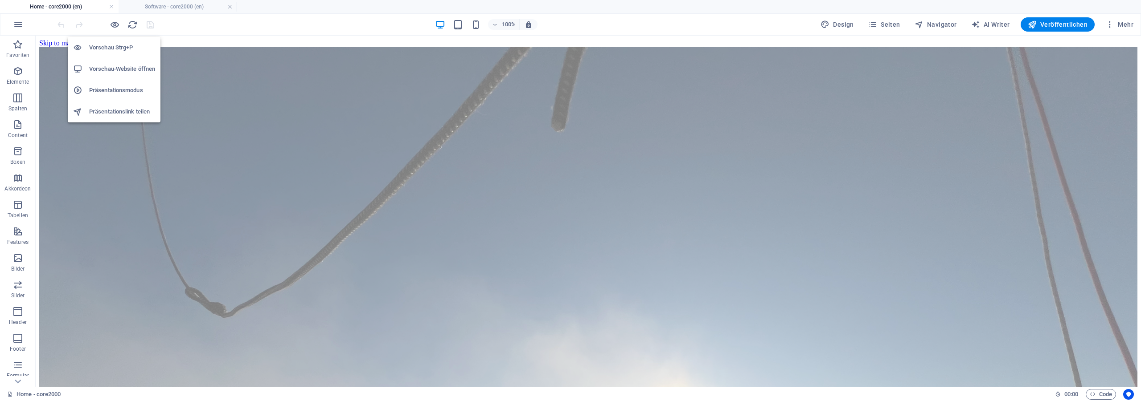
click at [128, 72] on h6 "Vorschau-Website öffnen" at bounding box center [122, 69] width 66 height 11
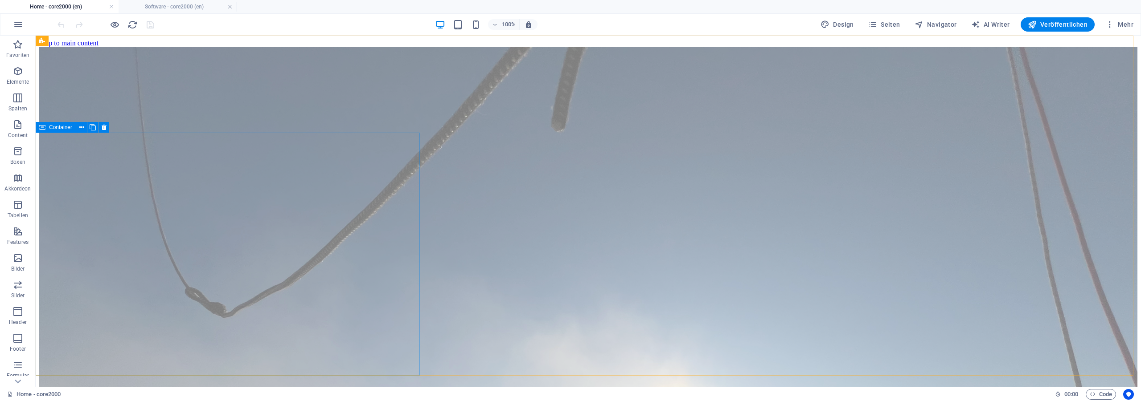
click at [56, 127] on span "Container" at bounding box center [60, 127] width 23 height 5
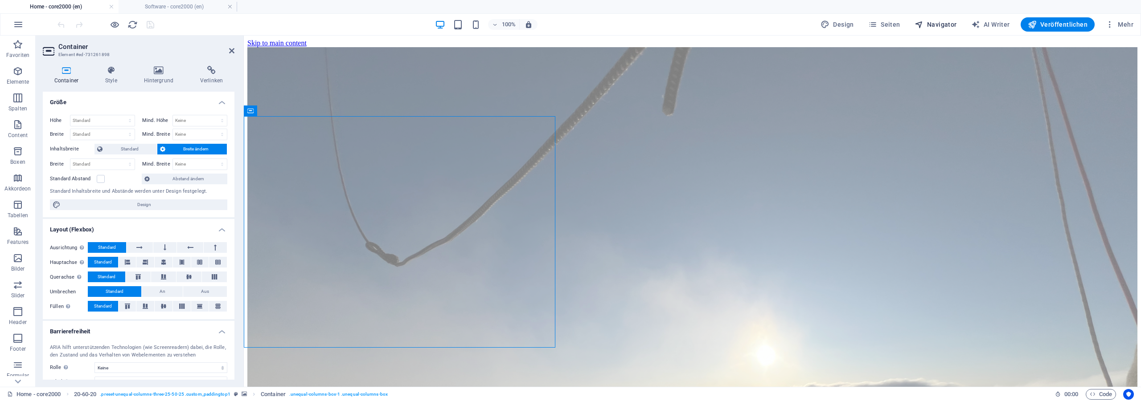
click at [938, 25] on span "Navigator" at bounding box center [935, 24] width 42 height 9
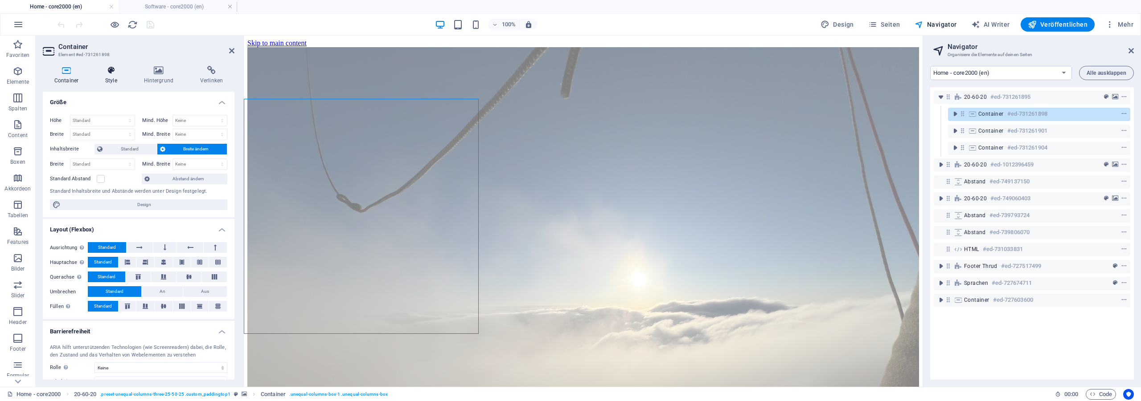
click at [110, 76] on h4 "Style" at bounding box center [113, 75] width 39 height 19
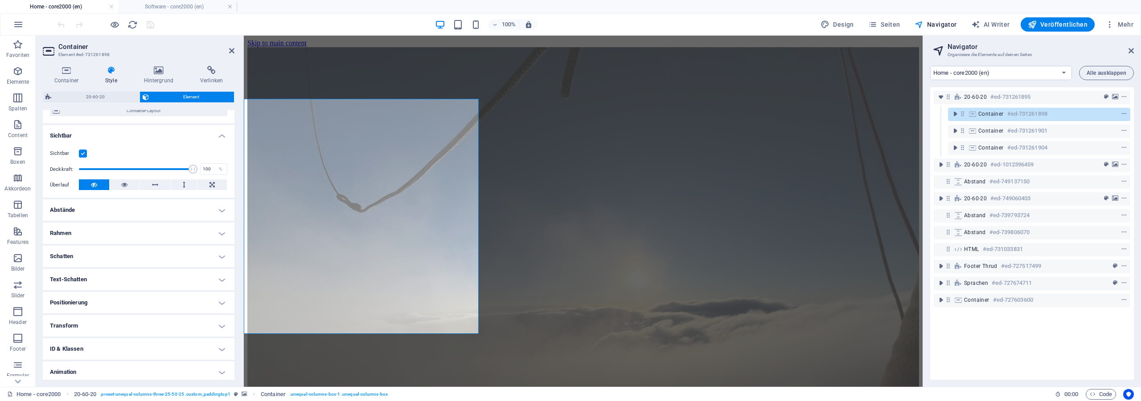
click at [91, 204] on h4 "Abstände" at bounding box center [139, 210] width 192 height 21
click at [86, 223] on select "Standard auto px % rem vw vh Definiert" at bounding box center [119, 228] width 66 height 11
click option "Standard" at bounding box center [0, 0] width 0 height 0
select select "DISABLED_OPTION_VALUE"
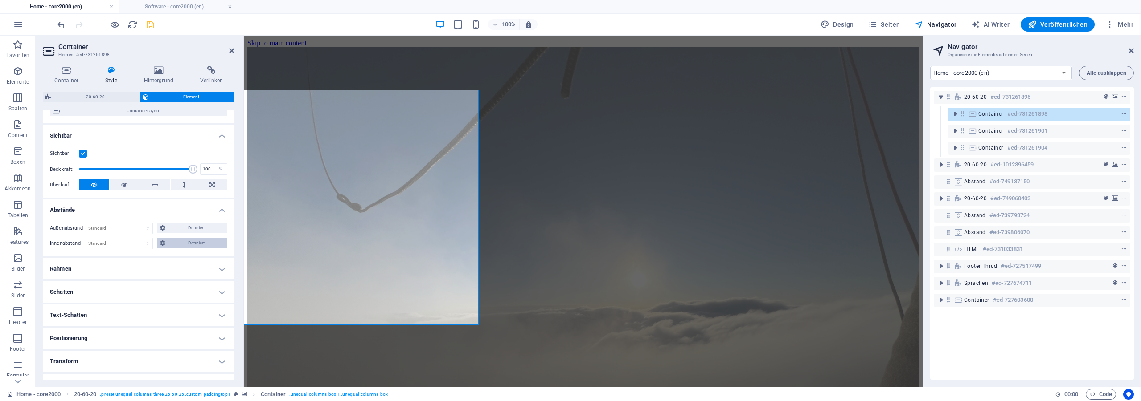
click at [180, 244] on span "Definiert" at bounding box center [196, 243] width 57 height 11
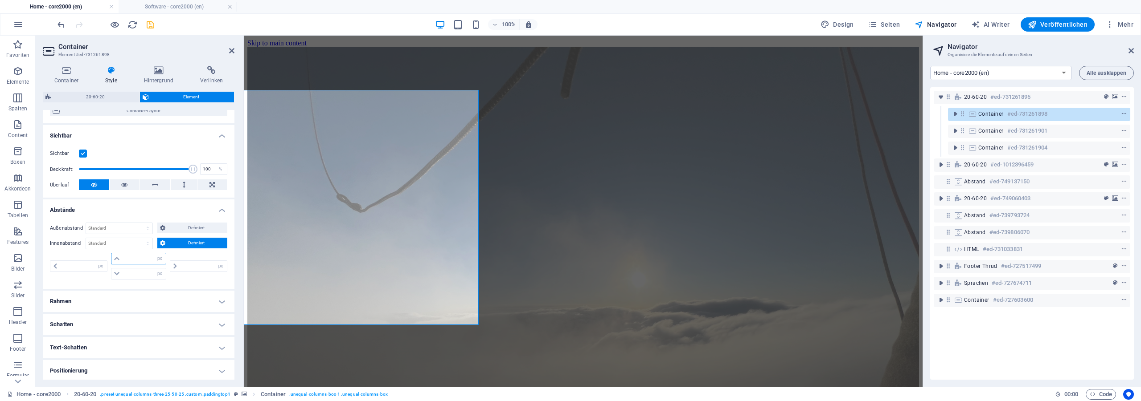
click at [145, 258] on input "number" at bounding box center [144, 259] width 44 height 11
type input "20"
type input "0"
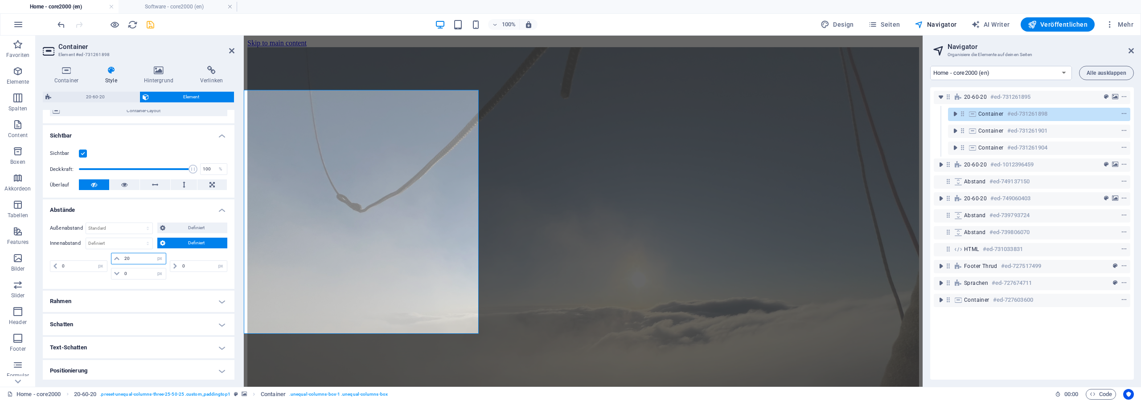
drag, startPoint x: 136, startPoint y: 261, endPoint x: 90, endPoint y: 258, distance: 46.9
click at [122, 258] on input "20" at bounding box center [144, 259] width 44 height 11
type input "0"
click at [140, 238] on select "Standard px rem % vh vw Definiert" at bounding box center [146, 243] width 12 height 11
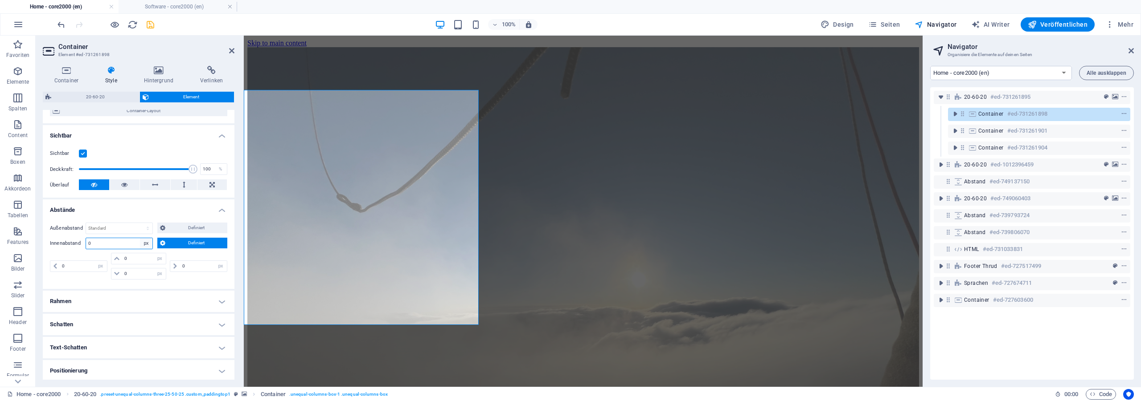
select select "default"
click option "Standard" at bounding box center [0, 0] width 0 height 0
select select "DISABLED_OPTION_VALUE"
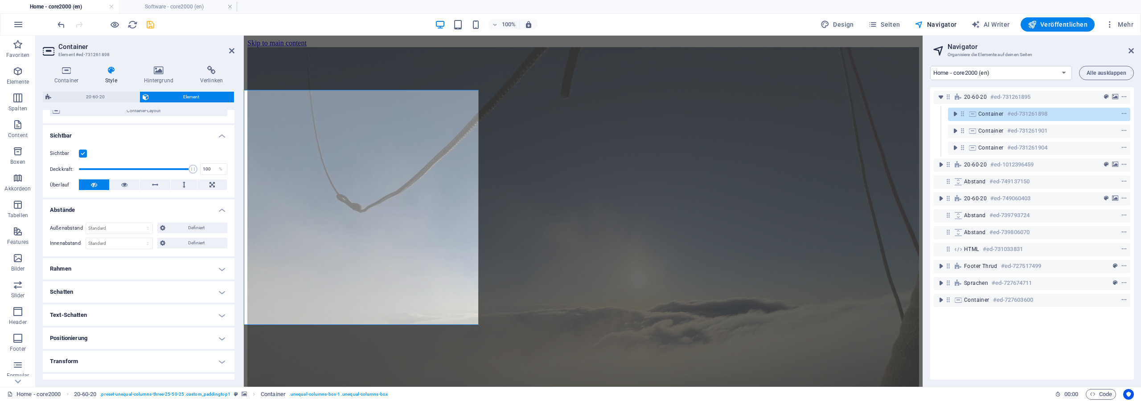
click at [143, 205] on h4 "Abstände" at bounding box center [139, 208] width 192 height 16
click at [143, 207] on h4 "Abstände" at bounding box center [139, 210] width 192 height 21
click at [183, 228] on span "Definiert" at bounding box center [196, 228] width 57 height 11
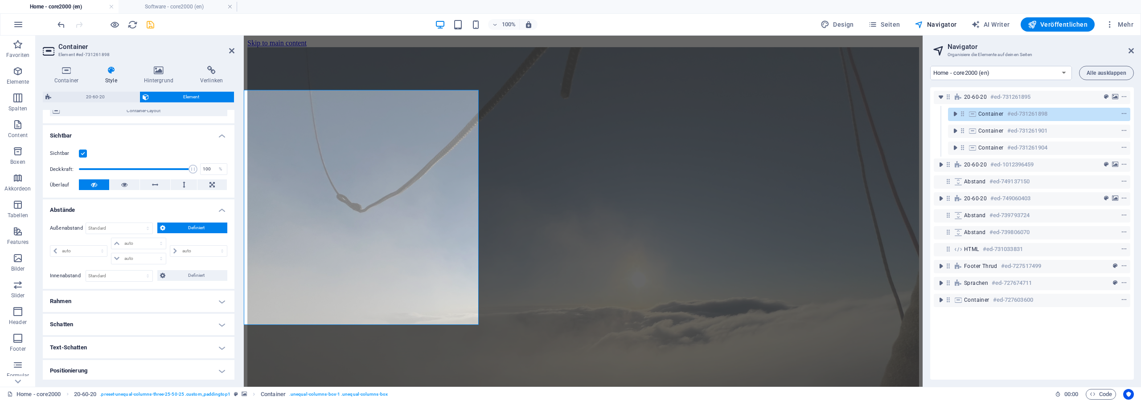
click at [186, 225] on span "Definiert" at bounding box center [196, 228] width 57 height 11
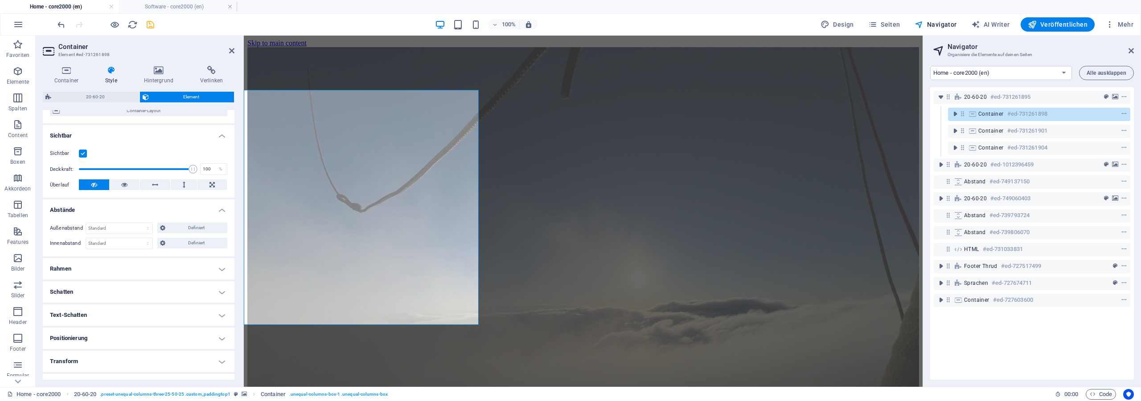
click at [209, 205] on h4 "Abstände" at bounding box center [139, 208] width 192 height 16
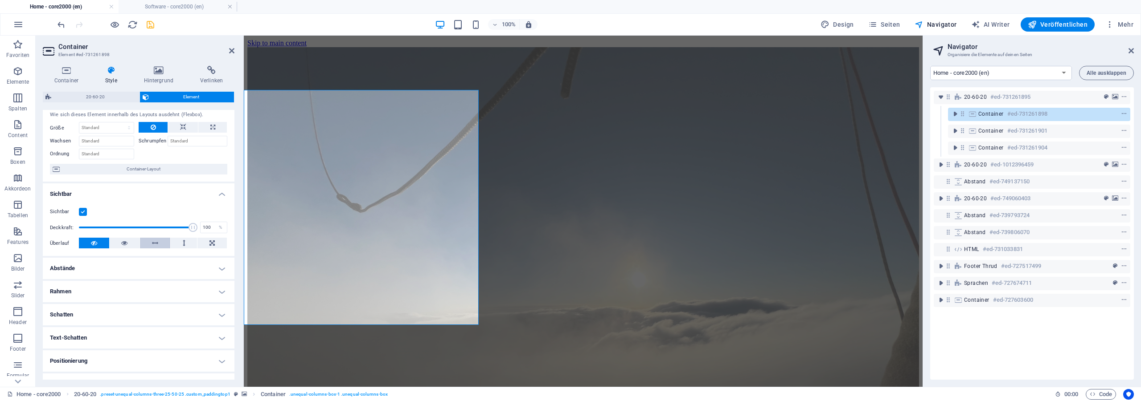
scroll to position [0, 0]
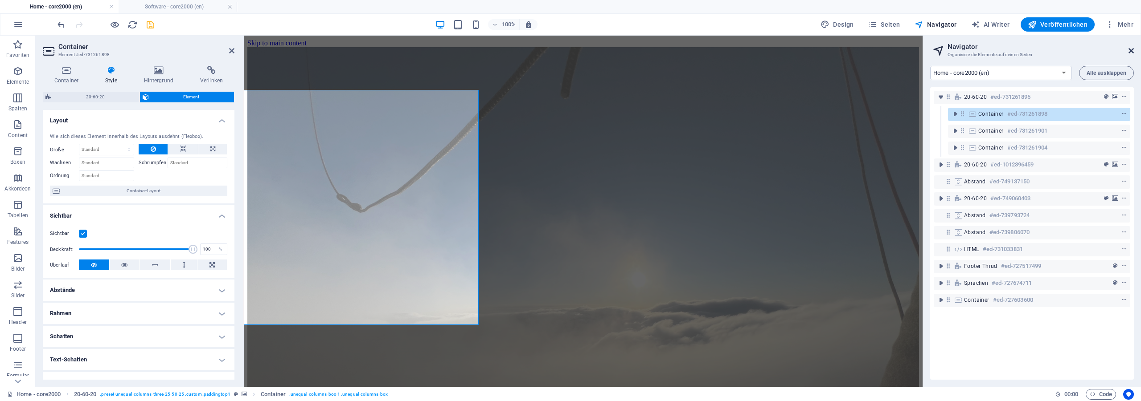
click at [1129, 51] on icon at bounding box center [1130, 50] width 5 height 7
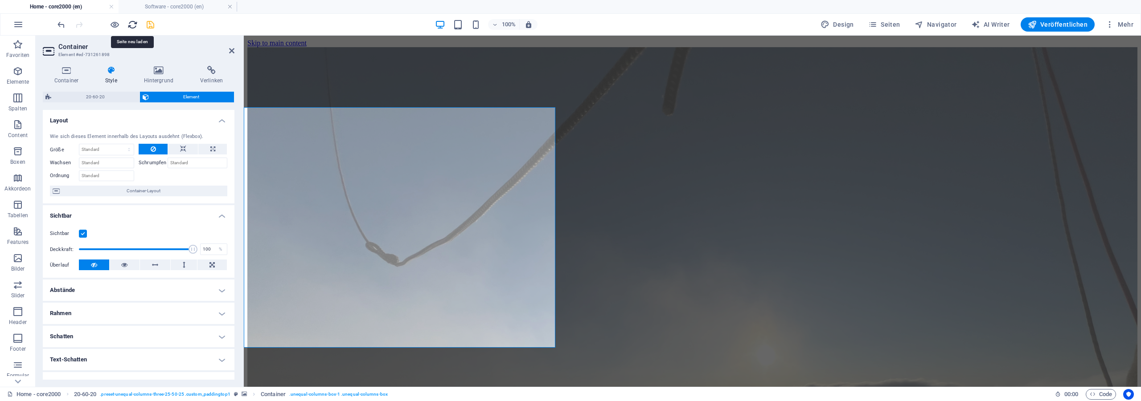
click at [131, 22] on icon "reload" at bounding box center [132, 25] width 10 height 10
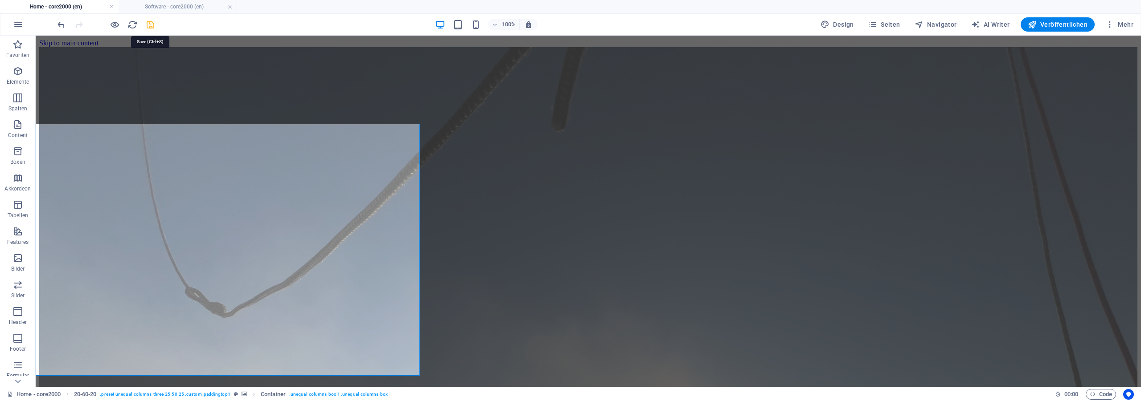
click at [151, 24] on icon "save" at bounding box center [150, 25] width 10 height 10
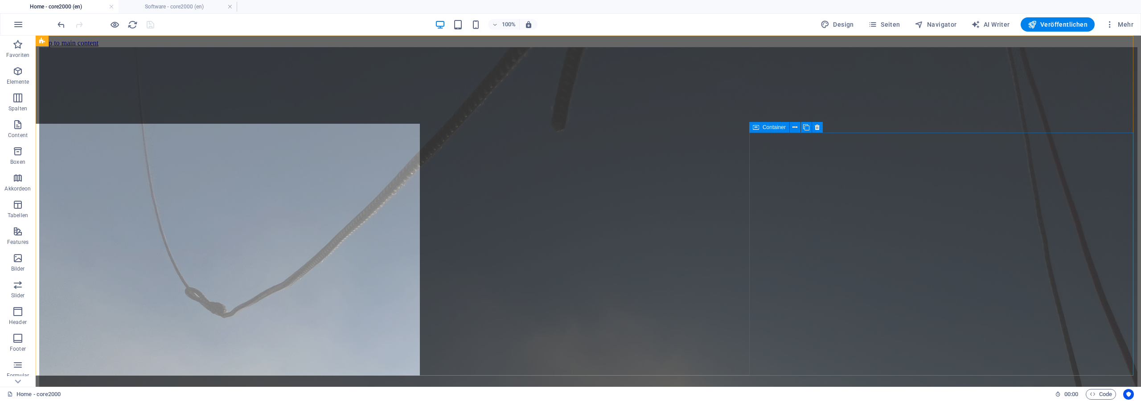
click at [753, 127] on icon at bounding box center [756, 127] width 6 height 11
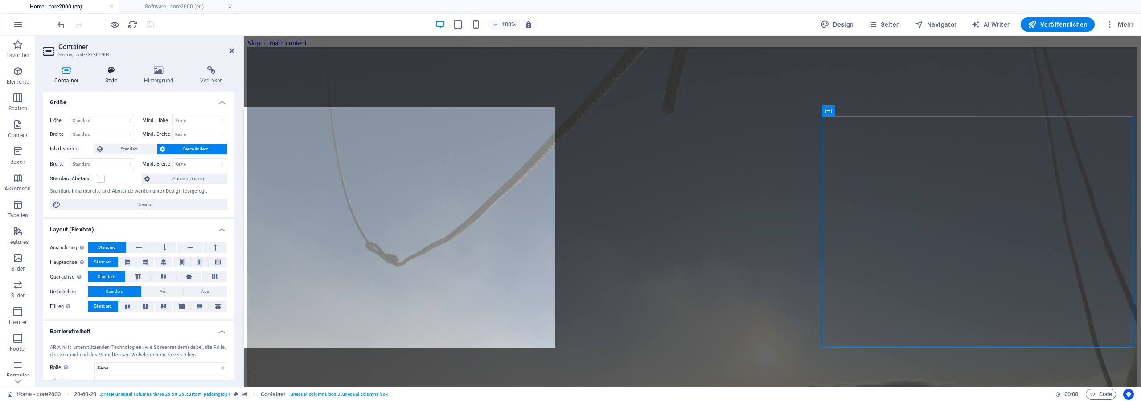
click at [116, 76] on h4 "Style" at bounding box center [113, 75] width 39 height 19
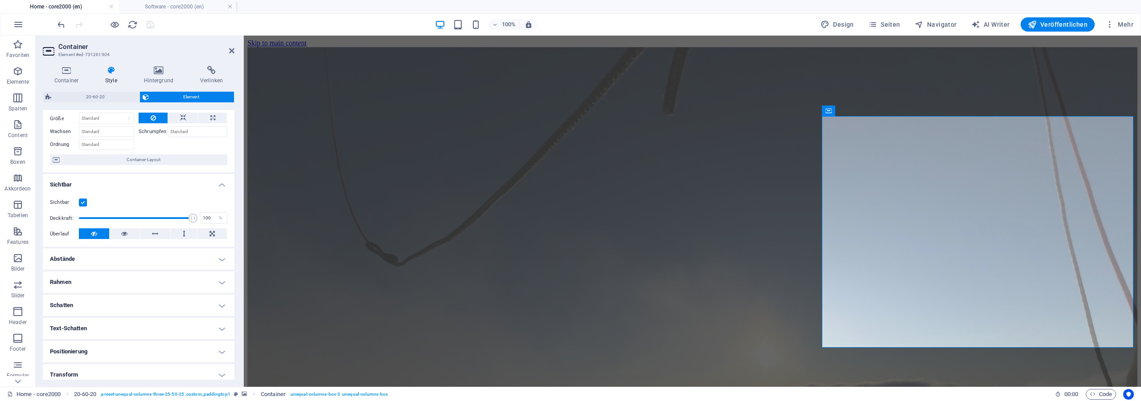
scroll to position [106, 0]
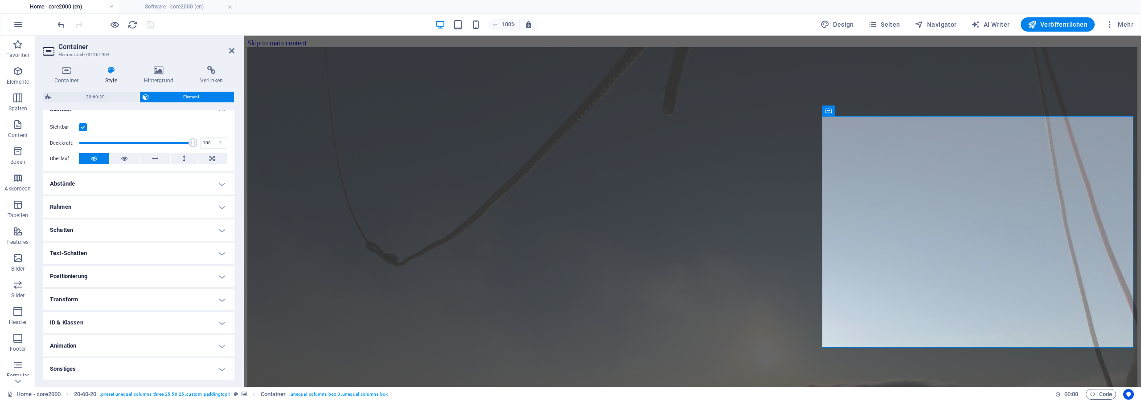
click at [98, 183] on h4 "Abstände" at bounding box center [139, 183] width 192 height 21
click at [86, 197] on select "Standard auto px % rem vw vh Definiert" at bounding box center [119, 202] width 66 height 11
click option "Standard" at bounding box center [0, 0] width 0 height 0
select select "DISABLED_OPTION_VALUE"
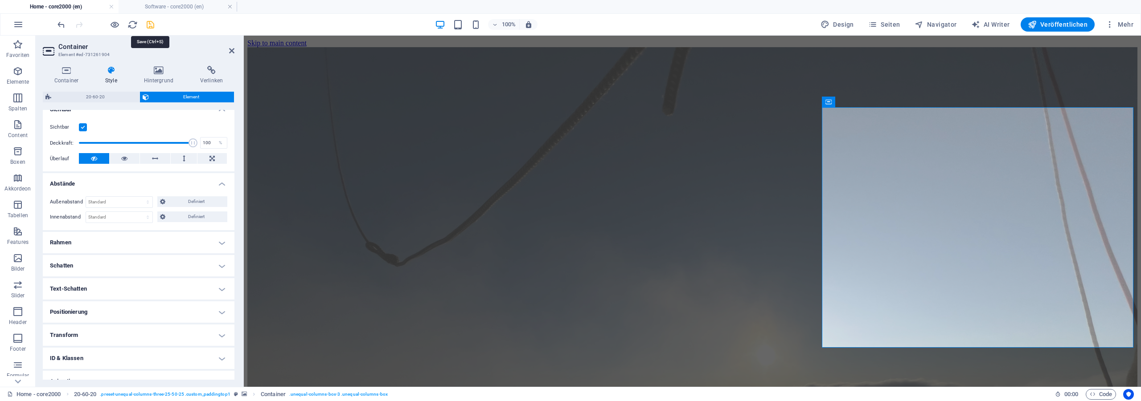
click at [147, 21] on icon "save" at bounding box center [150, 25] width 10 height 10
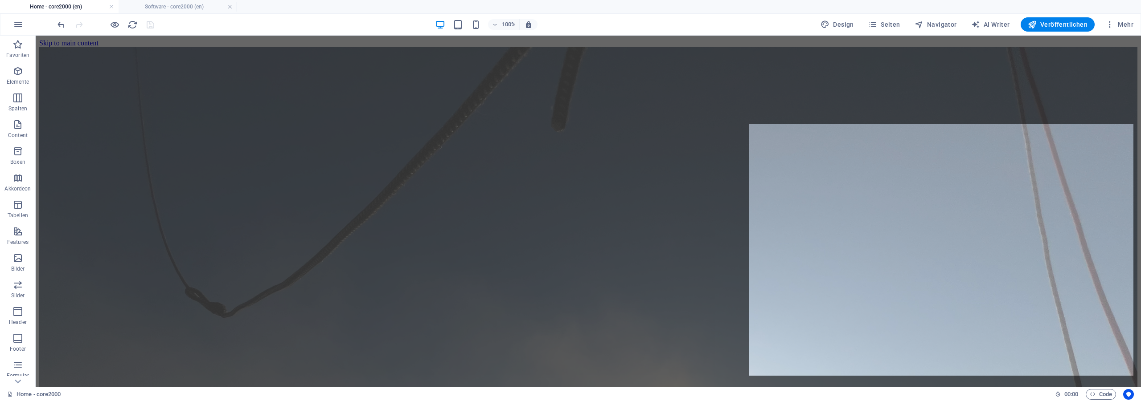
click at [139, 25] on div at bounding box center [106, 24] width 100 height 14
click at [132, 25] on icon "reload" at bounding box center [132, 25] width 10 height 10
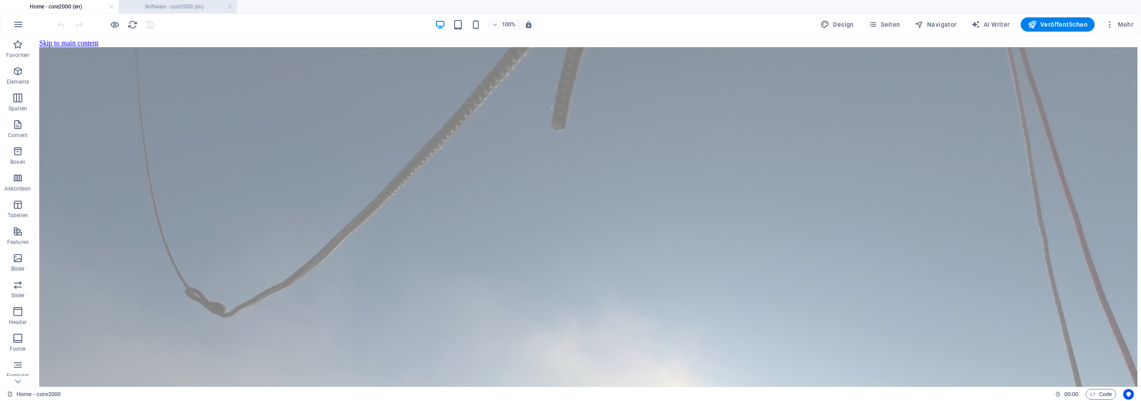
click at [183, 8] on h4 "Software - core2000 (en)" at bounding box center [178, 7] width 119 height 10
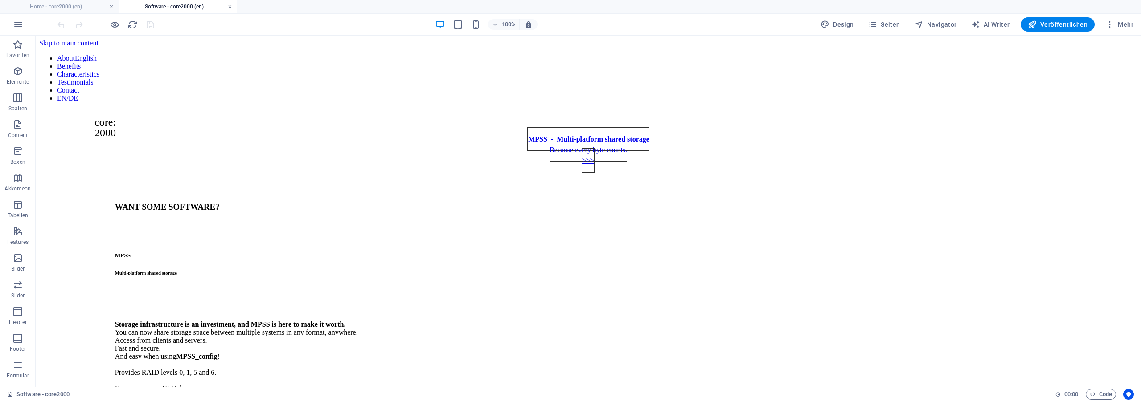
click at [230, 8] on link at bounding box center [229, 7] width 5 height 8
